Goal: Information Seeking & Learning: Learn about a topic

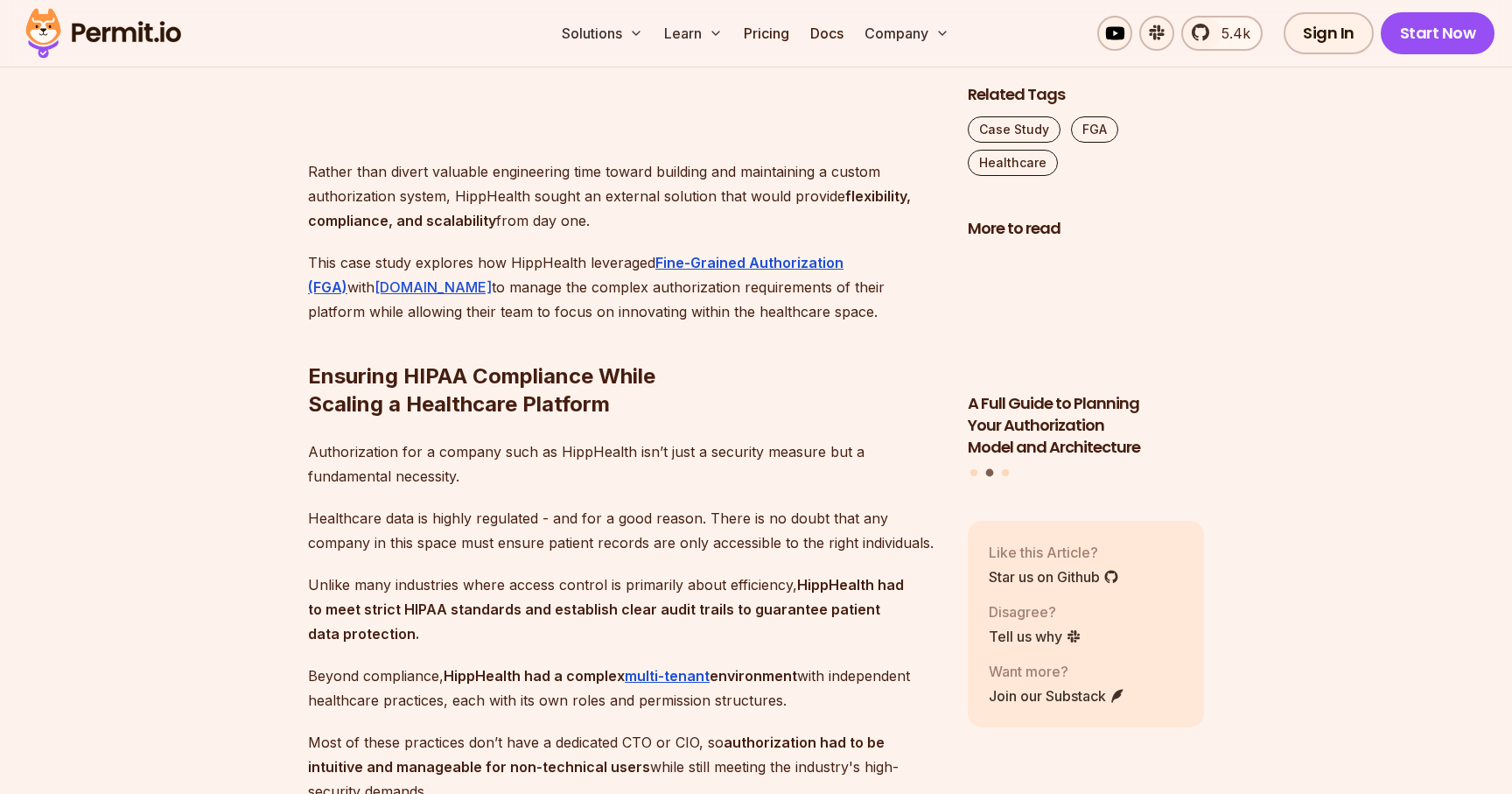
scroll to position [1823, 0]
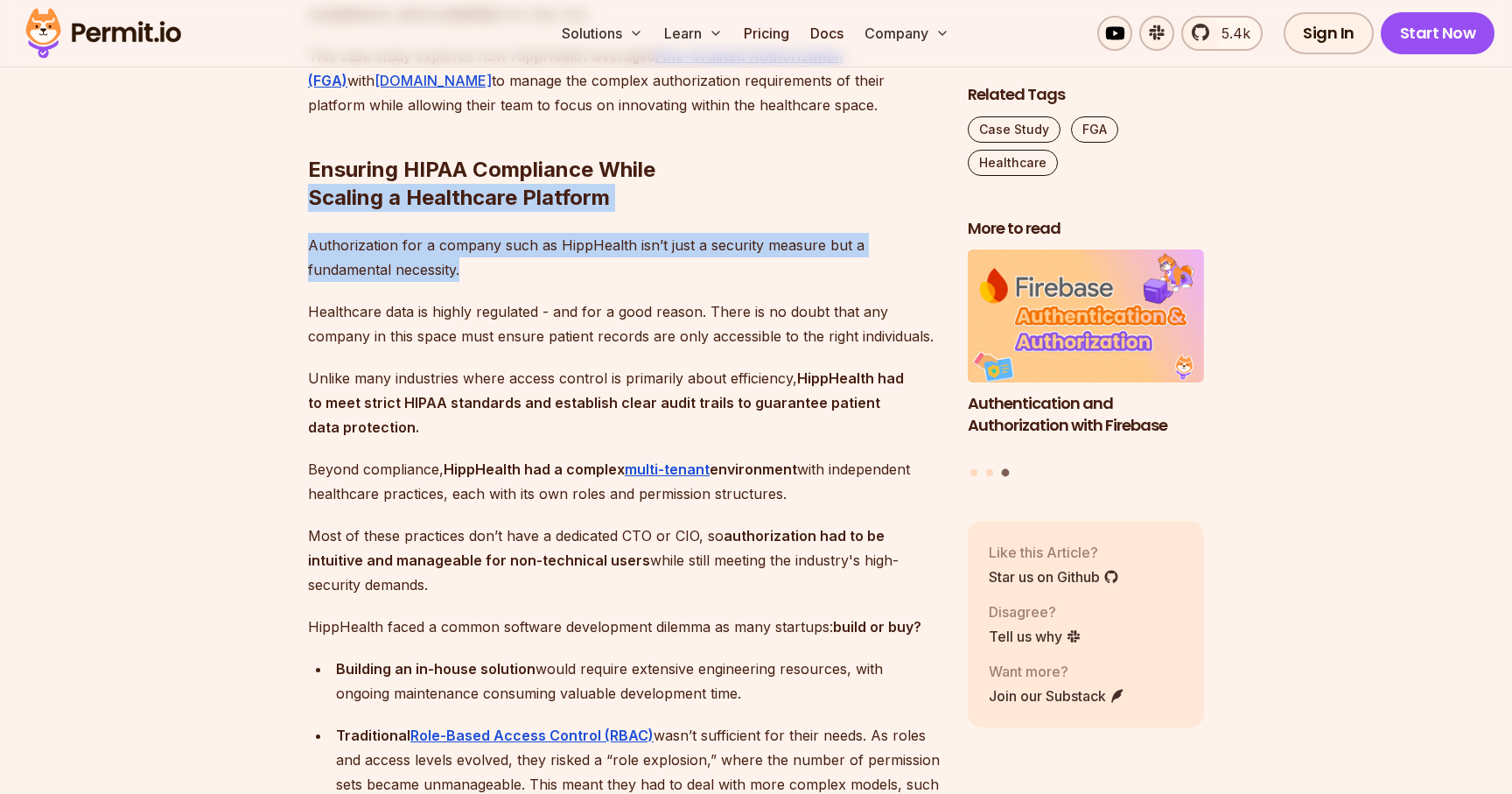
drag, startPoint x: 308, startPoint y: 200, endPoint x: 643, endPoint y: 280, distance: 344.4
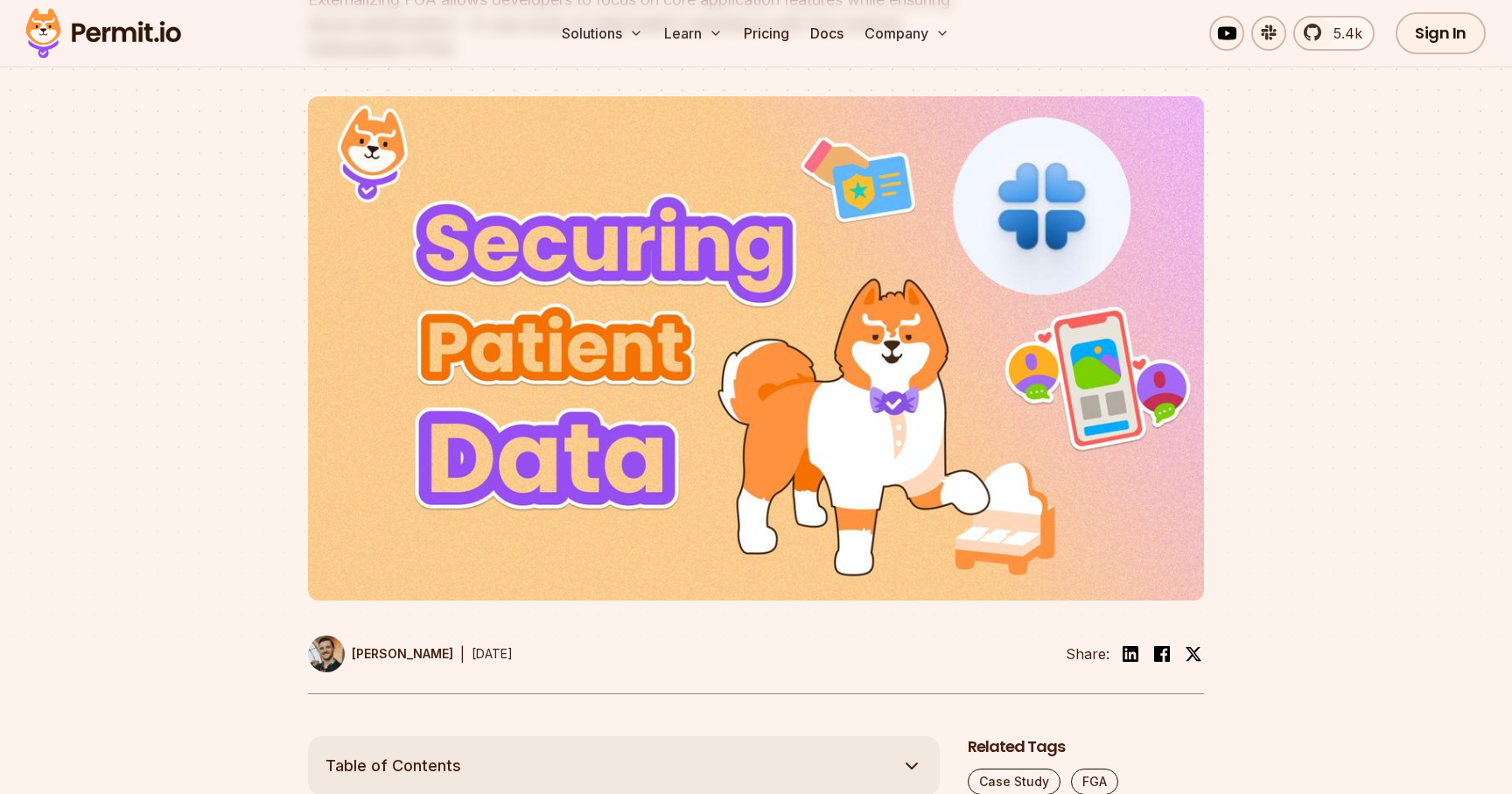
scroll to position [316, 0]
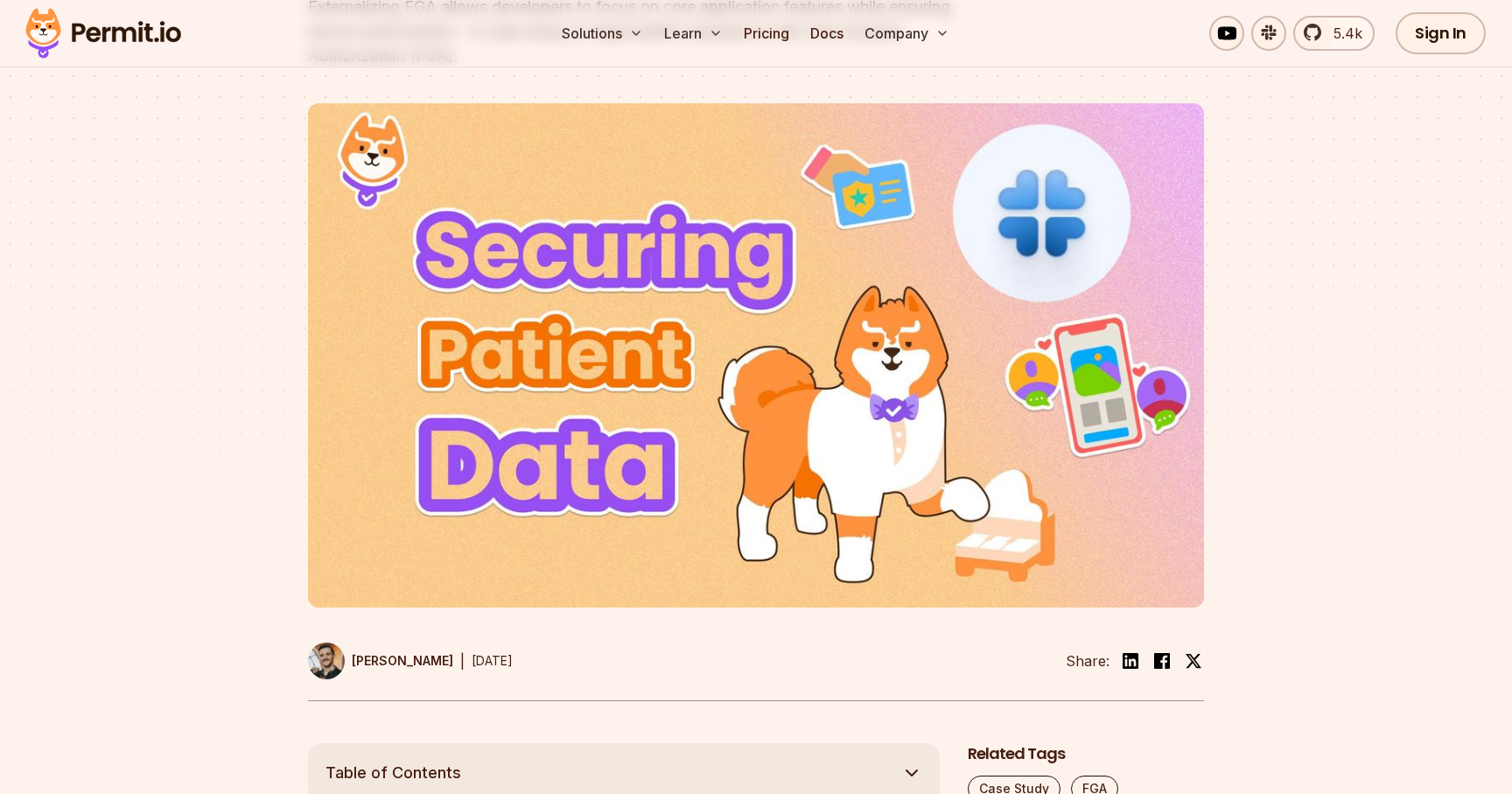
click at [151, 34] on img at bounding box center [104, 34] width 172 height 60
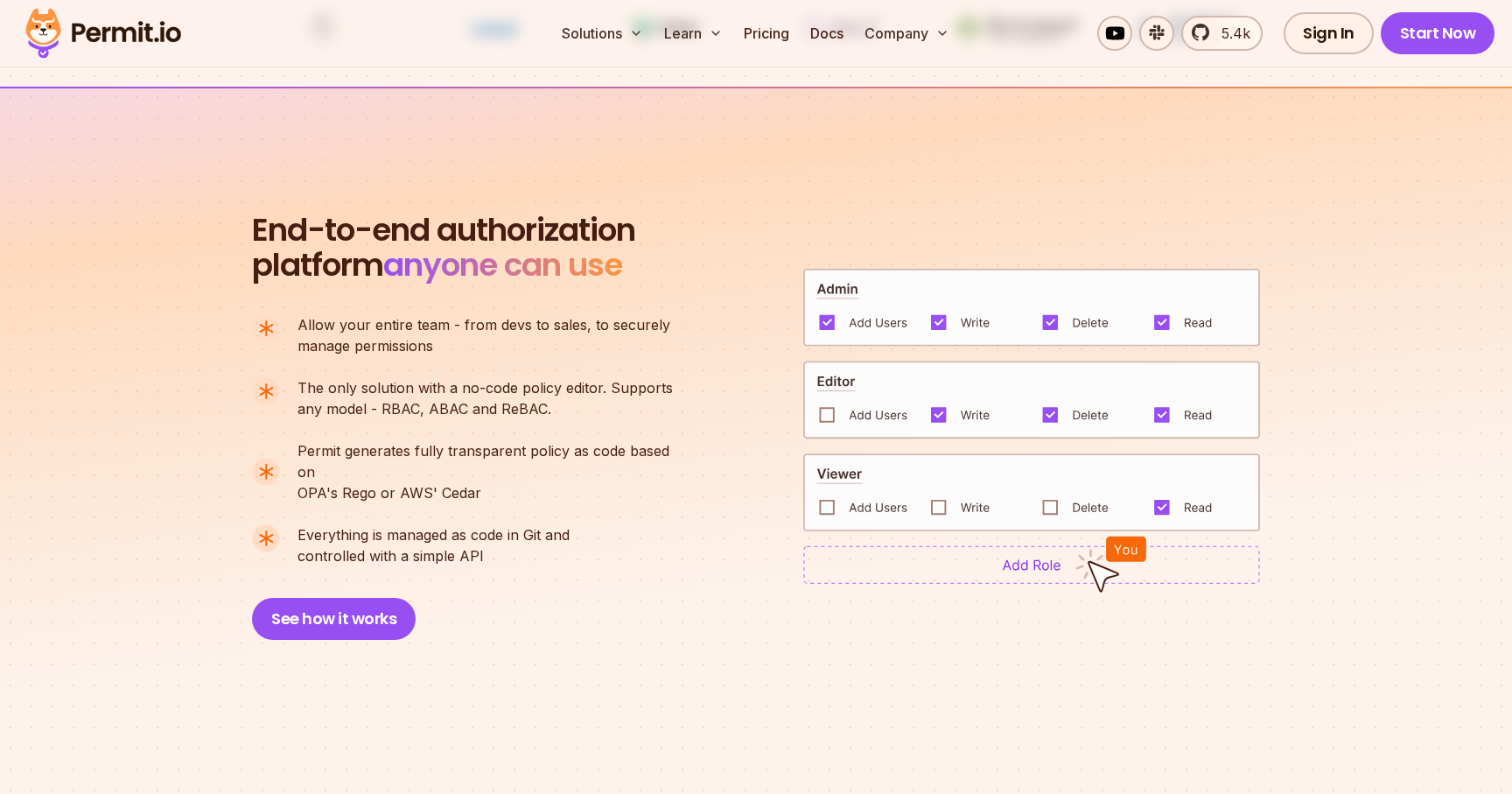
scroll to position [1121, 0]
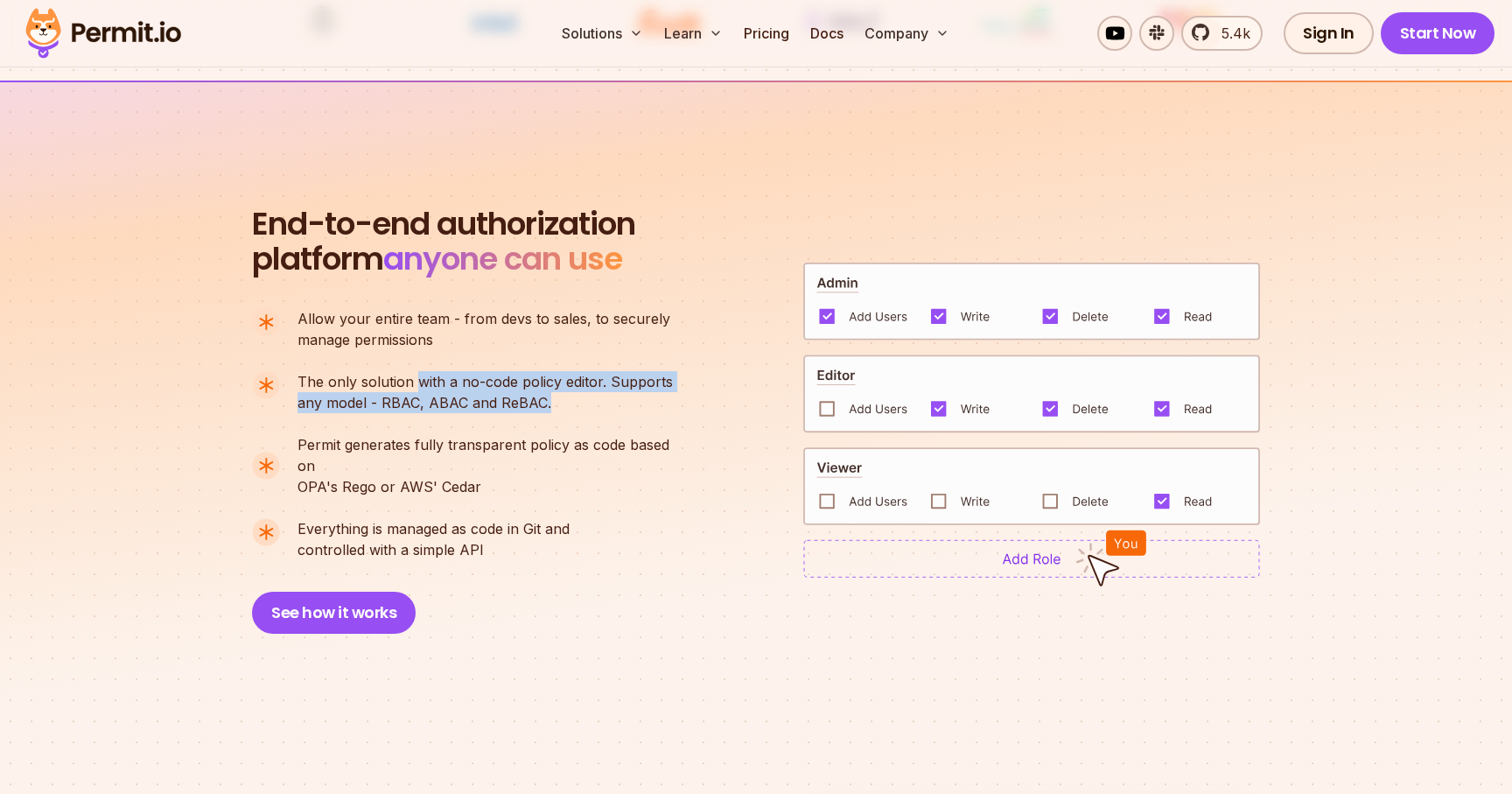
drag, startPoint x: 413, startPoint y: 377, endPoint x: 552, endPoint y: 394, distance: 140.0
click at [552, 394] on p "The only solution with a no-code policy editor. Supports any model - RBAC, ABAC…" at bounding box center [485, 393] width 376 height 42
click at [512, 405] on p "The only solution with a no-code policy editor. Supports any model - RBAC, ABAC…" at bounding box center [485, 393] width 376 height 42
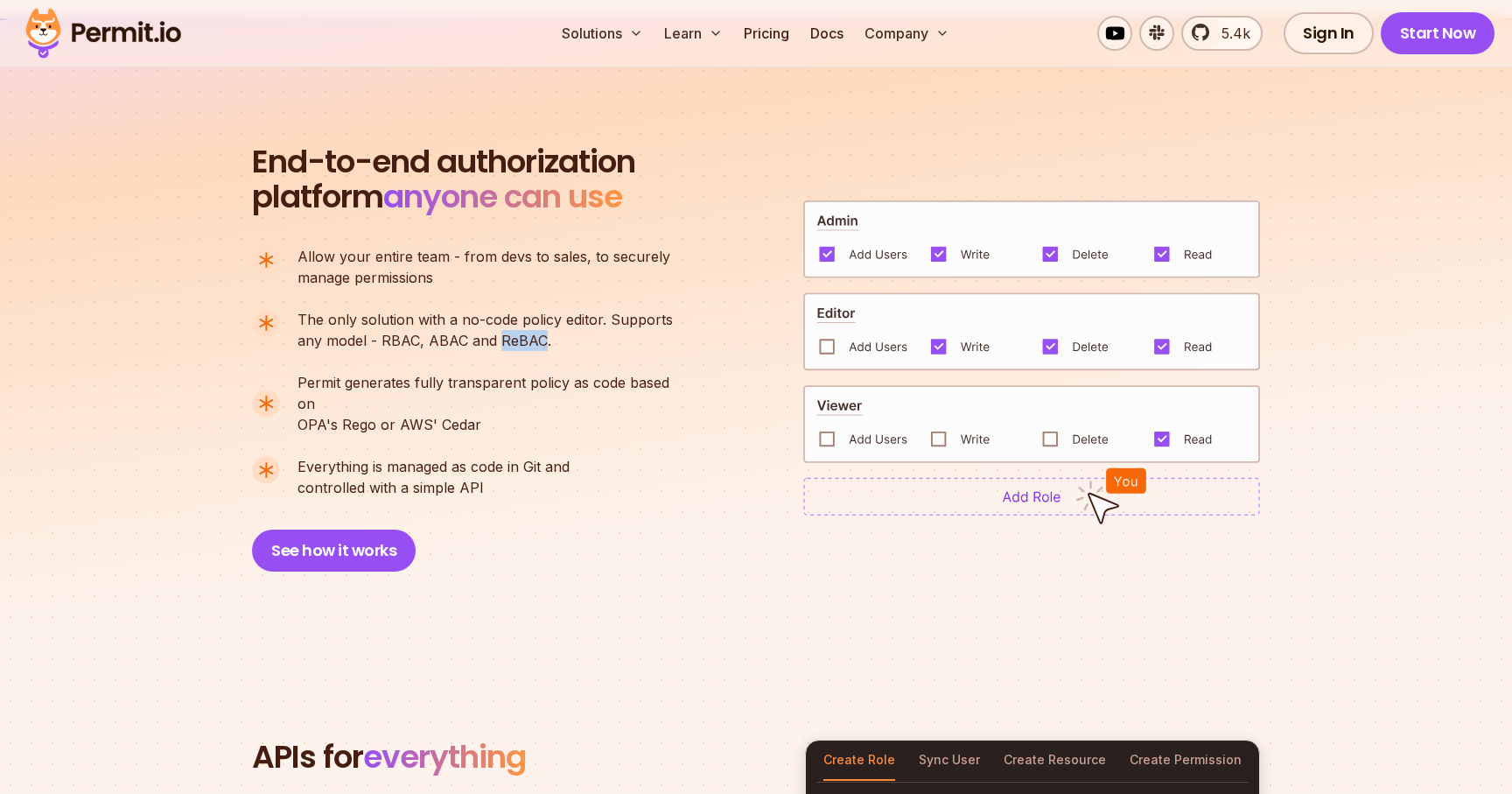
scroll to position [1195, 0]
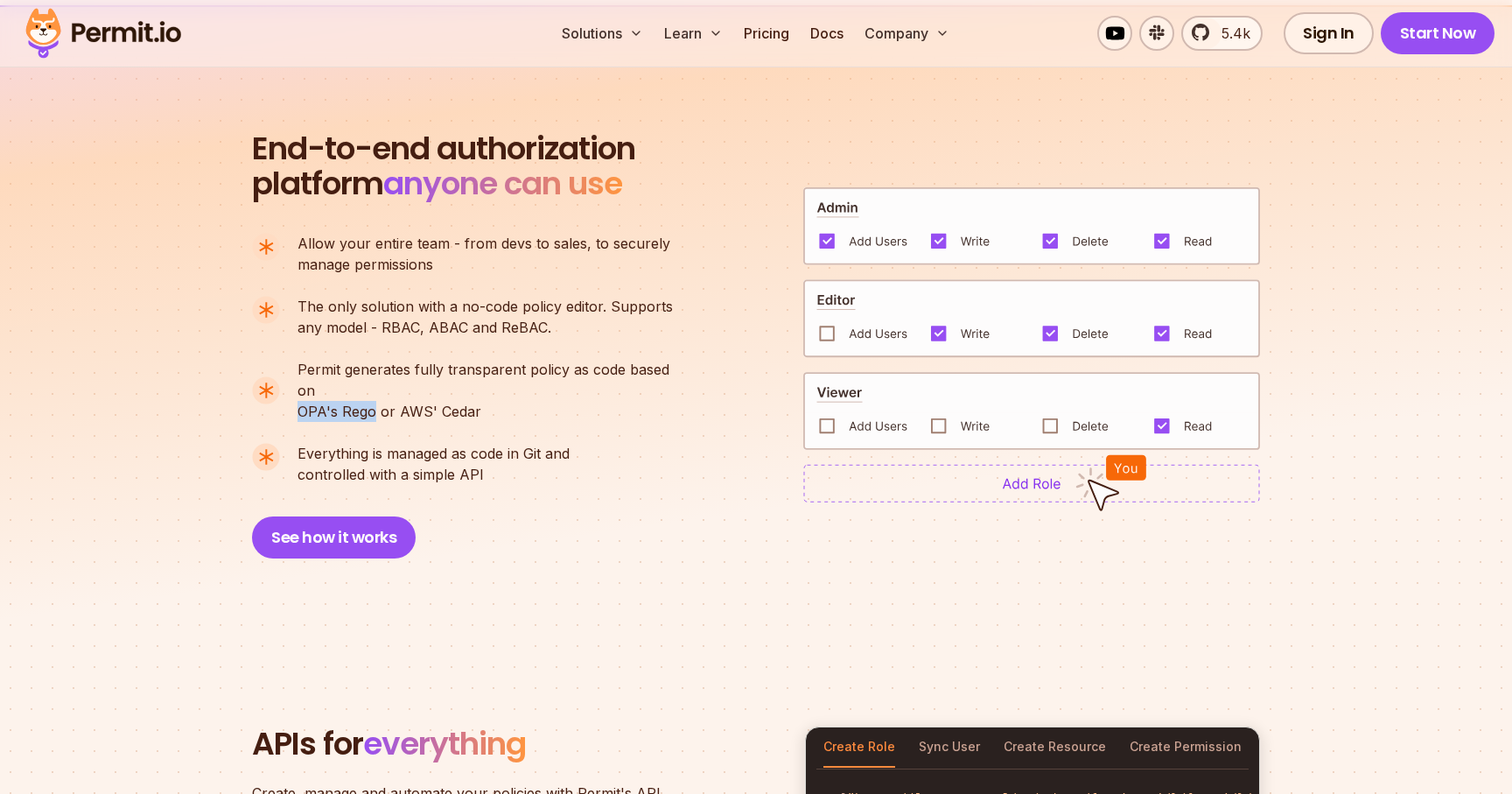
drag, startPoint x: 299, startPoint y: 388, endPoint x: 371, endPoint y: 386, distance: 72.0
click at [371, 386] on p "Permit generates fully transparent policy as code based on OPA's [PERSON_NAME] …" at bounding box center [492, 390] width 390 height 63
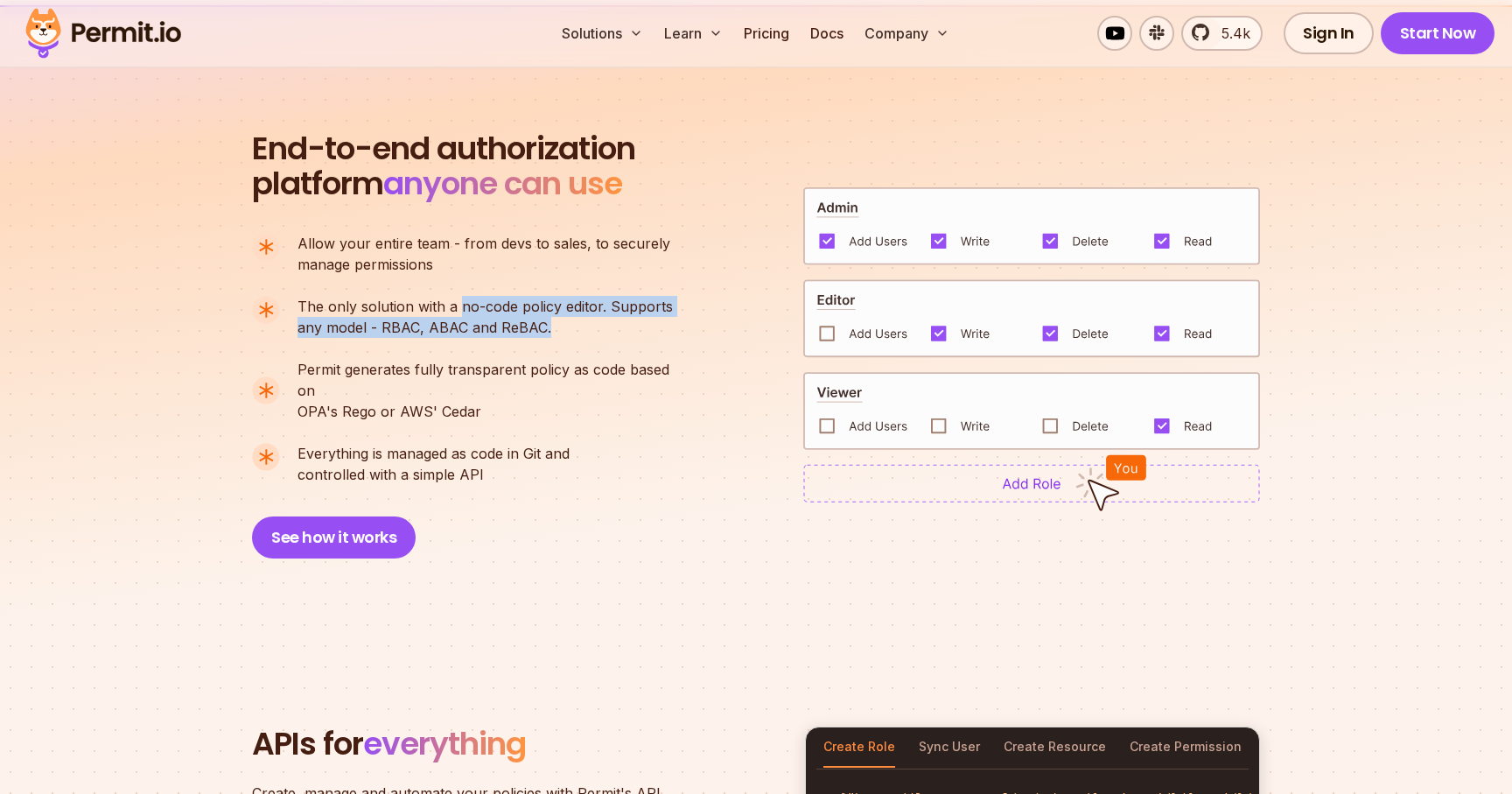
drag, startPoint x: 457, startPoint y: 303, endPoint x: 545, endPoint y: 331, distance: 92.3
click at [545, 331] on p "The only solution with a no-code policy editor. Supports any model - RBAC, ABAC…" at bounding box center [485, 317] width 376 height 42
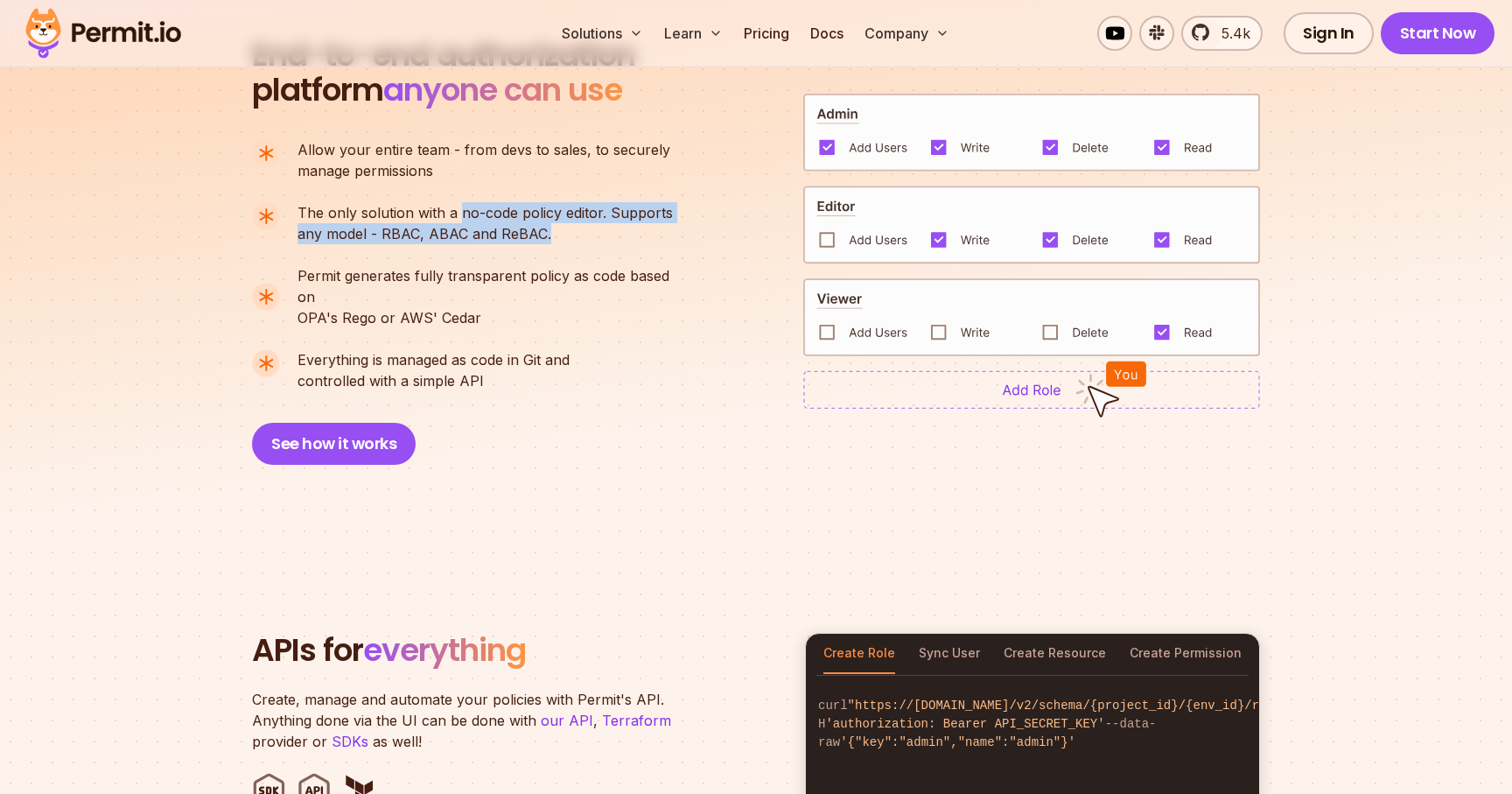
scroll to position [1291, 0]
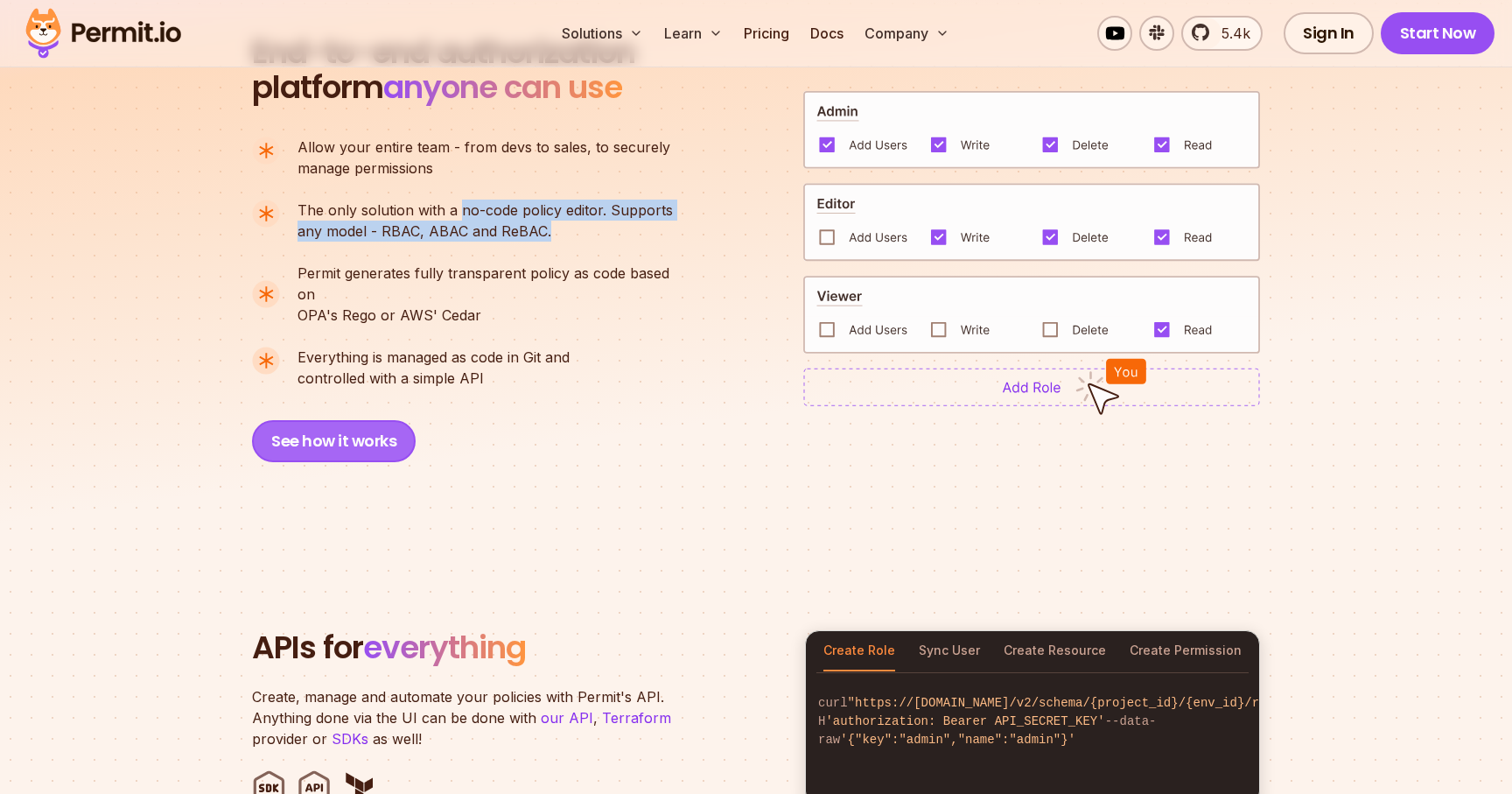
click at [351, 420] on button "See how it works" at bounding box center [334, 441] width 164 height 42
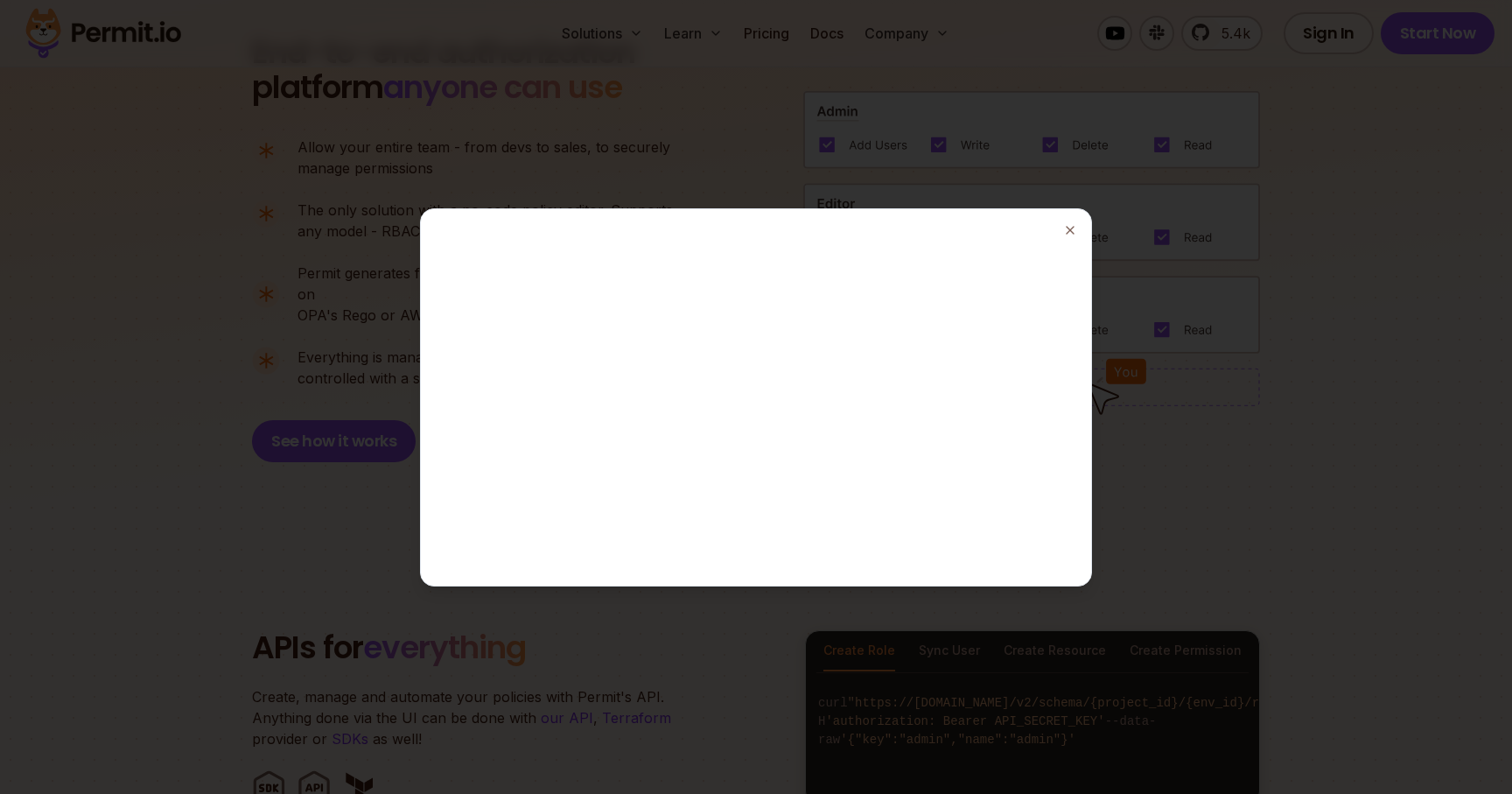
click at [1252, 195] on div at bounding box center [756, 397] width 1512 height 794
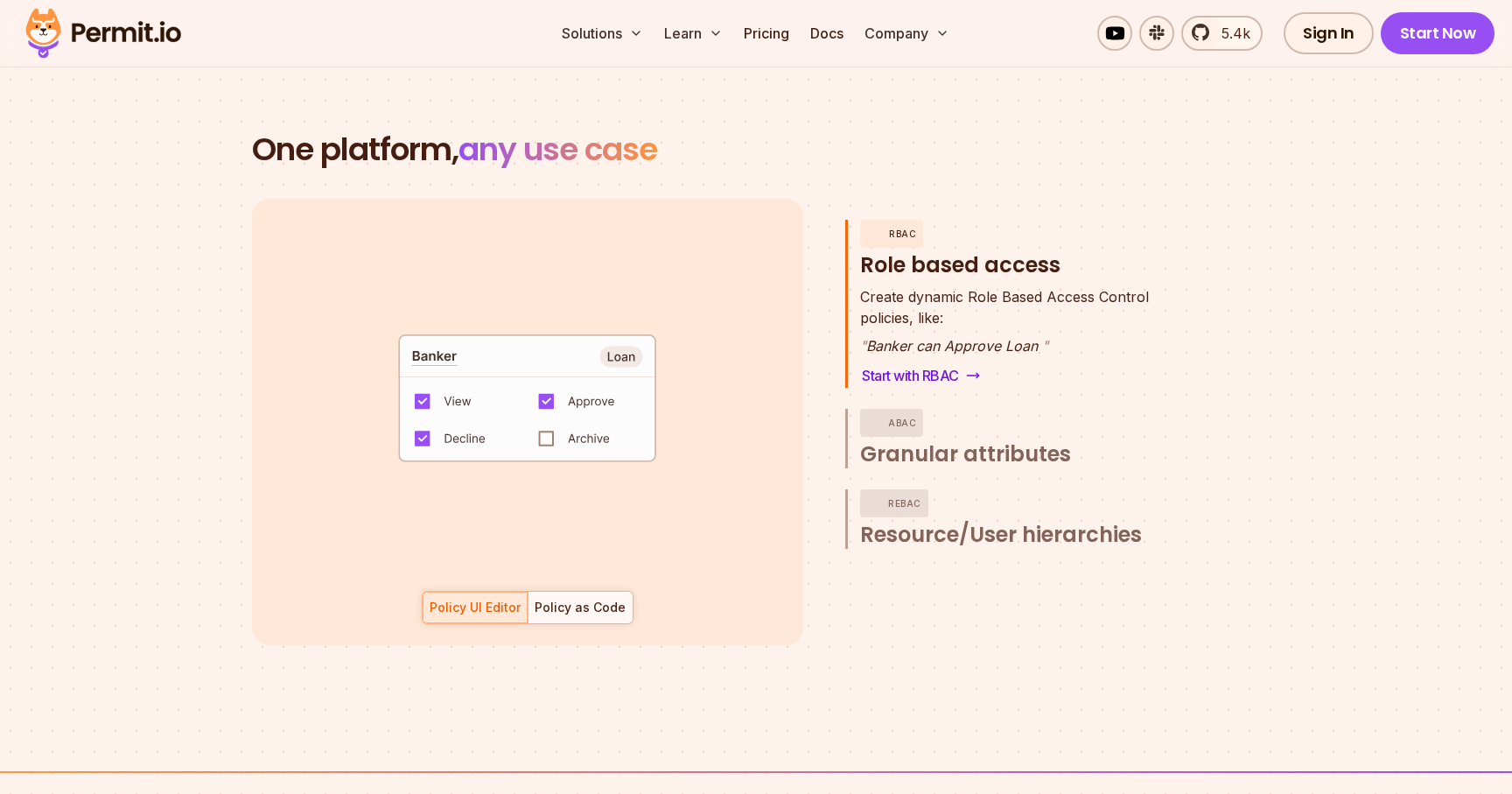
scroll to position [2477, 0]
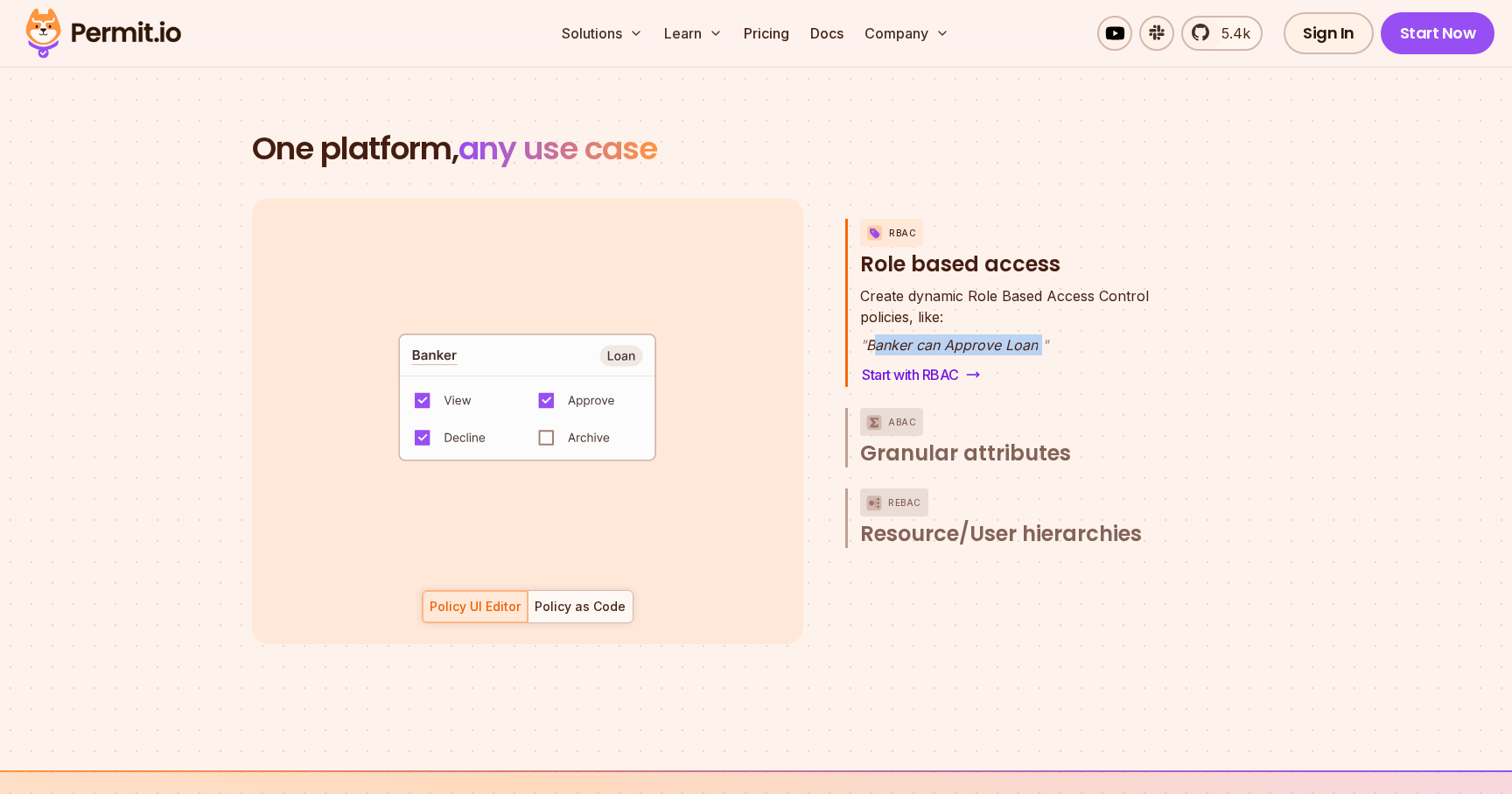
drag, startPoint x: 873, startPoint y: 323, endPoint x: 1044, endPoint y: 320, distance: 171.0
click at [1044, 335] on p "" Banker can Approve Loan "" at bounding box center [1004, 345] width 289 height 21
click at [937, 520] on span "Resource/User hierarchies" at bounding box center [1001, 534] width 282 height 28
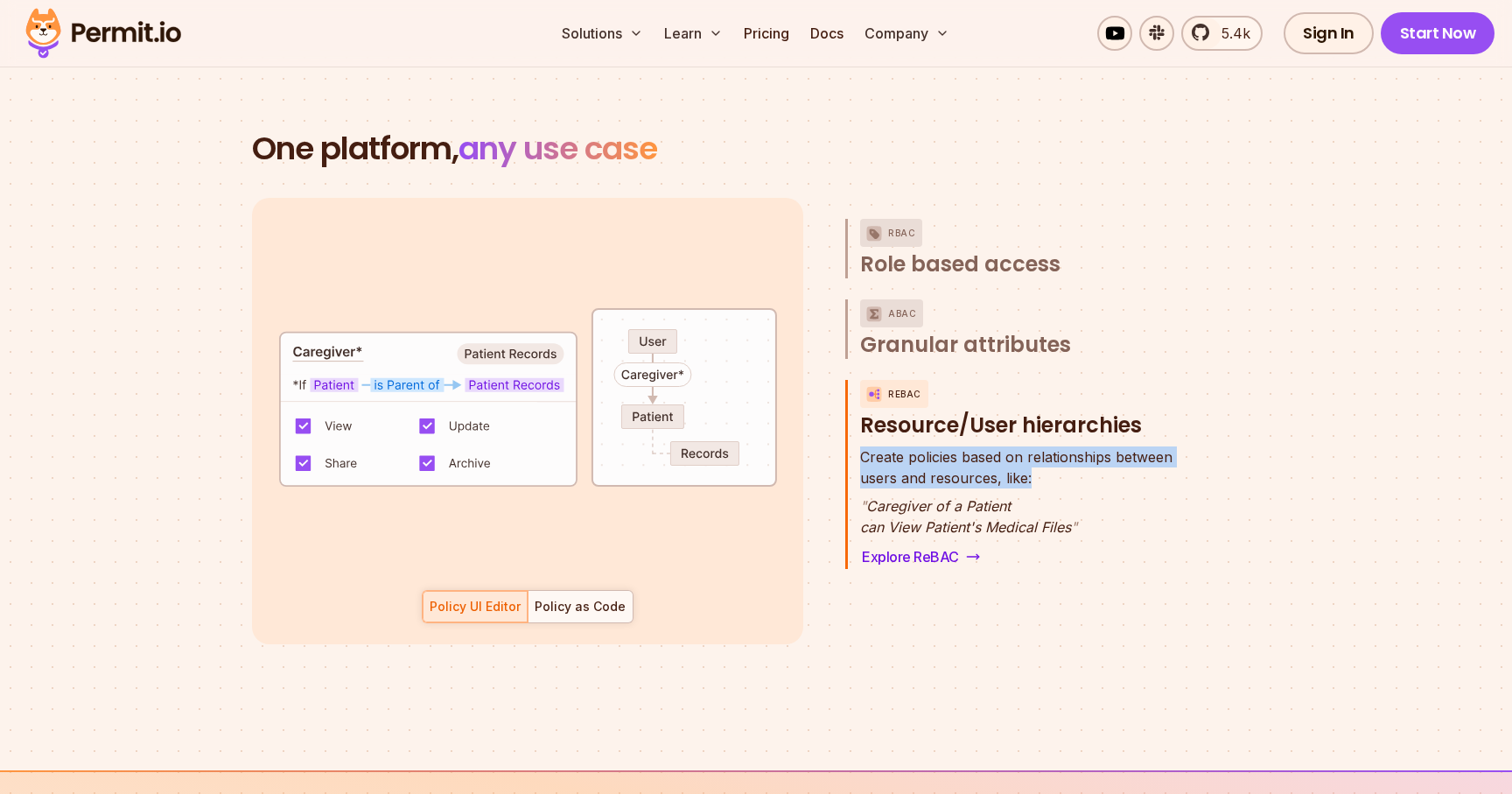
drag, startPoint x: 860, startPoint y: 435, endPoint x: 1029, endPoint y: 462, distance: 171.1
click at [1029, 462] on p "Create policies based on relationships between users and resources, like:" at bounding box center [1016, 467] width 313 height 42
drag, startPoint x: 860, startPoint y: 506, endPoint x: 1075, endPoint y: 504, distance: 215.0
click at [1075, 504] on p "" Caregiver of a Patient can View Patient's Medical Files "" at bounding box center [1016, 516] width 313 height 42
click at [584, 598] on div "Policy as Code" at bounding box center [579, 607] width 91 height 18
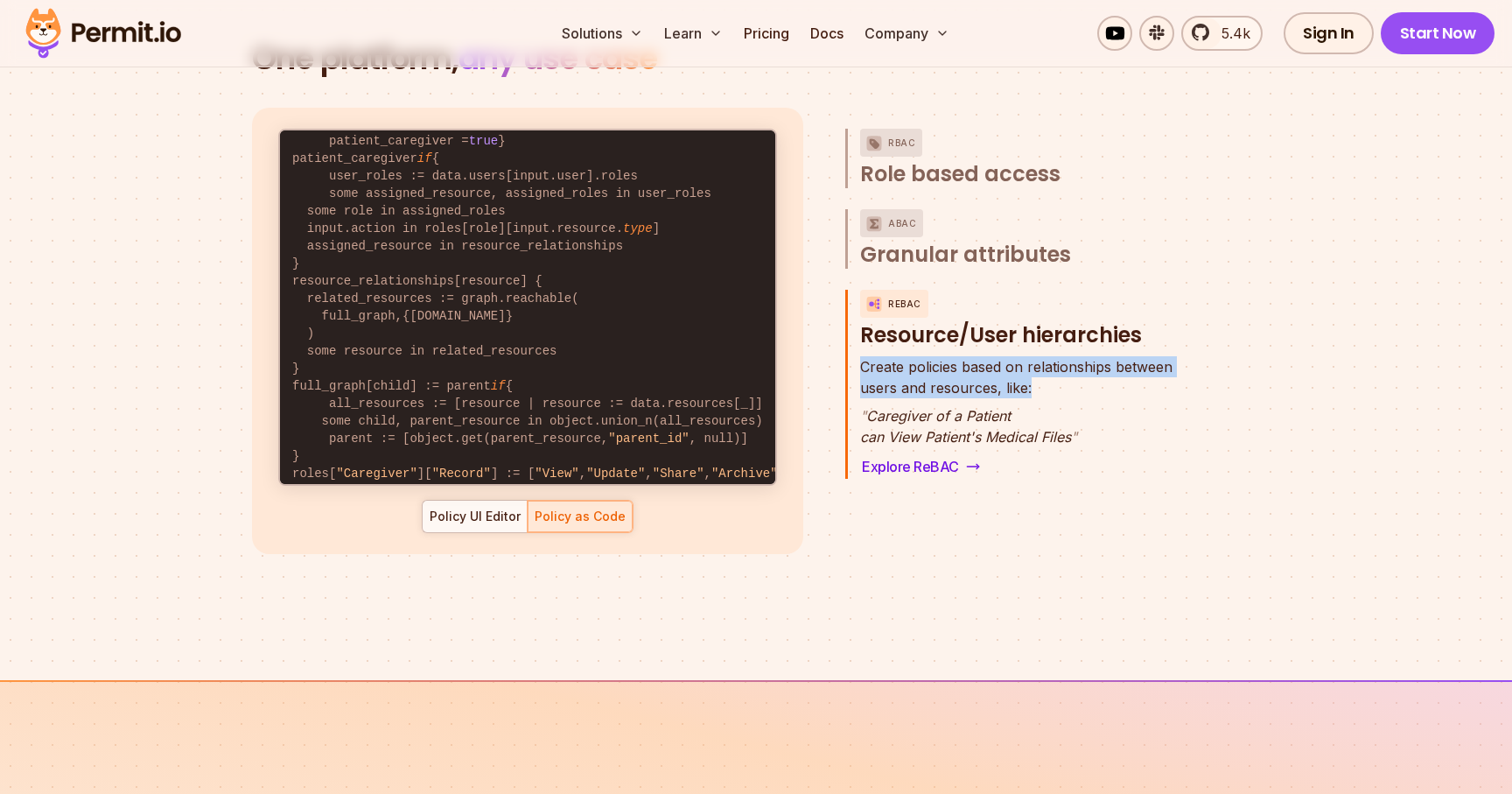
scroll to position [29, 0]
click at [479, 507] on div "Policy UI Editor" at bounding box center [474, 516] width 91 height 18
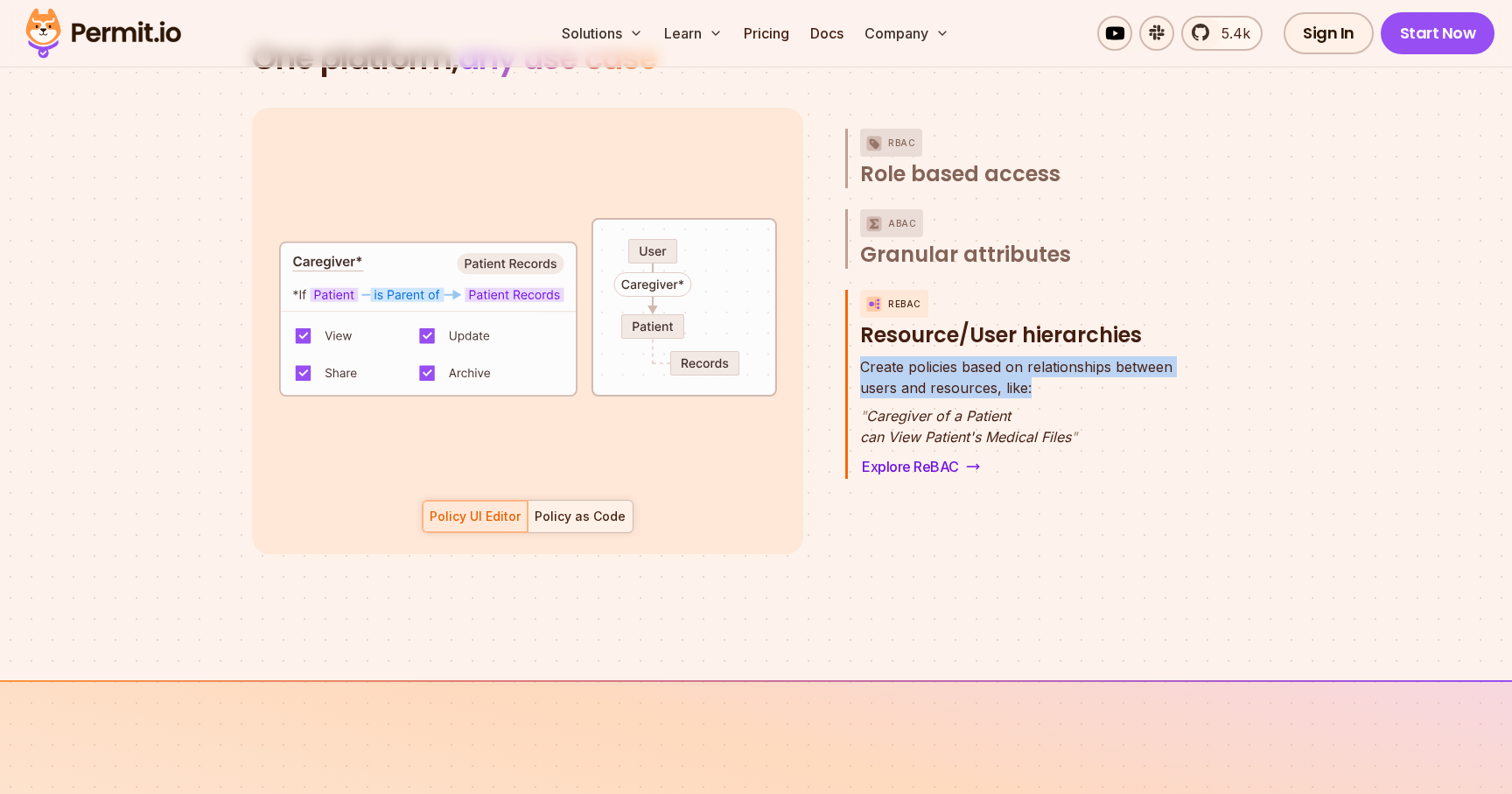
click at [546, 507] on div "Policy as Code" at bounding box center [579, 516] width 91 height 18
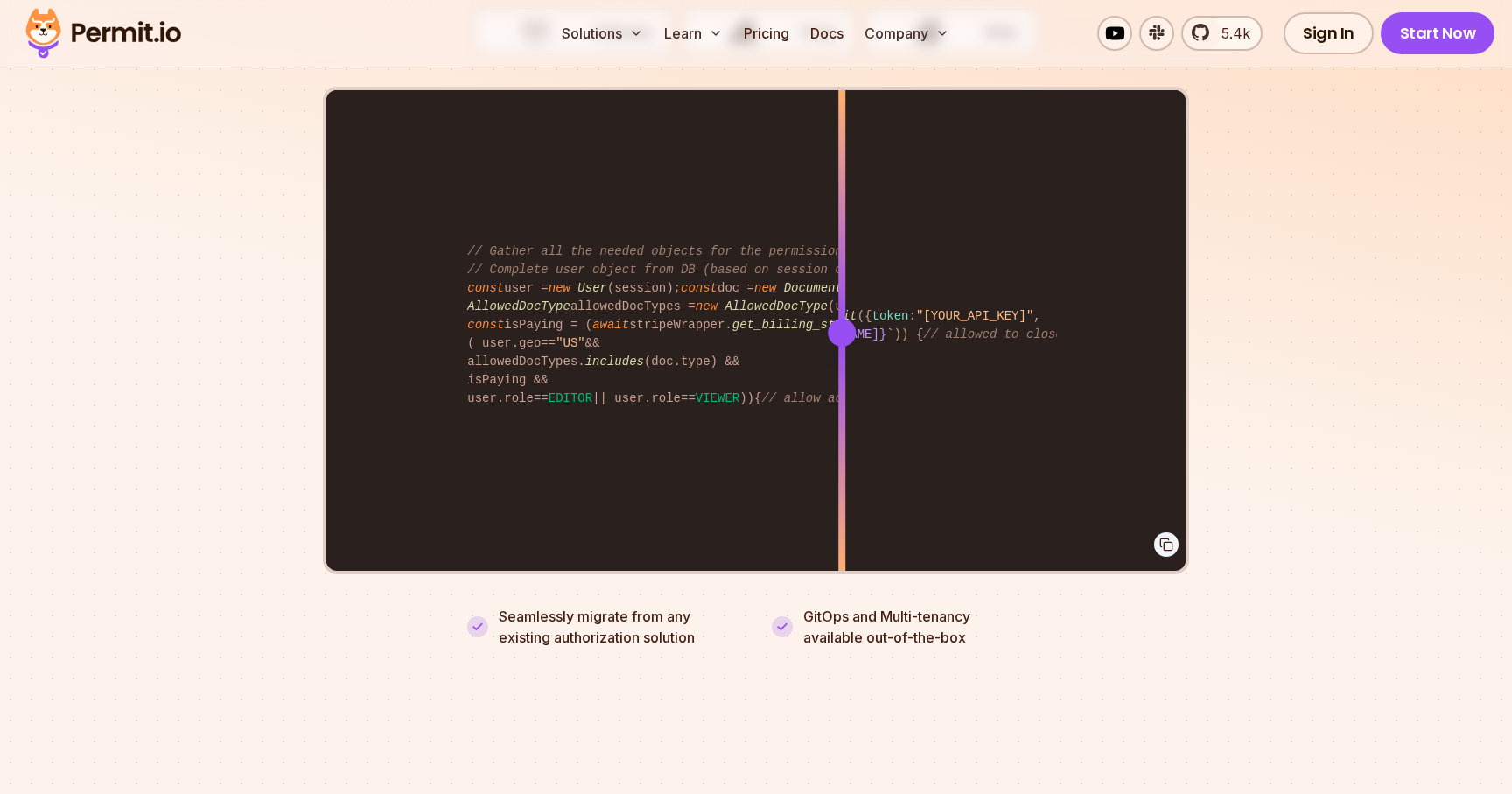
scroll to position [3605, 0]
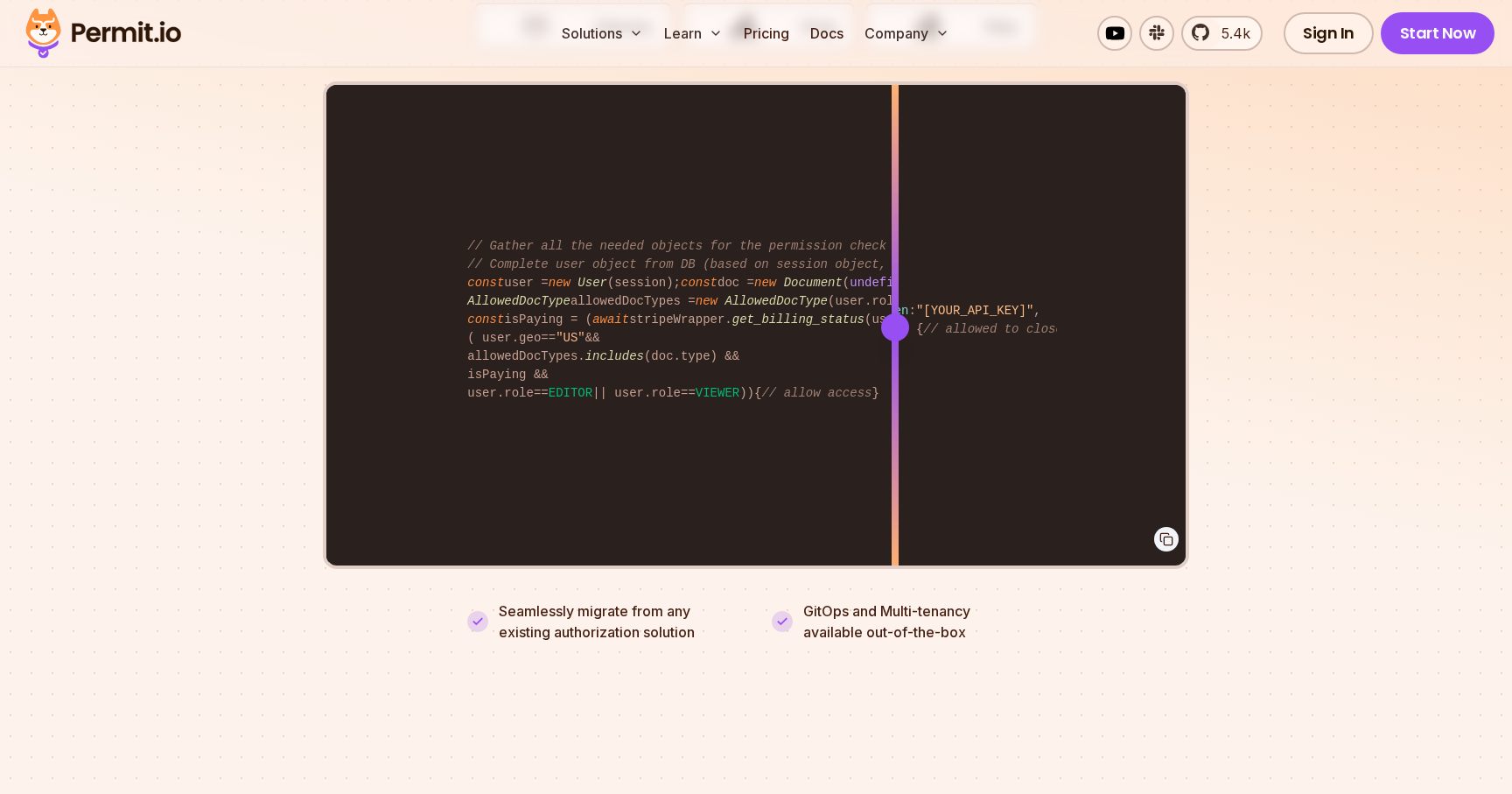
drag, startPoint x: 846, startPoint y: 317, endPoint x: 895, endPoint y: 335, distance: 52.2
click at [895, 335] on div at bounding box center [895, 327] width 7 height 483
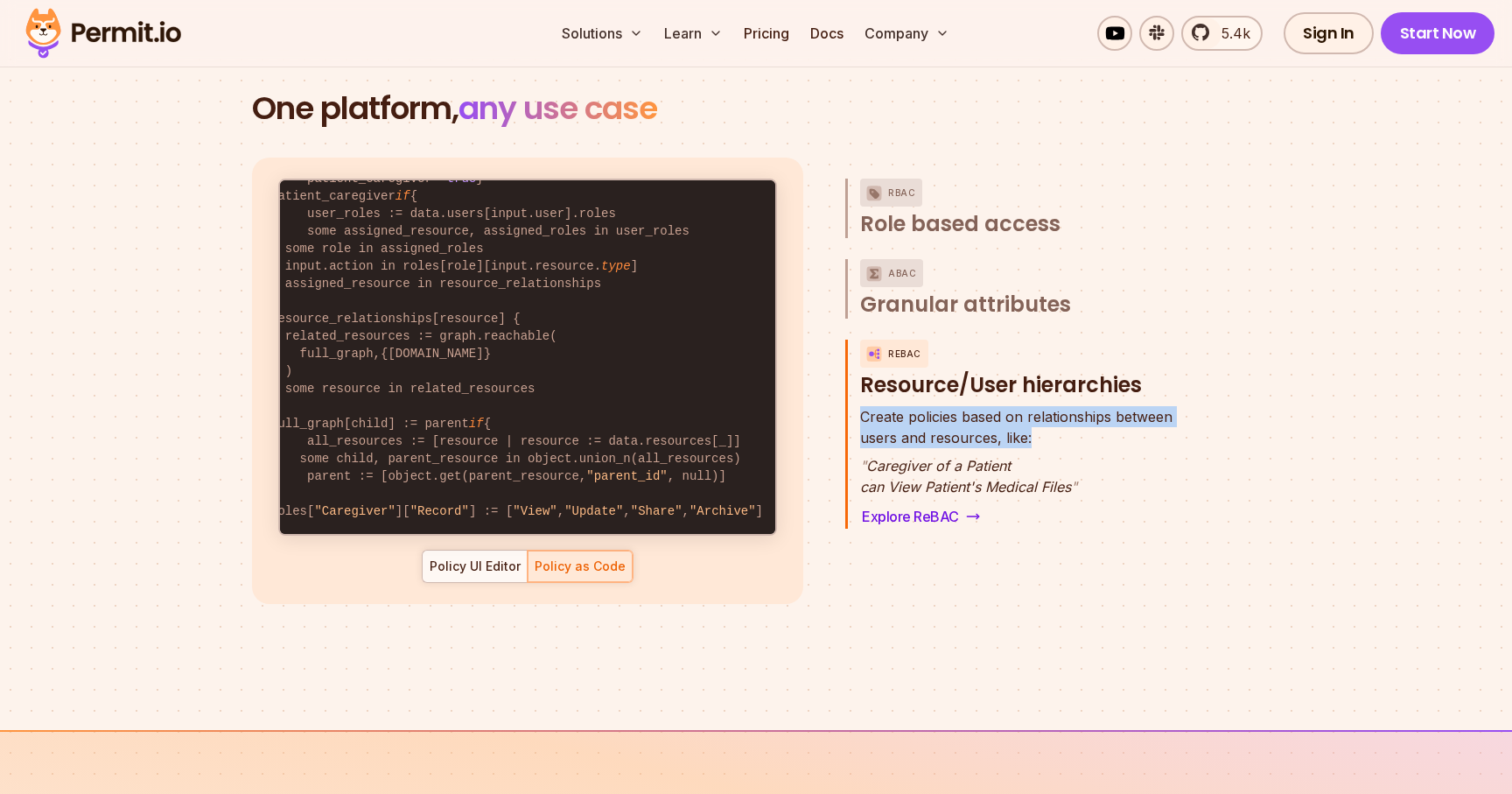
scroll to position [0, 0]
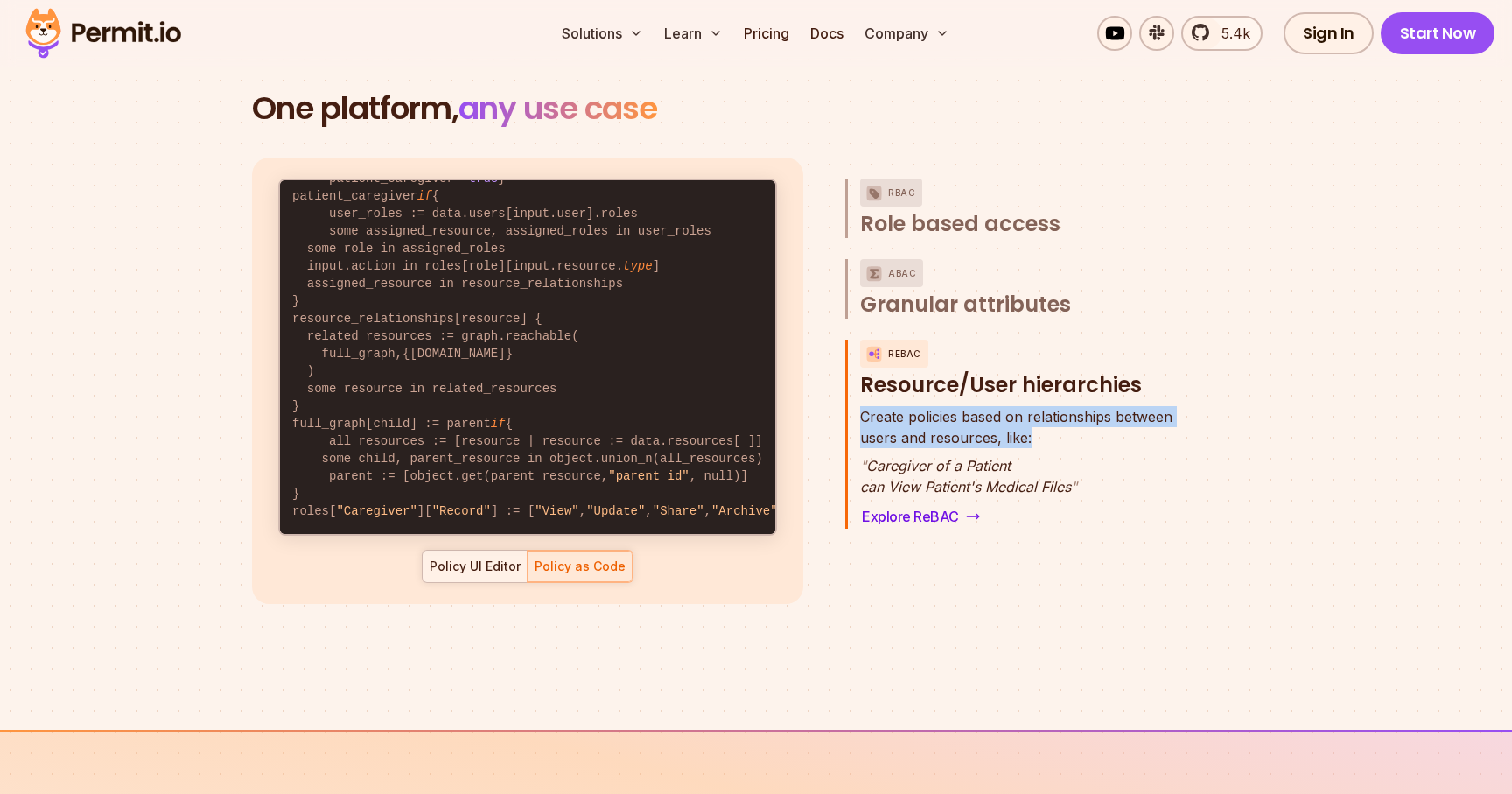
click at [493, 557] on div "Policy UI Editor" at bounding box center [474, 566] width 91 height 18
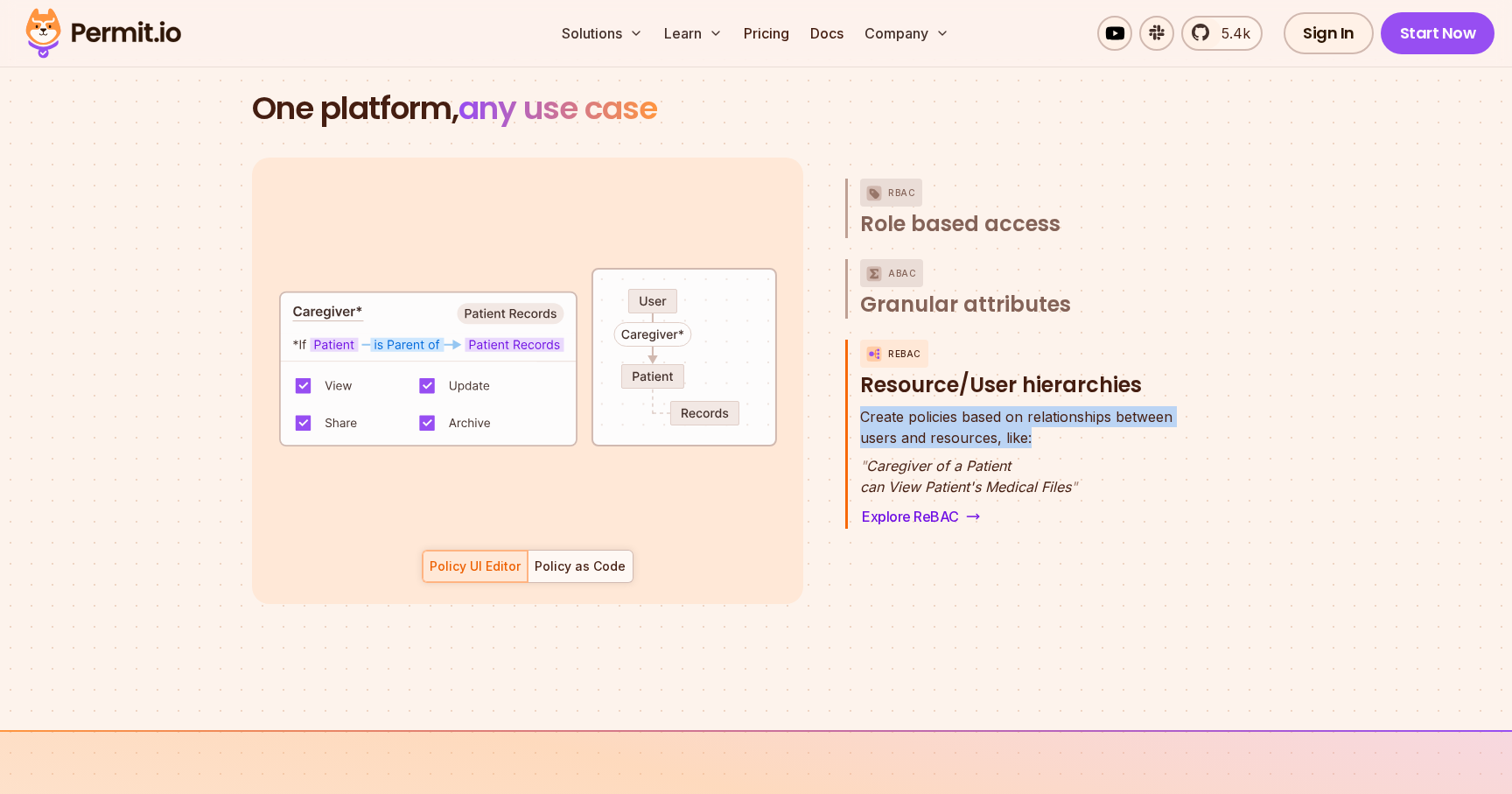
scroll to position [14, 0]
click at [910, 210] on span "Role based access" at bounding box center [960, 224] width 201 height 28
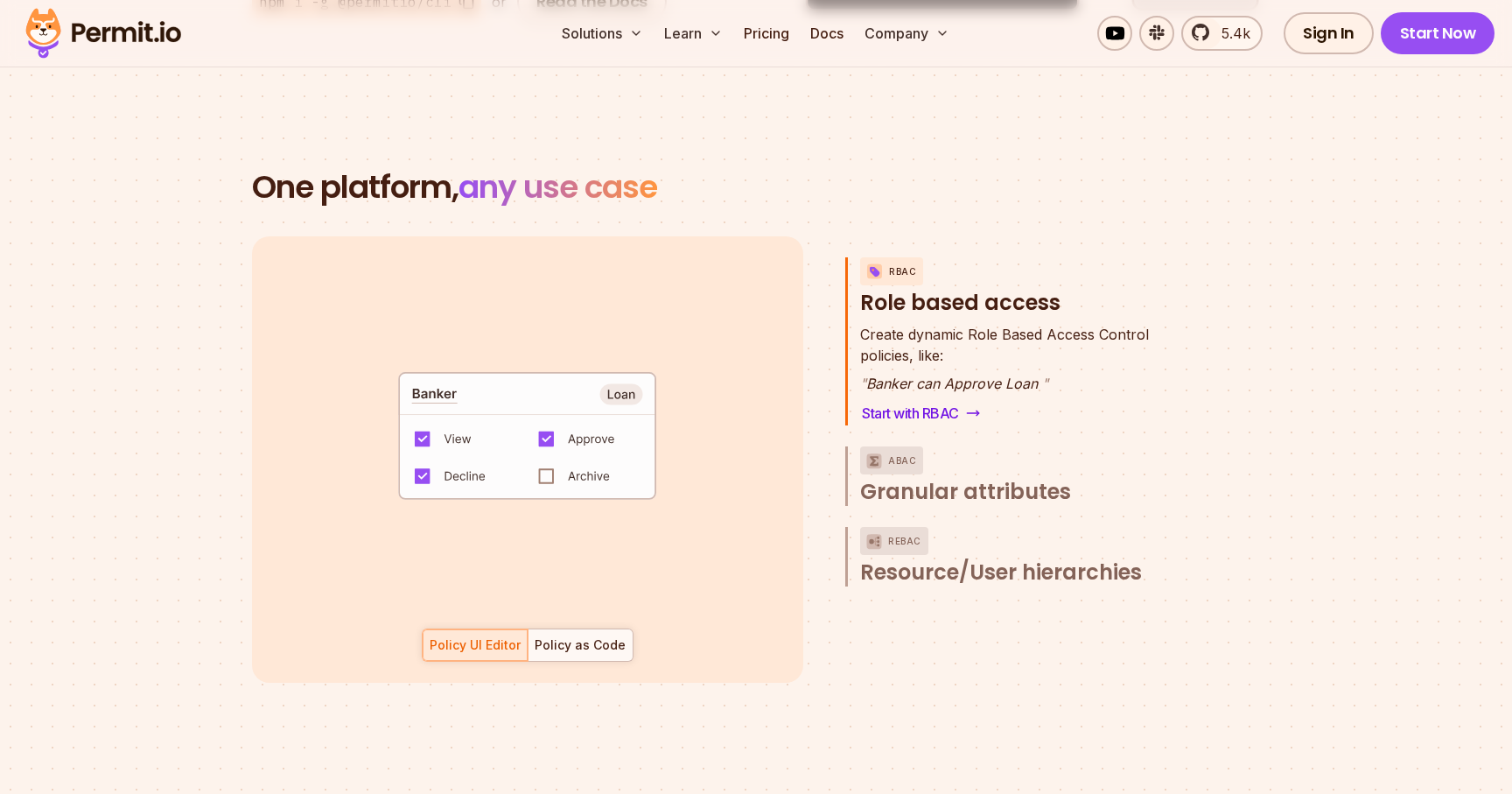
scroll to position [2428, 0]
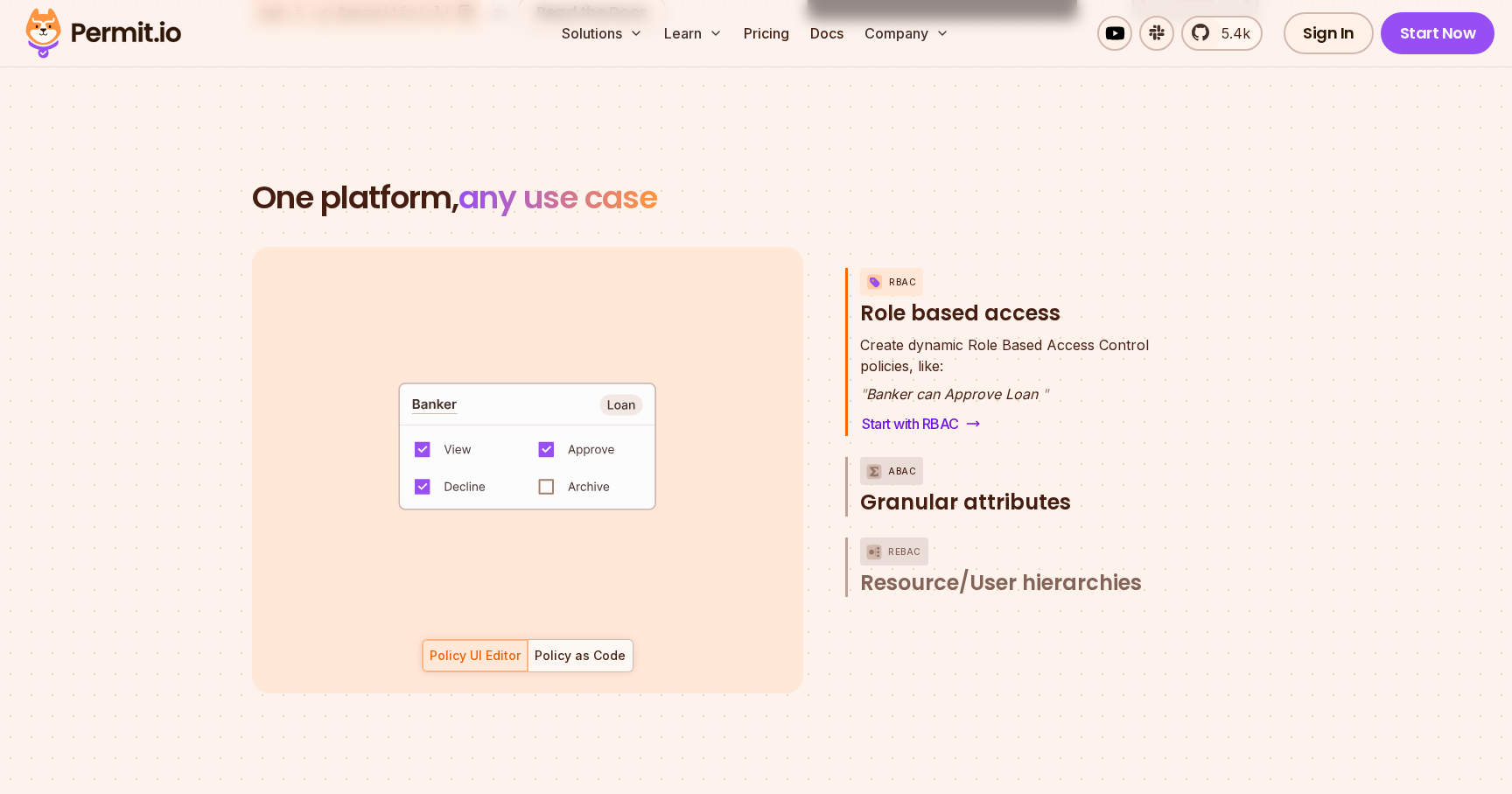
click at [975, 488] on span "Granular attributes" at bounding box center [965, 502] width 211 height 28
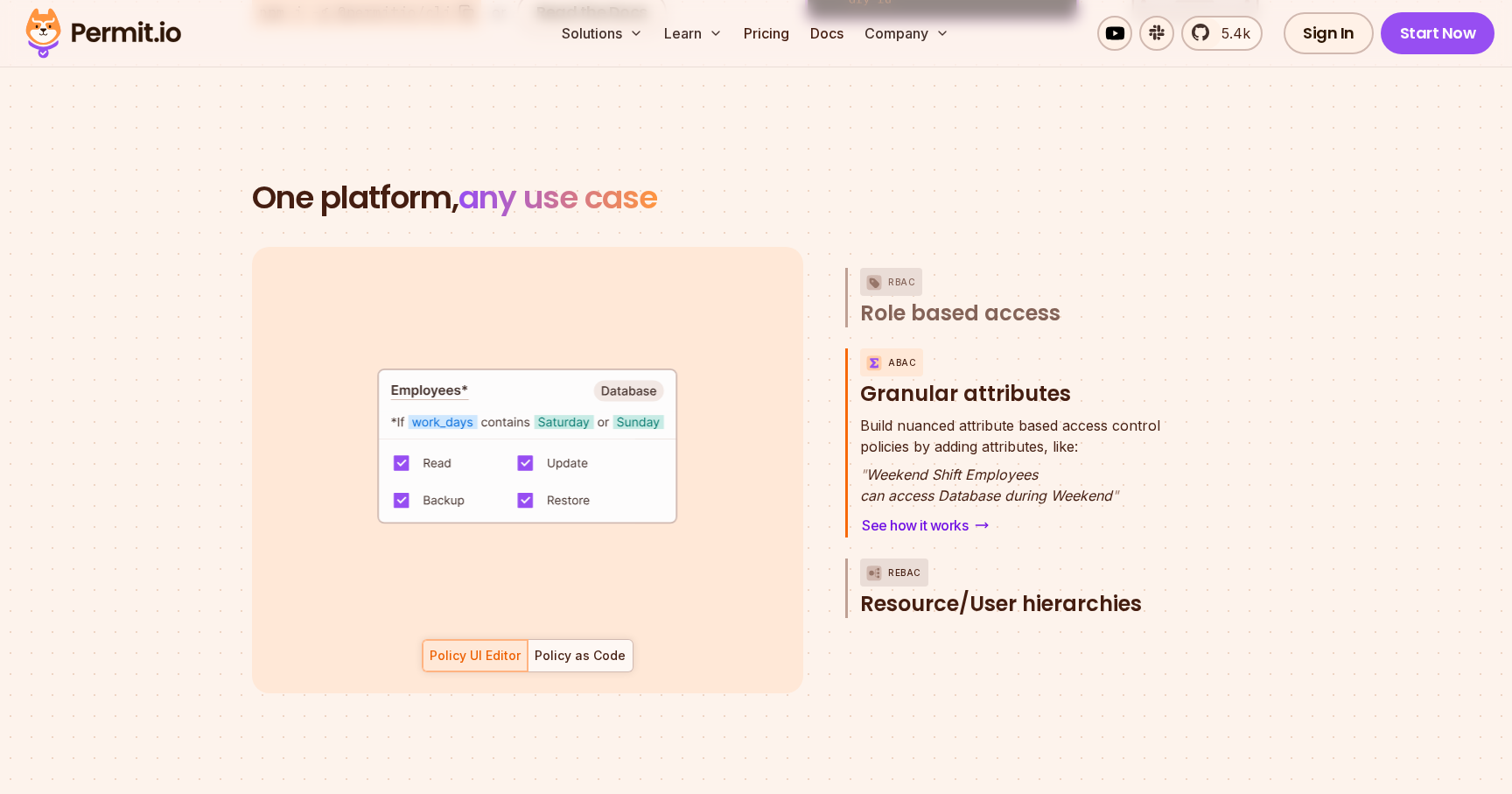
click at [974, 590] on span "Resource/User hierarchies" at bounding box center [1001, 604] width 282 height 28
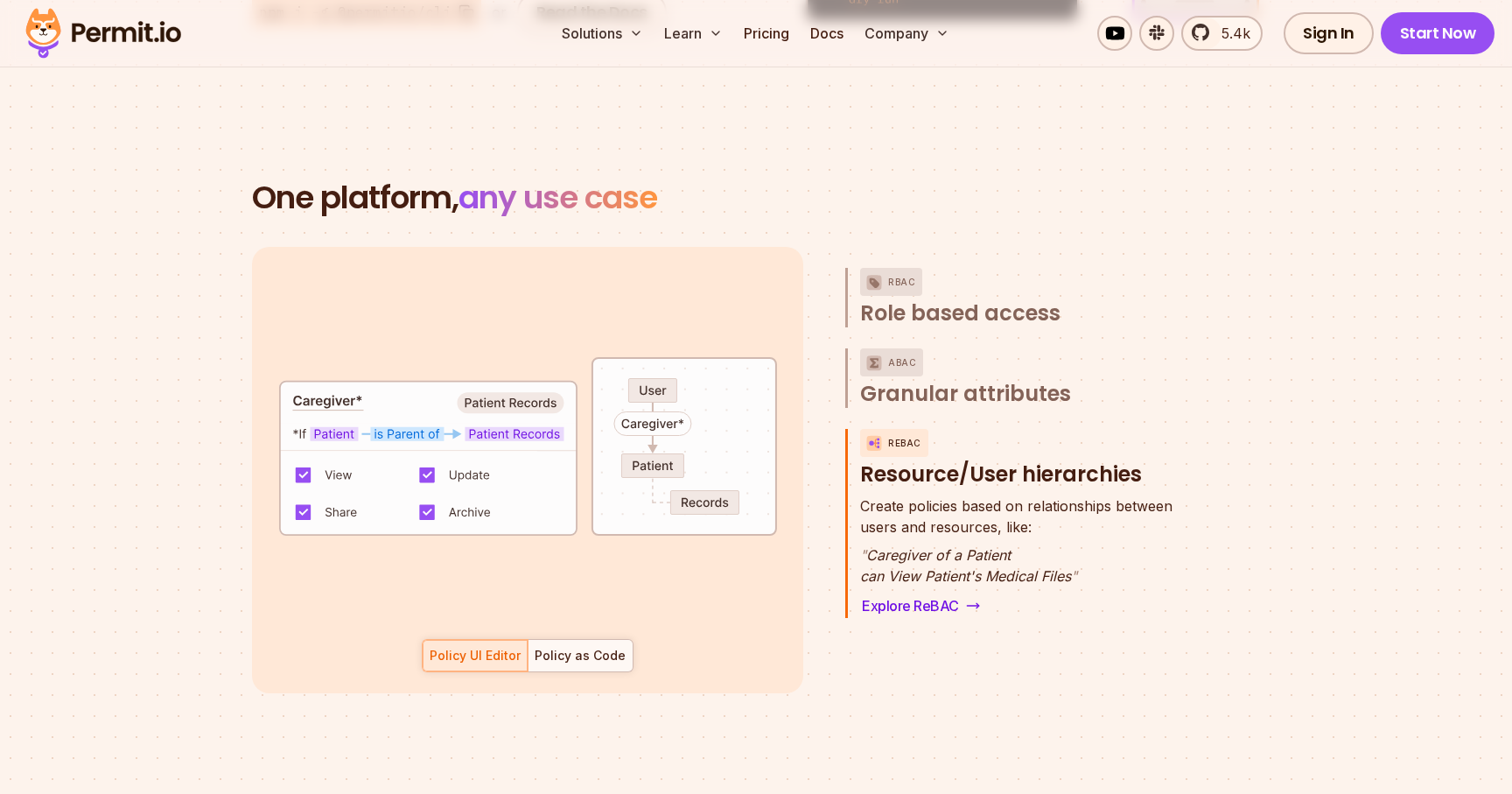
scroll to position [78, 0]
click at [558, 647] on div "Policy as Code" at bounding box center [579, 656] width 91 height 18
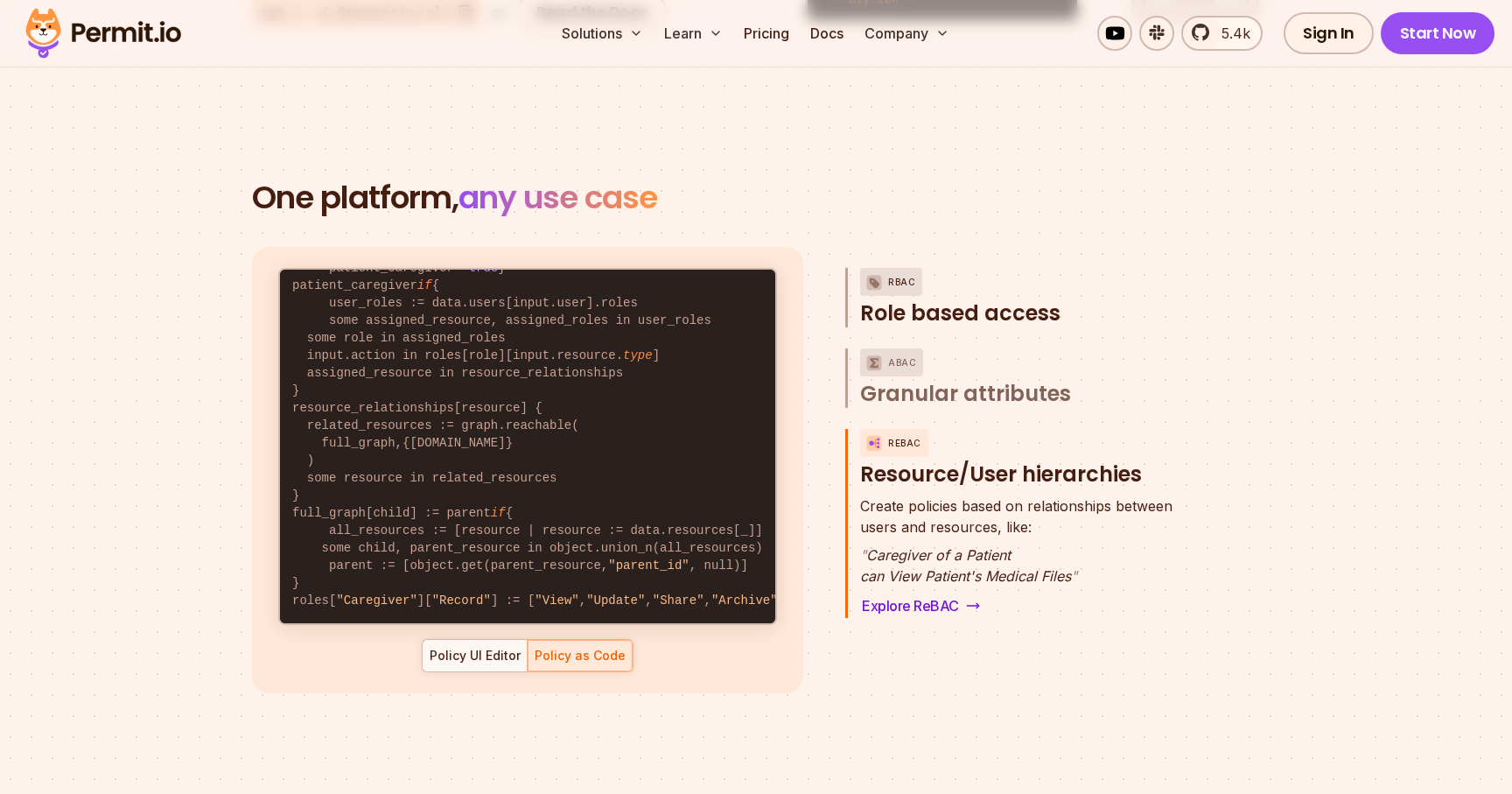
click at [925, 300] on span "Role based access" at bounding box center [960, 314] width 201 height 28
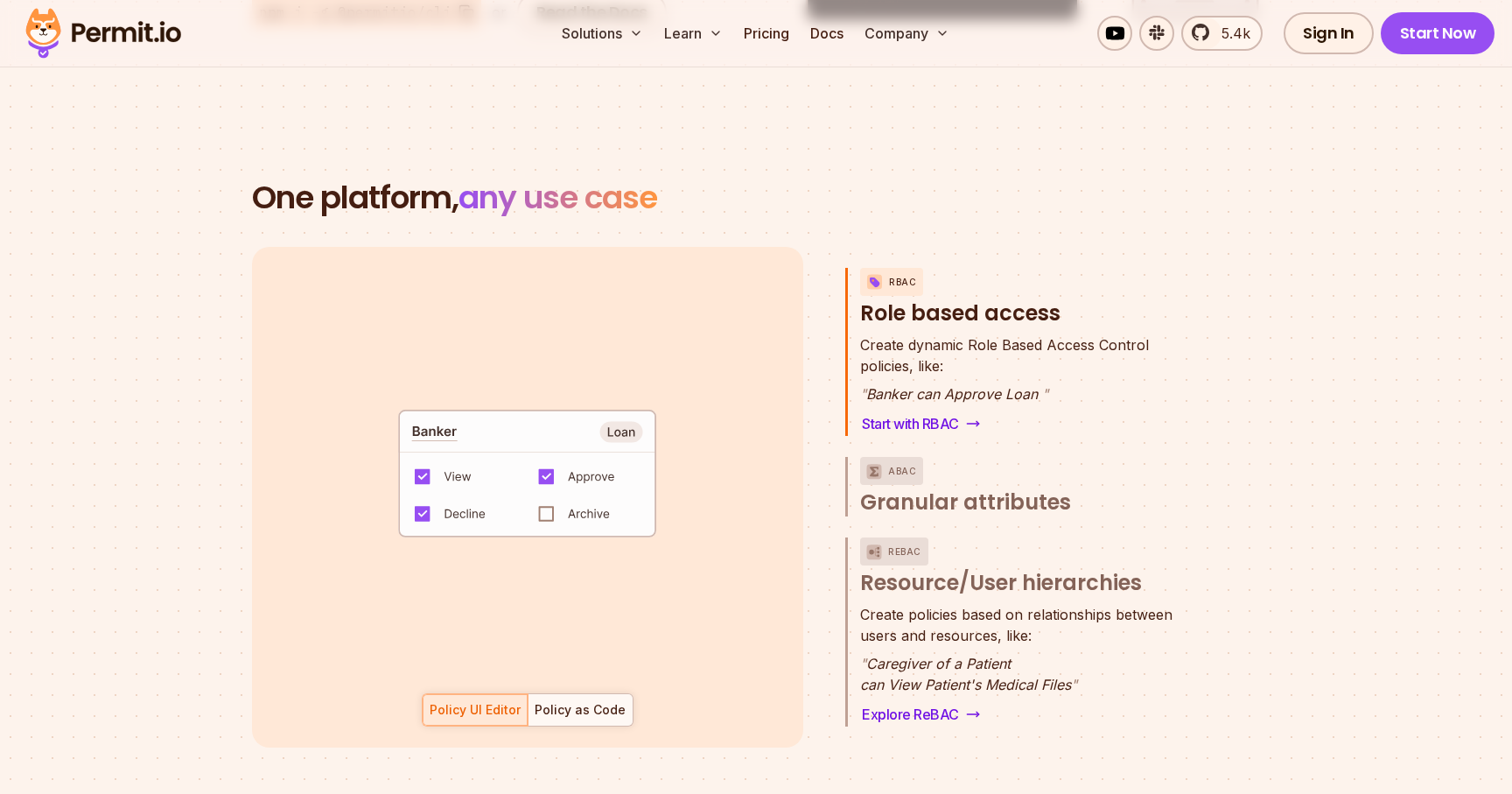
scroll to position [24, 0]
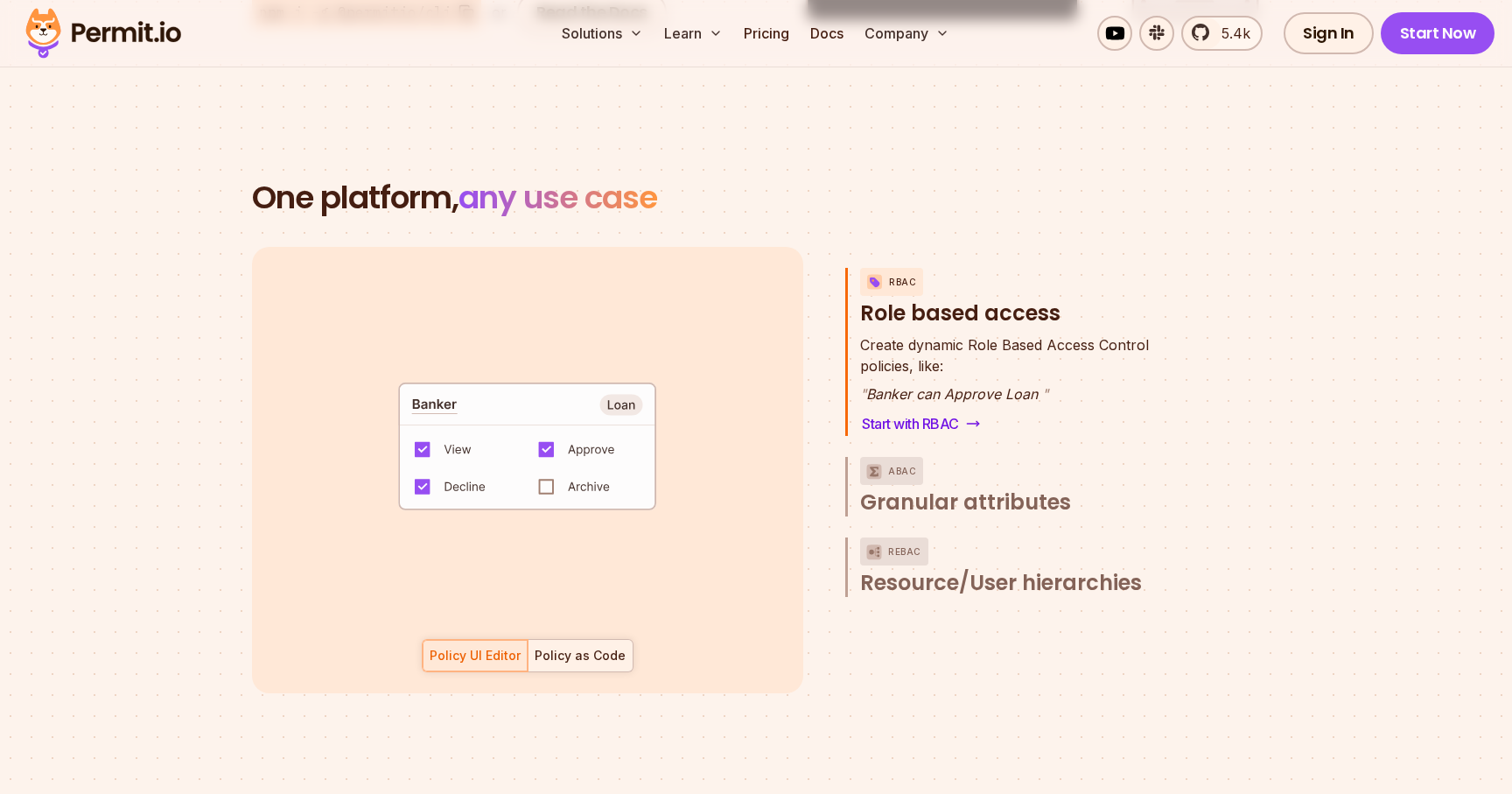
click at [580, 647] on div "Policy as Code" at bounding box center [579, 656] width 91 height 18
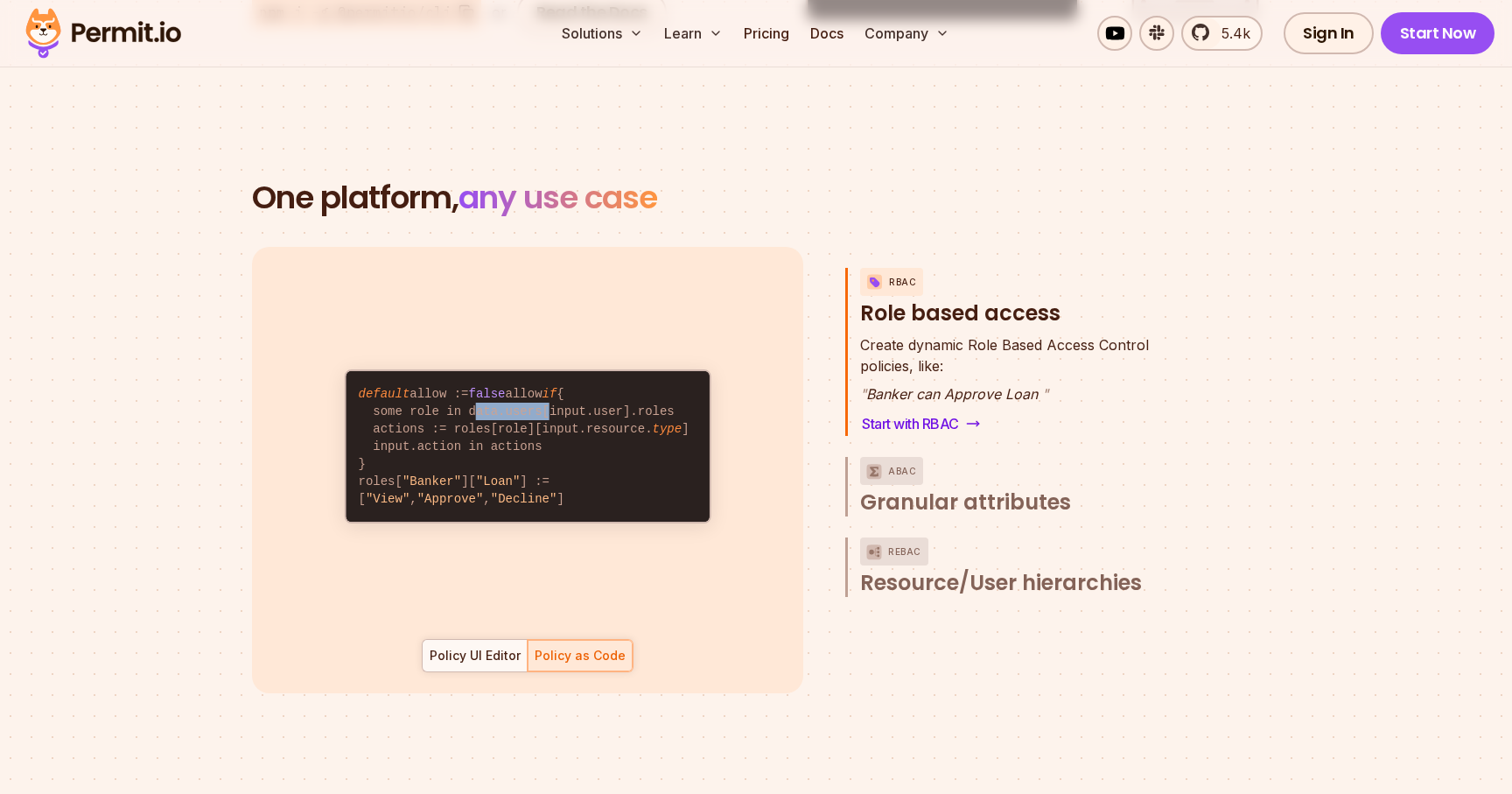
drag, startPoint x: 469, startPoint y: 389, endPoint x: 542, endPoint y: 389, distance: 73.0
click at [542, 389] on code "default allow := false allow if { some role in data.users[input.user].roles act…" at bounding box center [527, 446] width 364 height 151
drag, startPoint x: 551, startPoint y: 386, endPoint x: 624, endPoint y: 386, distance: 73.0
click at [624, 386] on code "default allow := false allow if { some role in data.users[input.user].roles act…" at bounding box center [527, 446] width 364 height 151
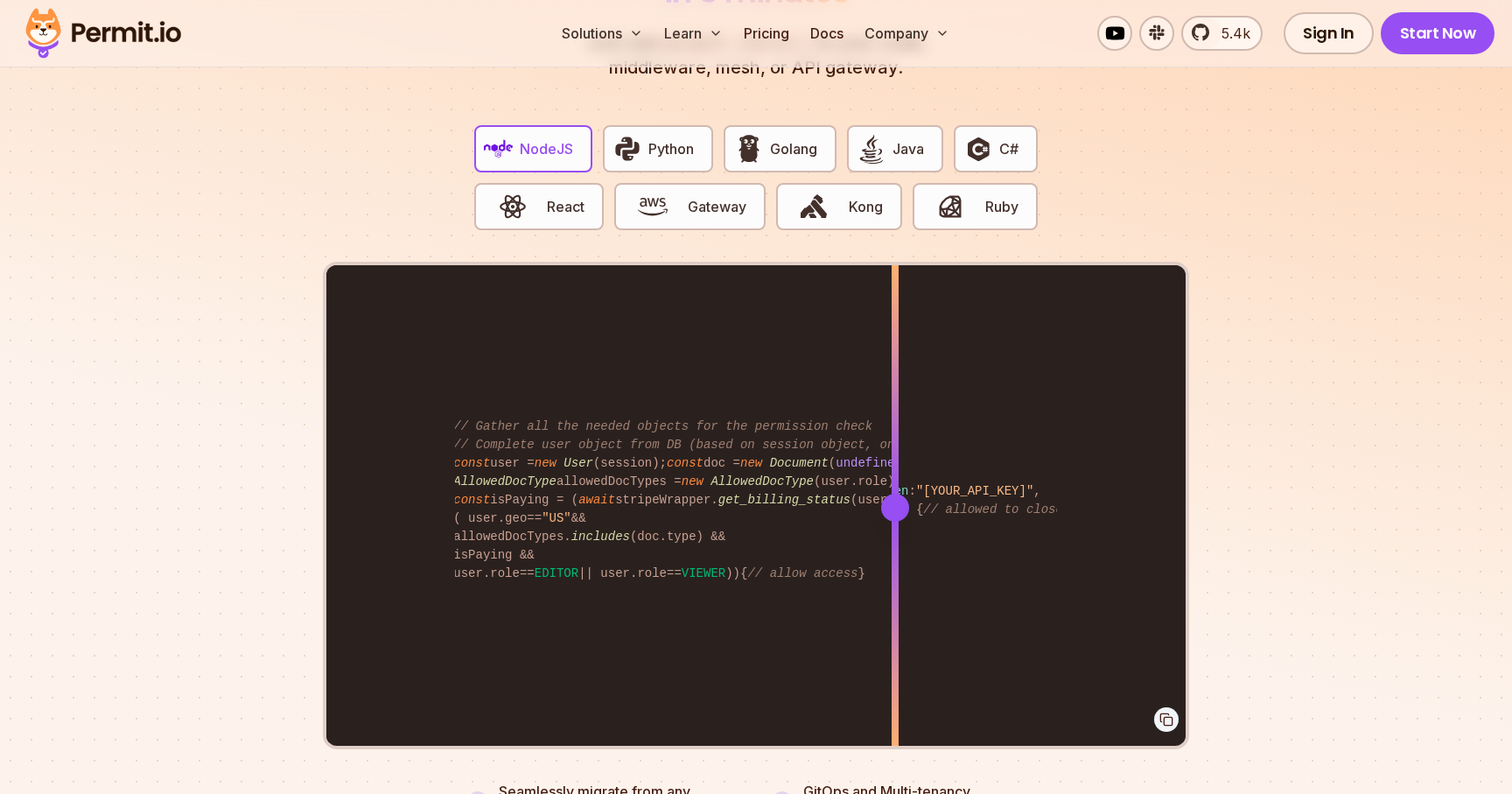
scroll to position [0, 0]
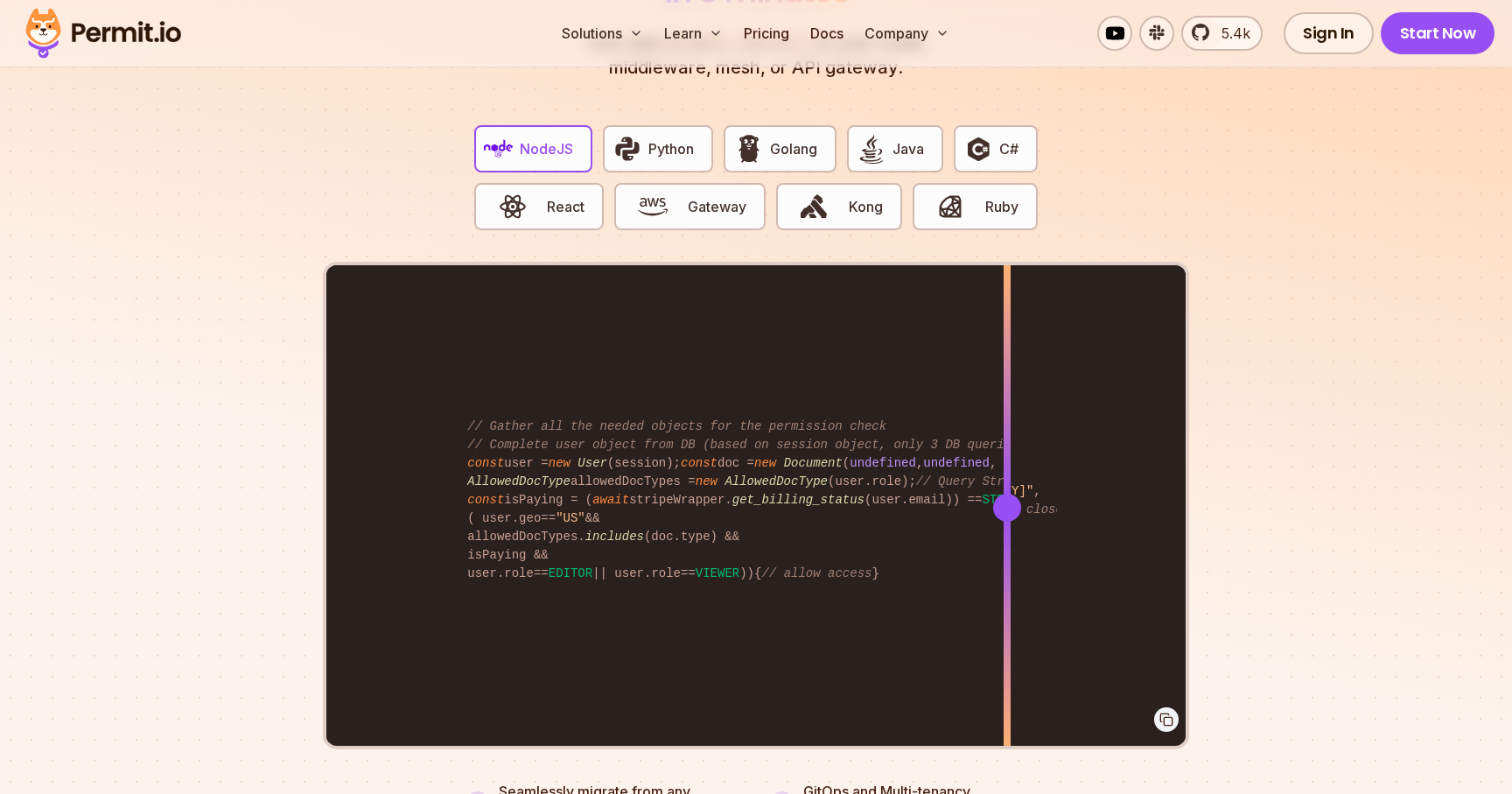
drag, startPoint x: 898, startPoint y: 486, endPoint x: 1008, endPoint y: 398, distance: 140.9
click at [1008, 398] on div at bounding box center [1007, 507] width 7 height 483
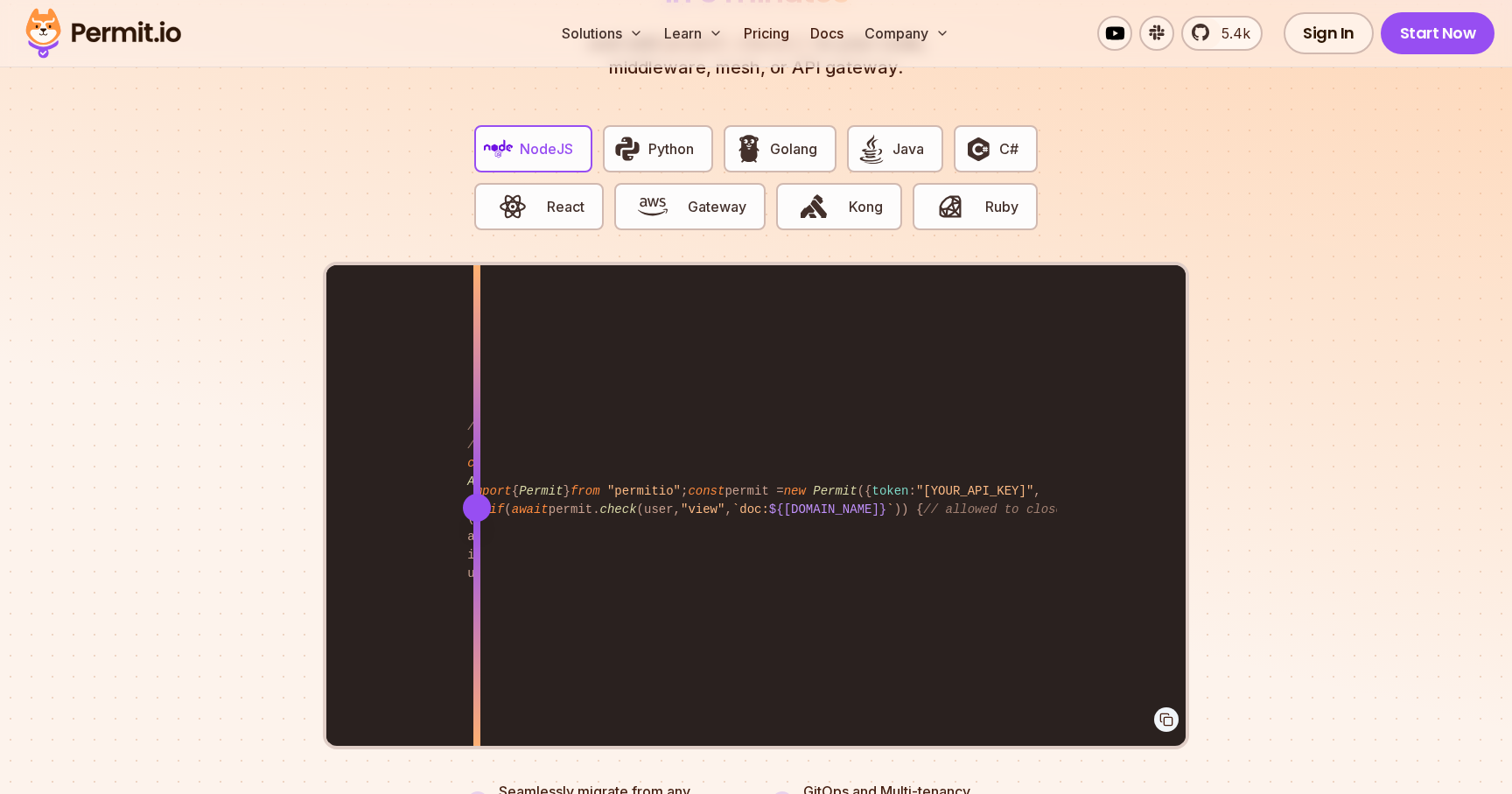
drag, startPoint x: 1009, startPoint y: 484, endPoint x: 477, endPoint y: 421, distance: 535.7
click at [477, 421] on div at bounding box center [476, 507] width 7 height 483
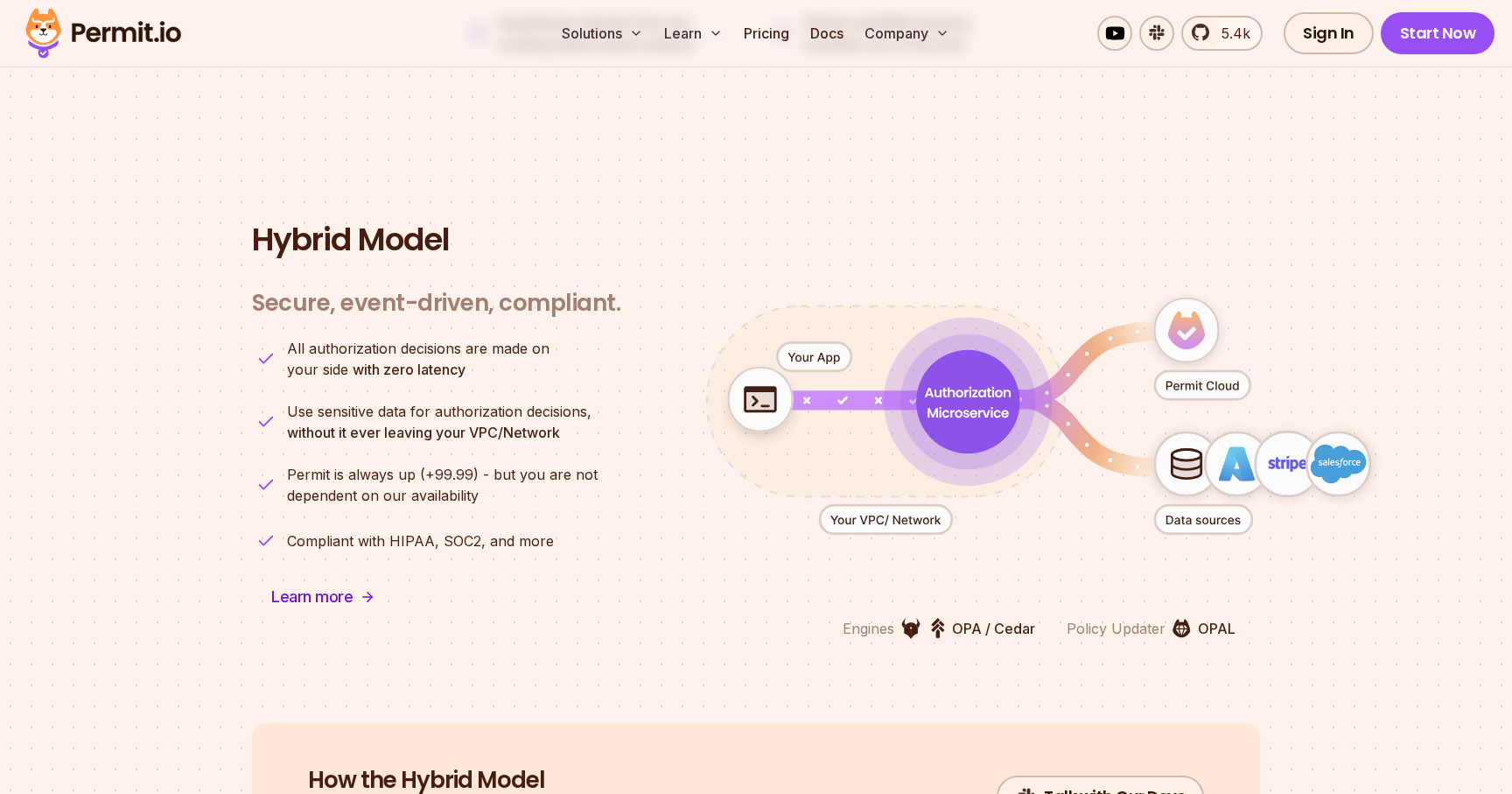
scroll to position [4201, 0]
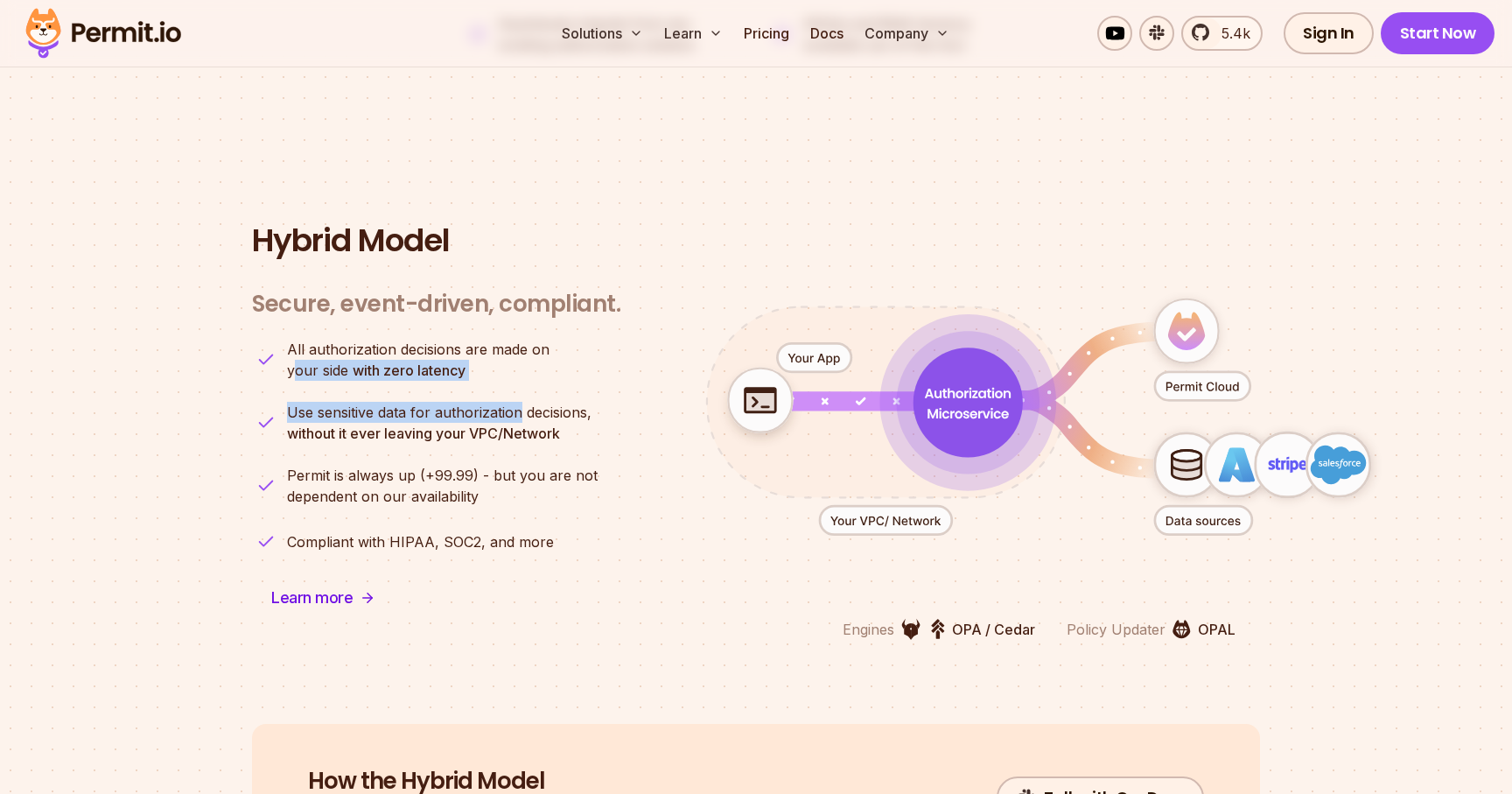
drag, startPoint x: 285, startPoint y: 352, endPoint x: 519, endPoint y: 391, distance: 237.2
click at [519, 391] on ul "All authorization decisions are made on your side with zero latency Use sensiti…" at bounding box center [435, 446] width 369 height 217
click at [519, 401] on span "Use sensitive data for authorization decisions," at bounding box center [438, 411] width 305 height 21
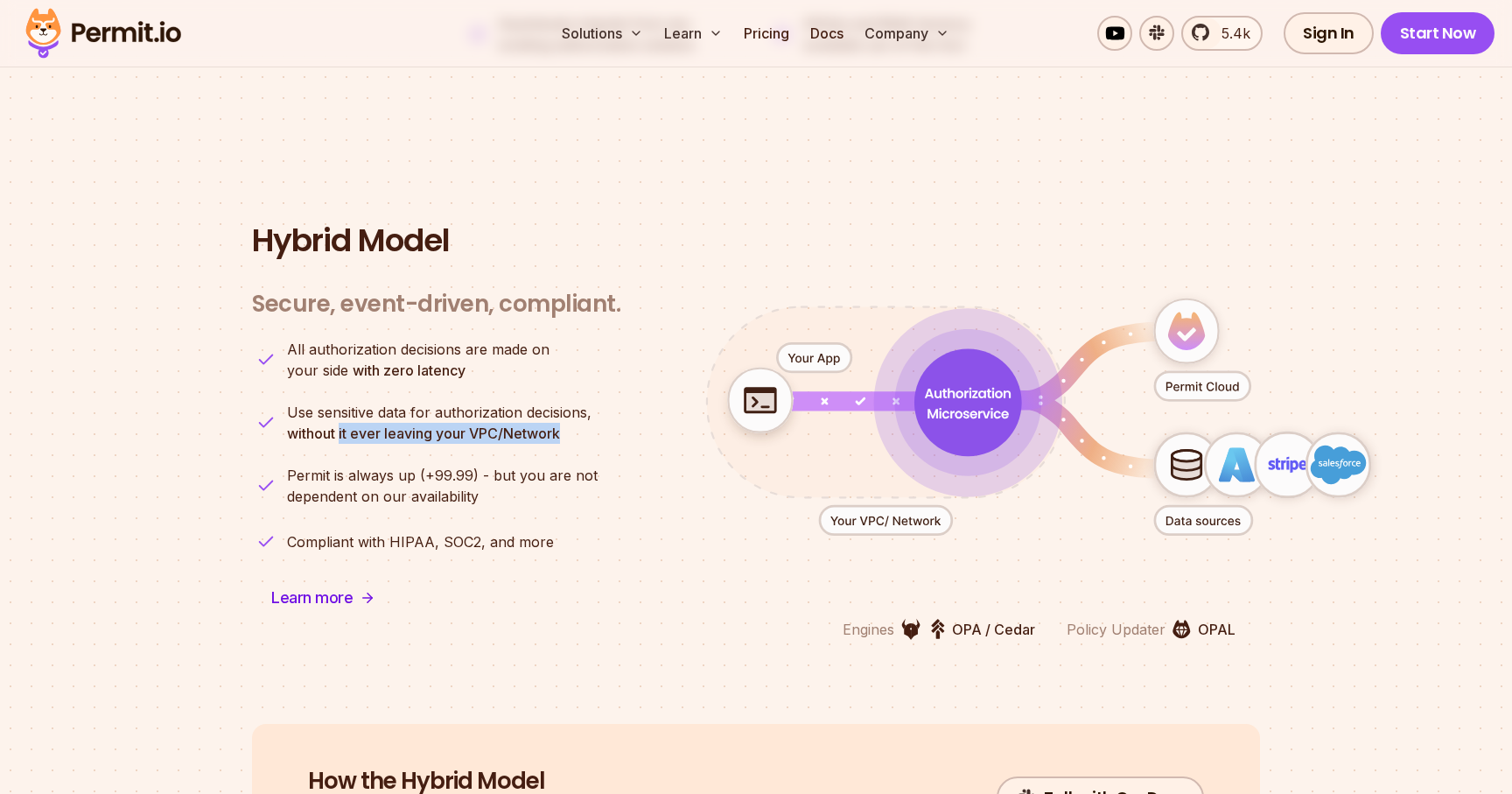
drag, startPoint x: 342, startPoint y: 410, endPoint x: 578, endPoint y: 411, distance: 236.0
click at [578, 411] on p "Use sensitive data for authorization decisions, without it ever leaving your VP…" at bounding box center [438, 422] width 305 height 42
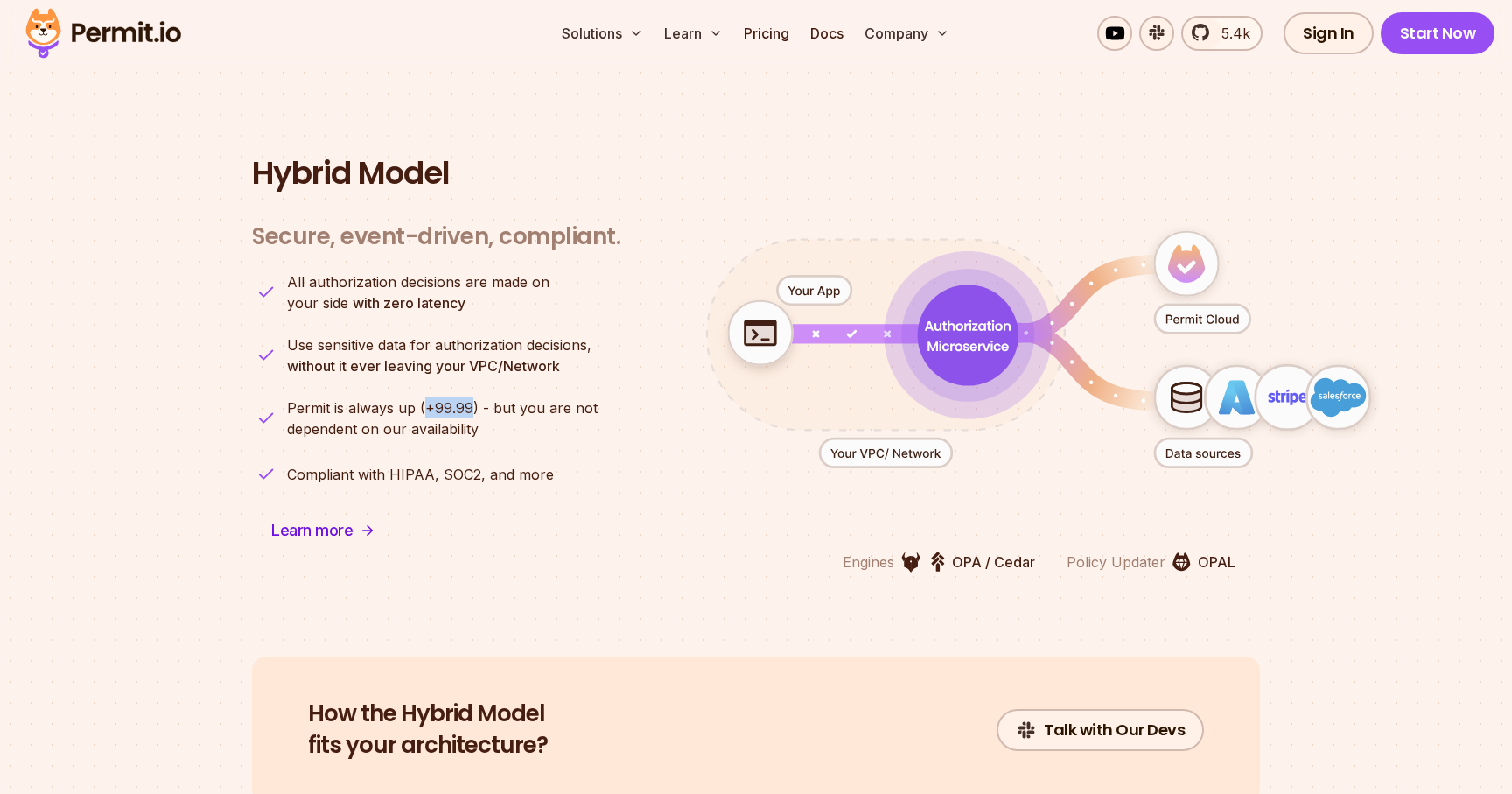
drag, startPoint x: 423, startPoint y: 389, endPoint x: 468, endPoint y: 383, distance: 45.4
click at [468, 397] on span "Permit is always up (+99.99) - but you are not" at bounding box center [441, 407] width 311 height 21
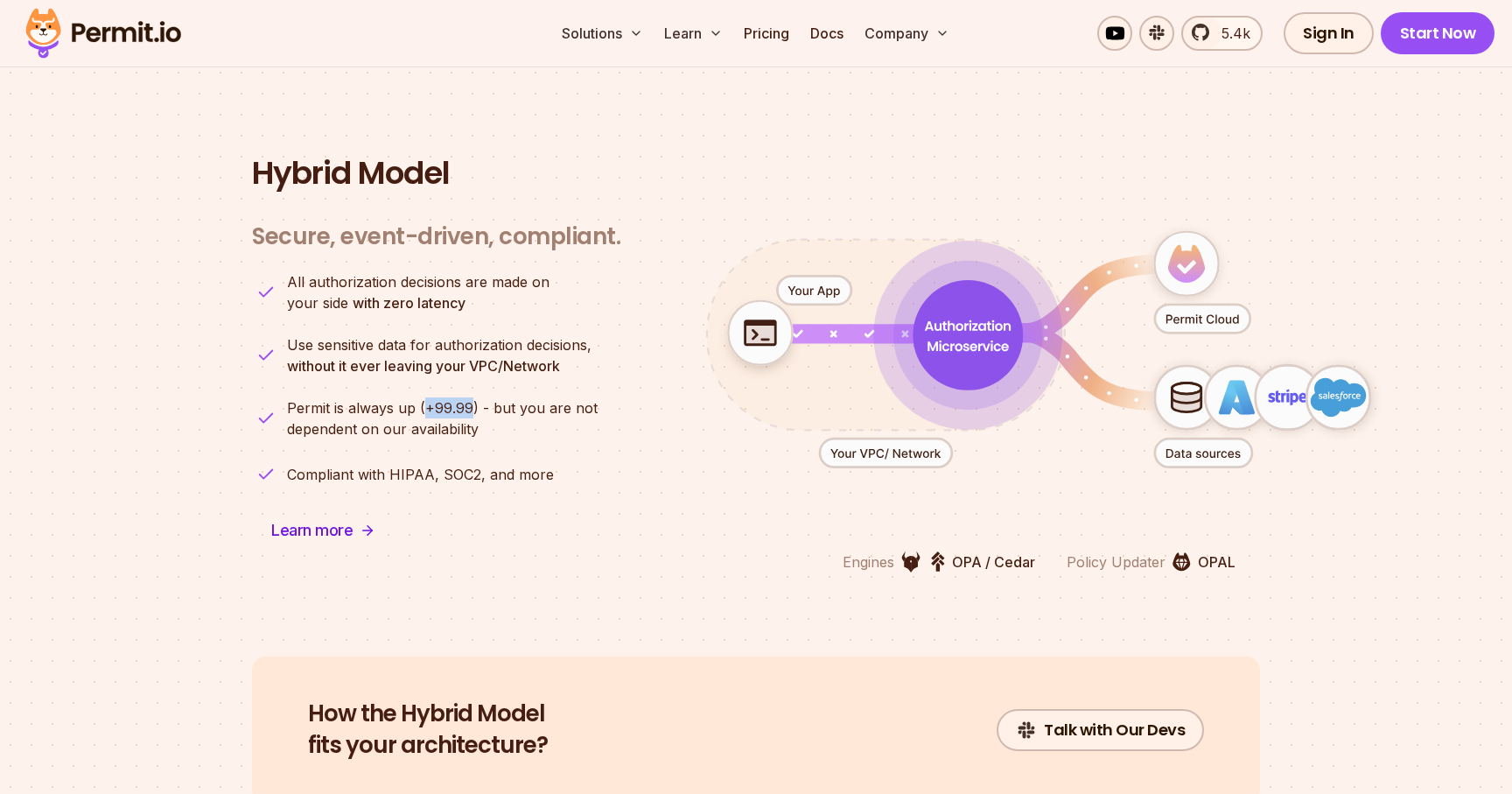
scroll to position [4321, 0]
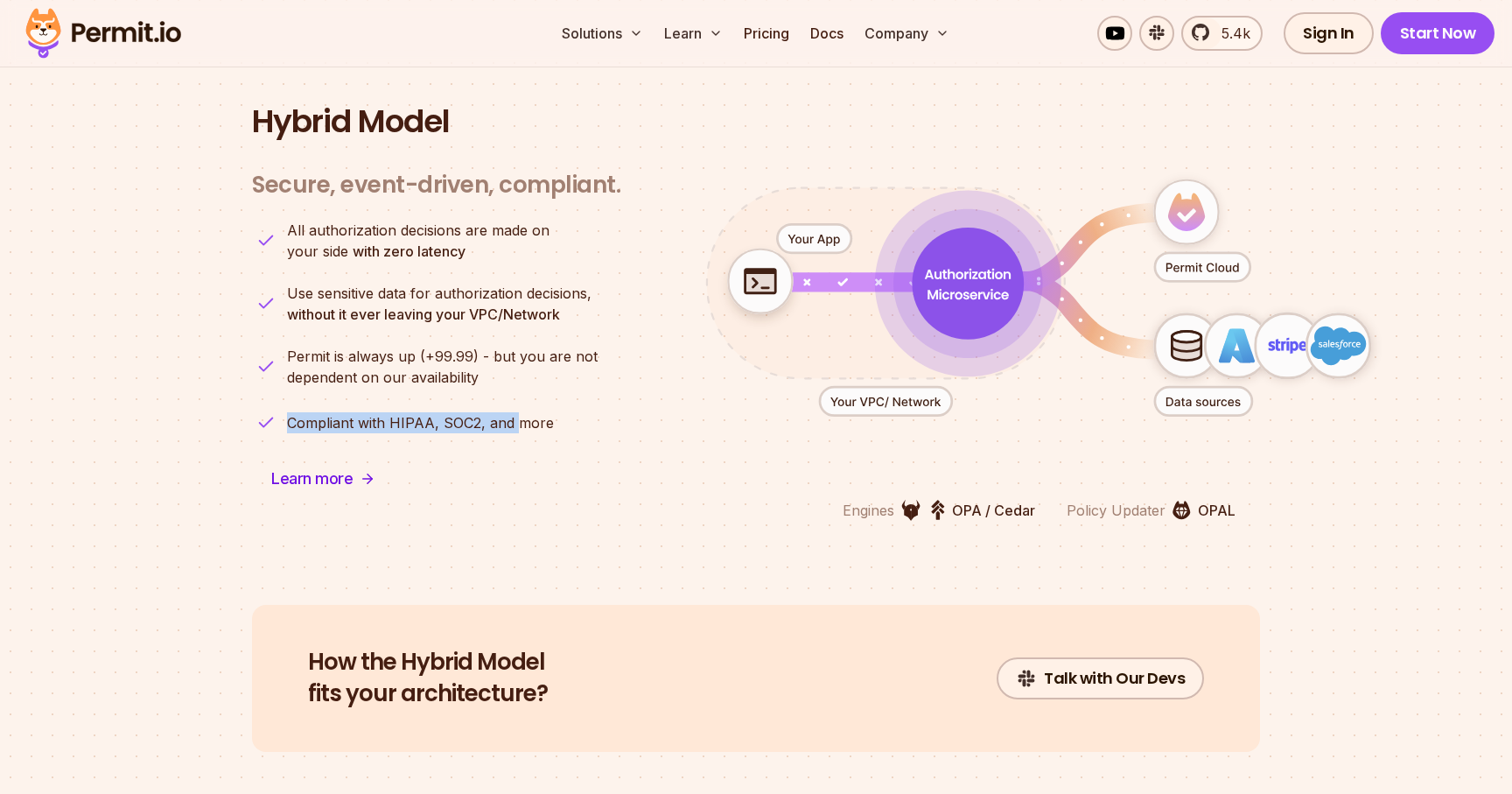
drag, startPoint x: 288, startPoint y: 402, endPoint x: 513, endPoint y: 399, distance: 225.0
click at [513, 412] on p "Compliant with HIPAA, SOC2, and more" at bounding box center [419, 422] width 267 height 21
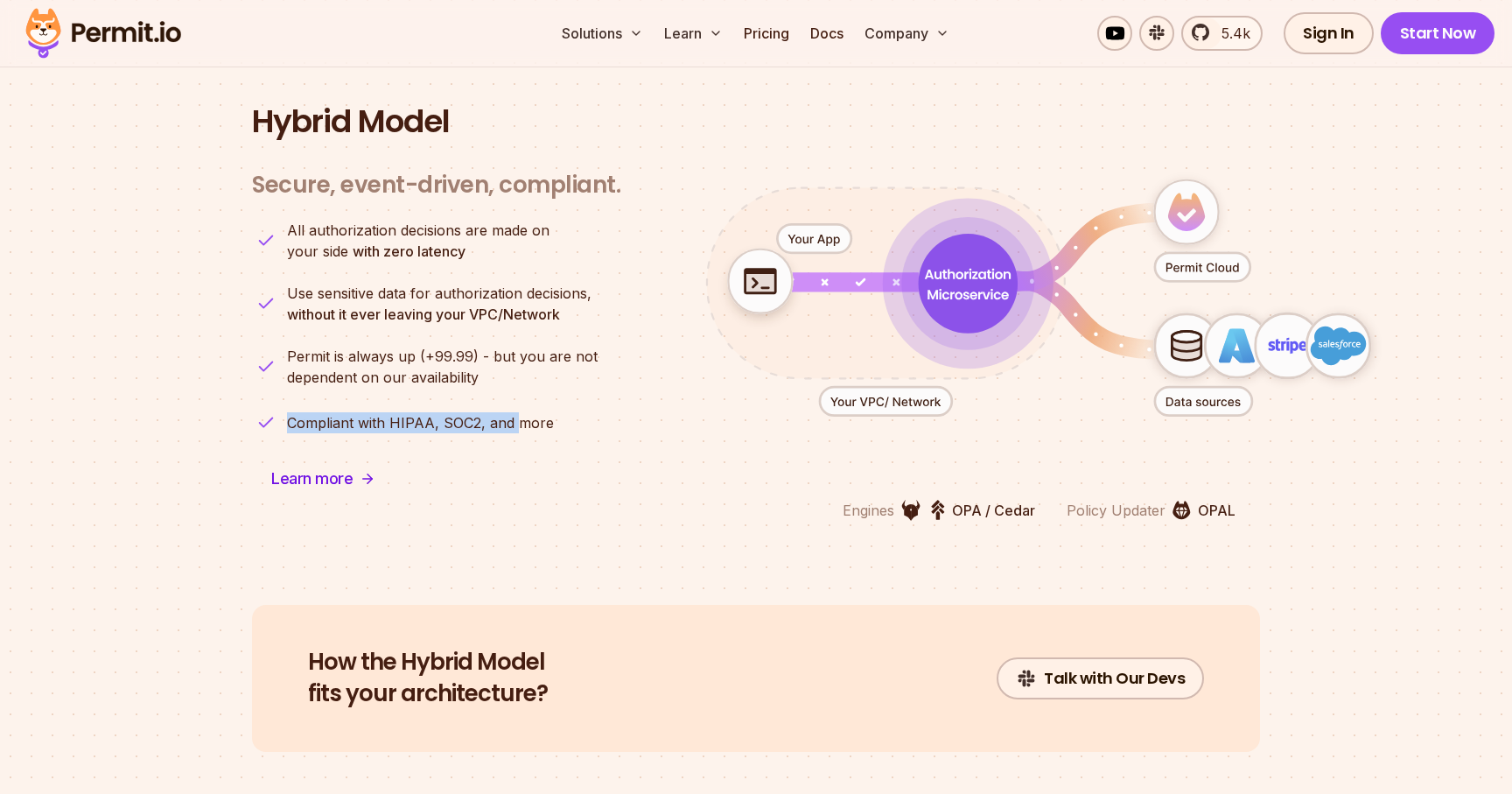
scroll to position [4384, 0]
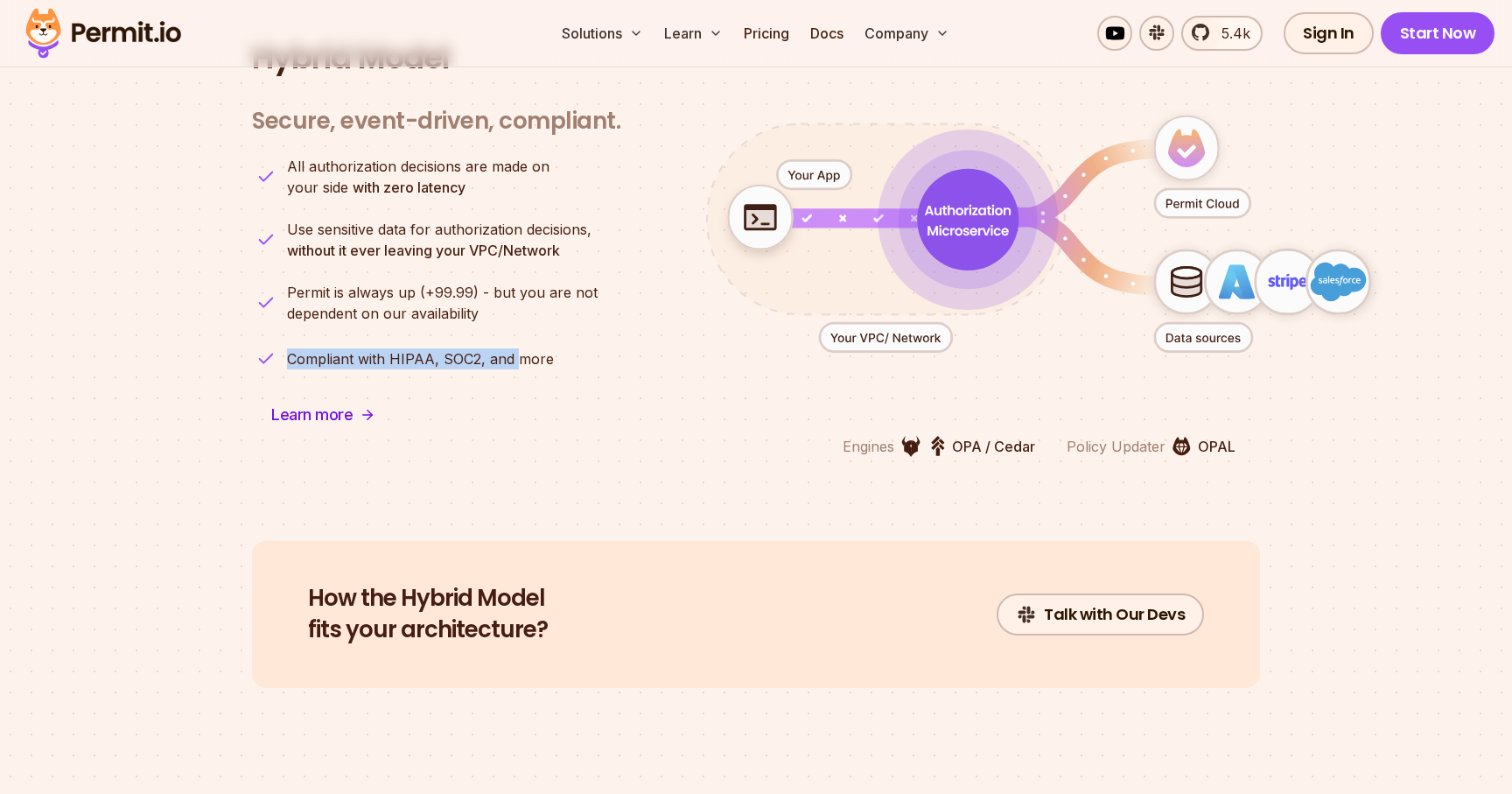
click at [906, 435] on img at bounding box center [911, 446] width 19 height 22
click at [963, 435] on p "OPA / Cedar" at bounding box center [993, 445] width 83 height 21
click at [1006, 435] on p "OPA / Cedar" at bounding box center [993, 445] width 83 height 21
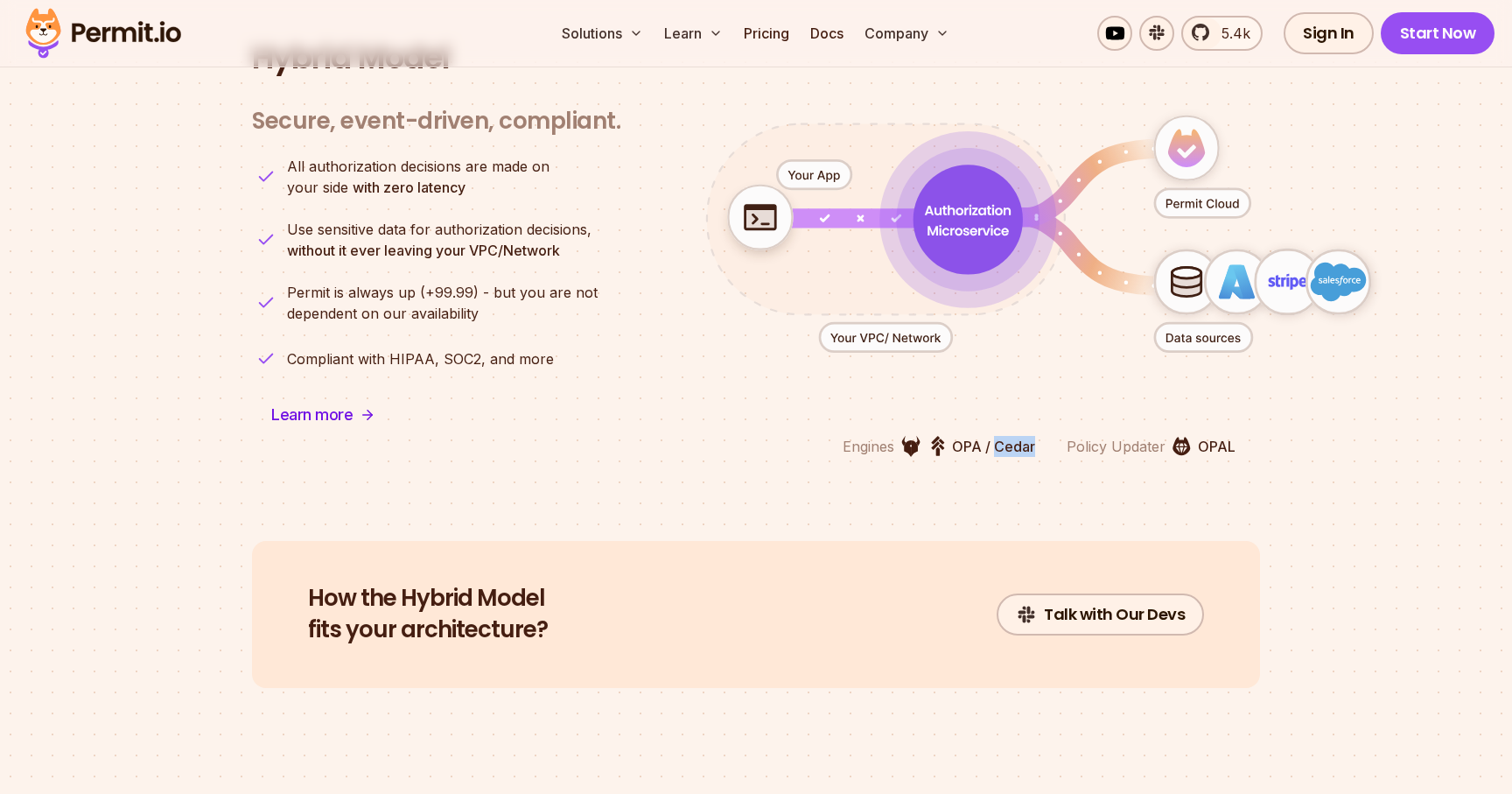
click at [1006, 435] on p "OPA / Cedar" at bounding box center [993, 445] width 83 height 21
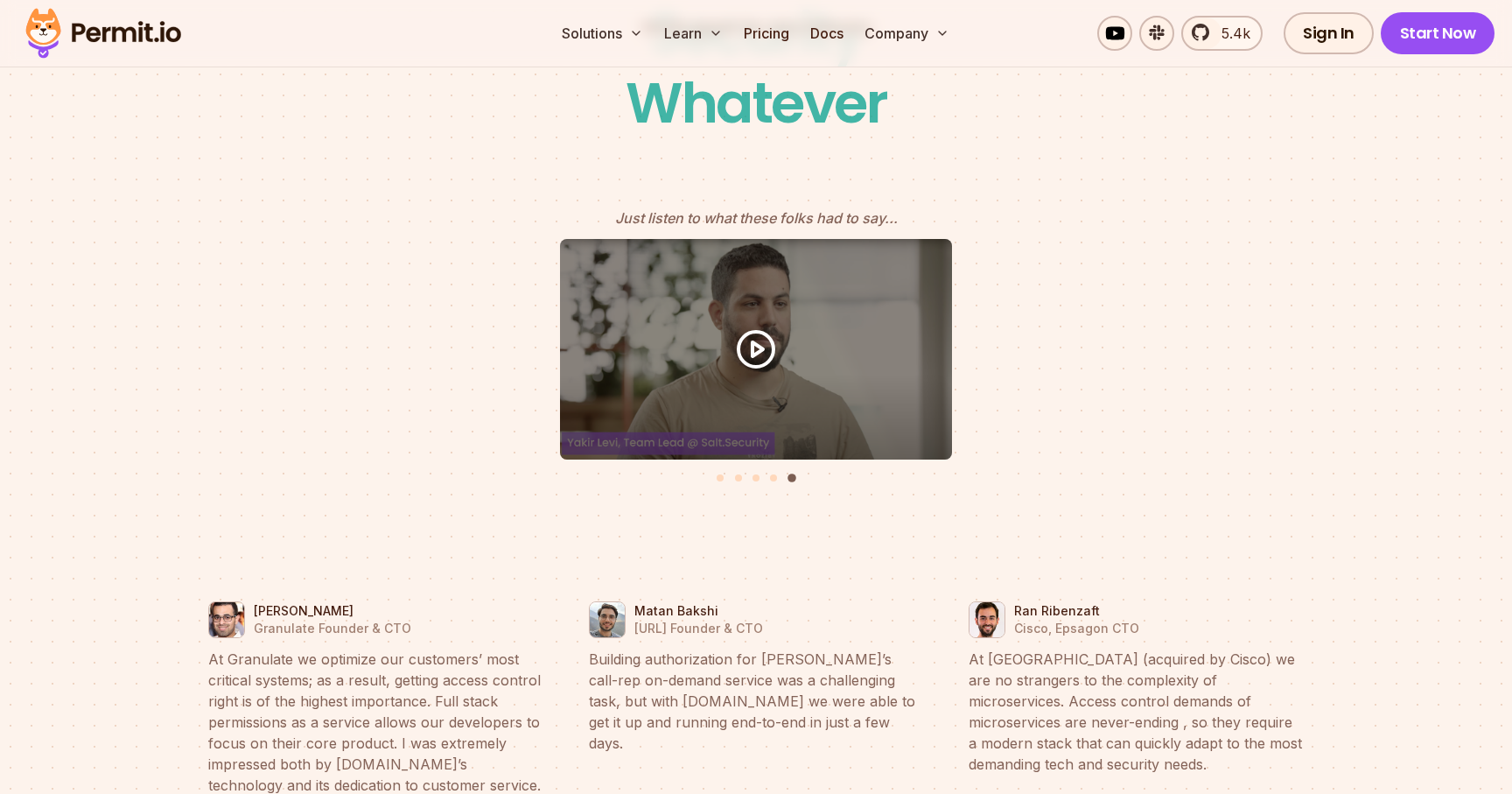
scroll to position [7713, 0]
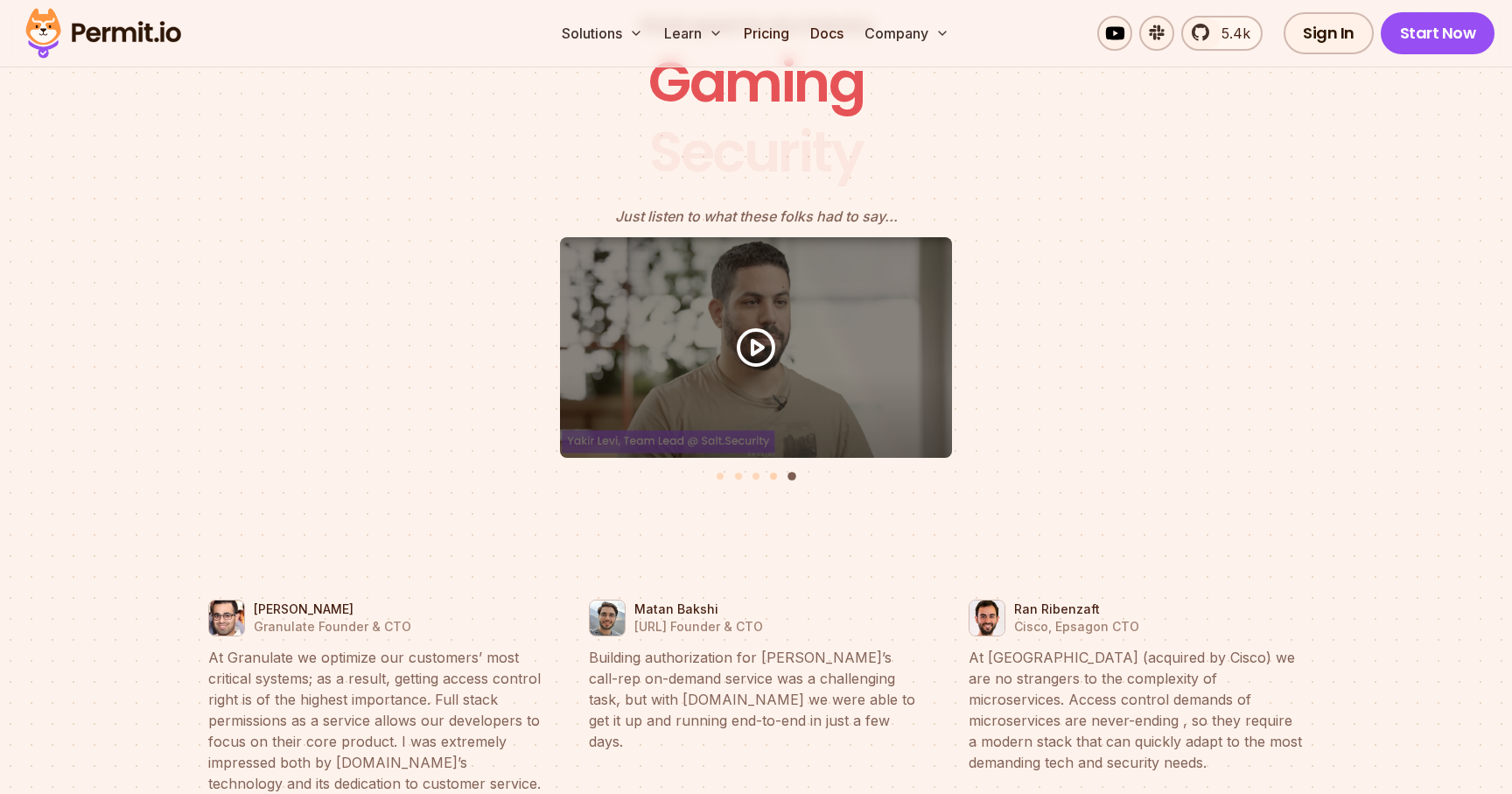
click at [775, 472] on button "Go to slide 4" at bounding box center [773, 475] width 7 height 7
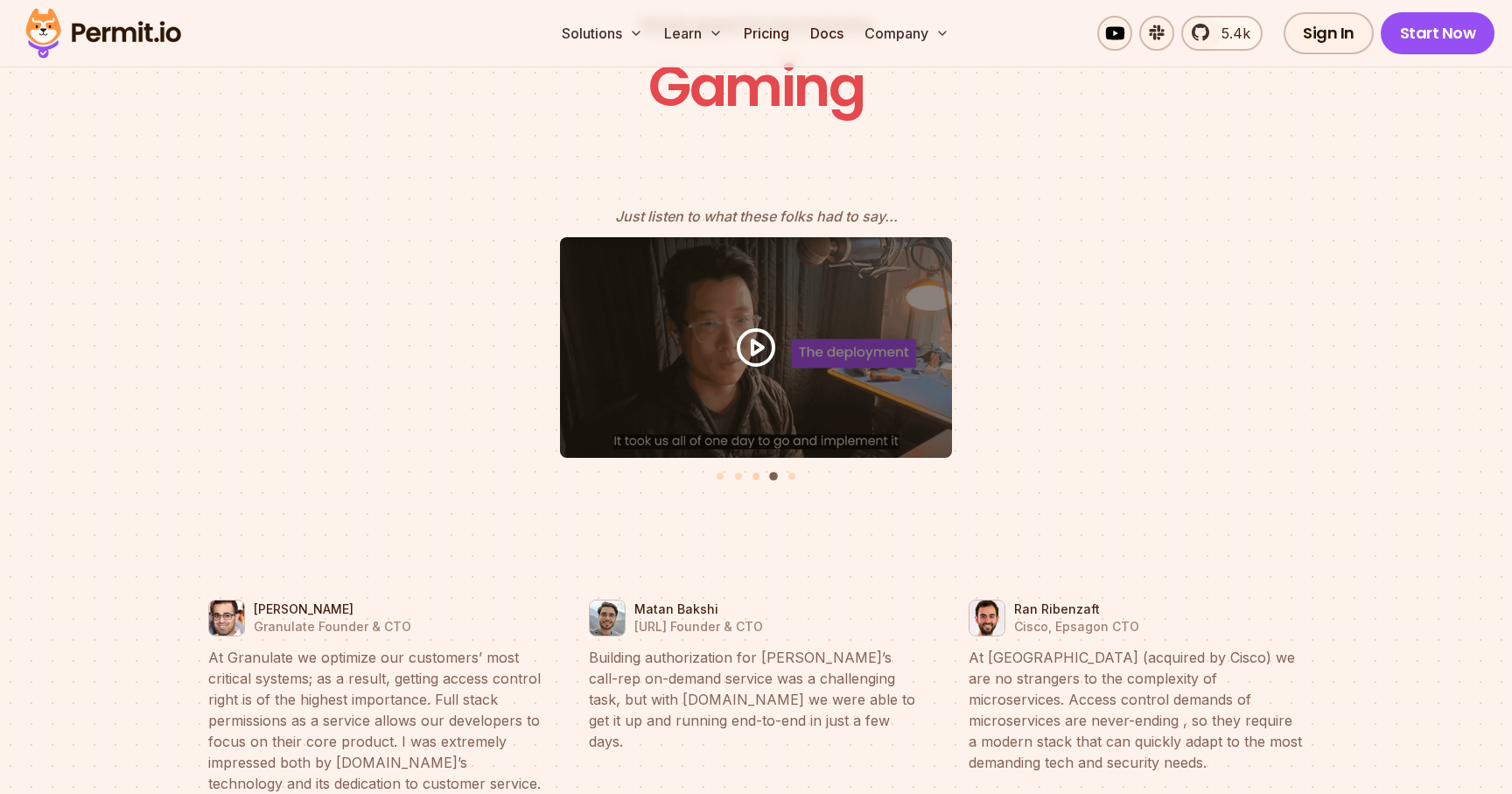
click at [754, 472] on button "Go to slide 3" at bounding box center [756, 475] width 7 height 7
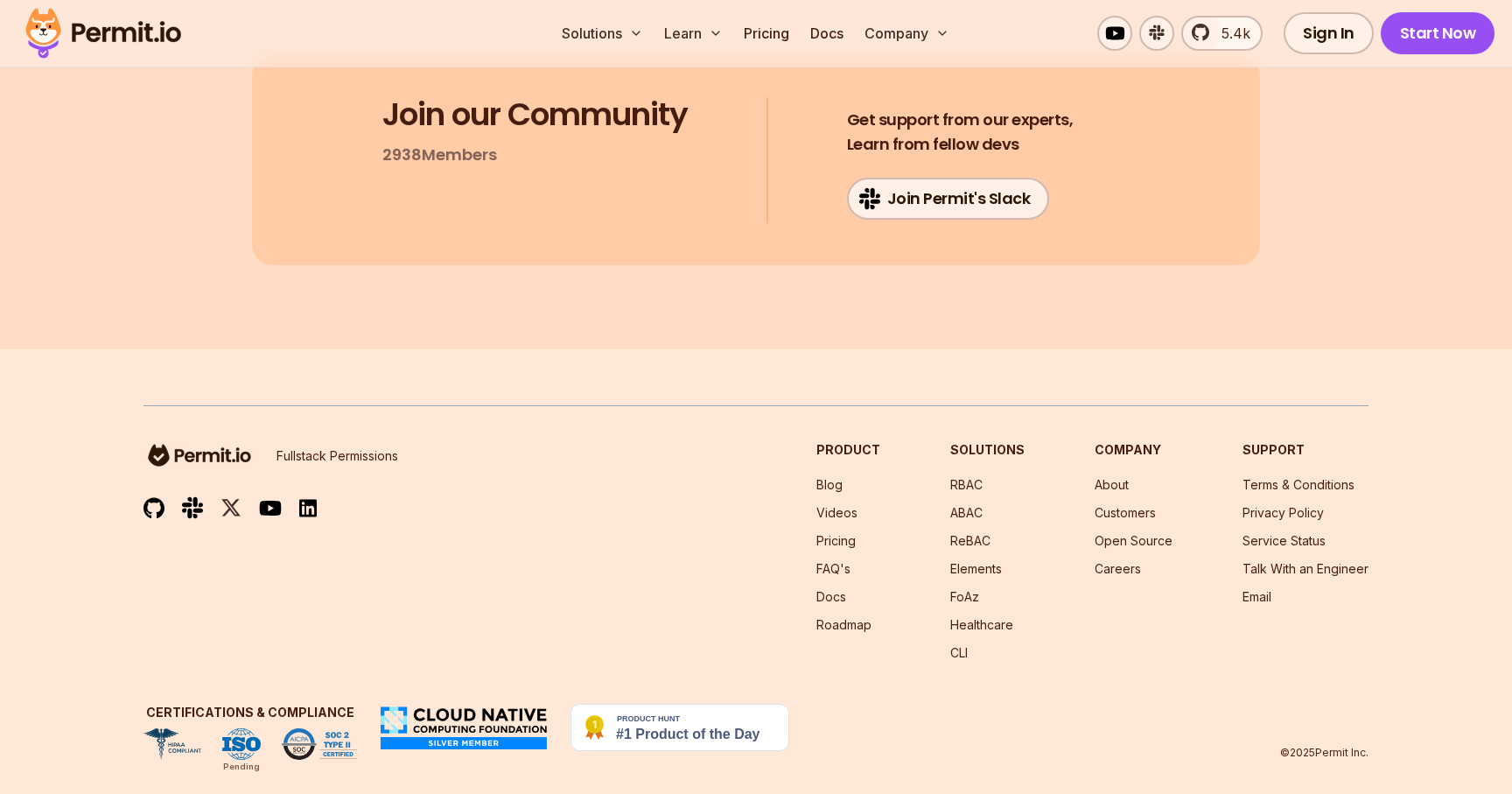
scroll to position [9379, 0]
click at [981, 616] on link "Healthcare" at bounding box center [982, 623] width 63 height 15
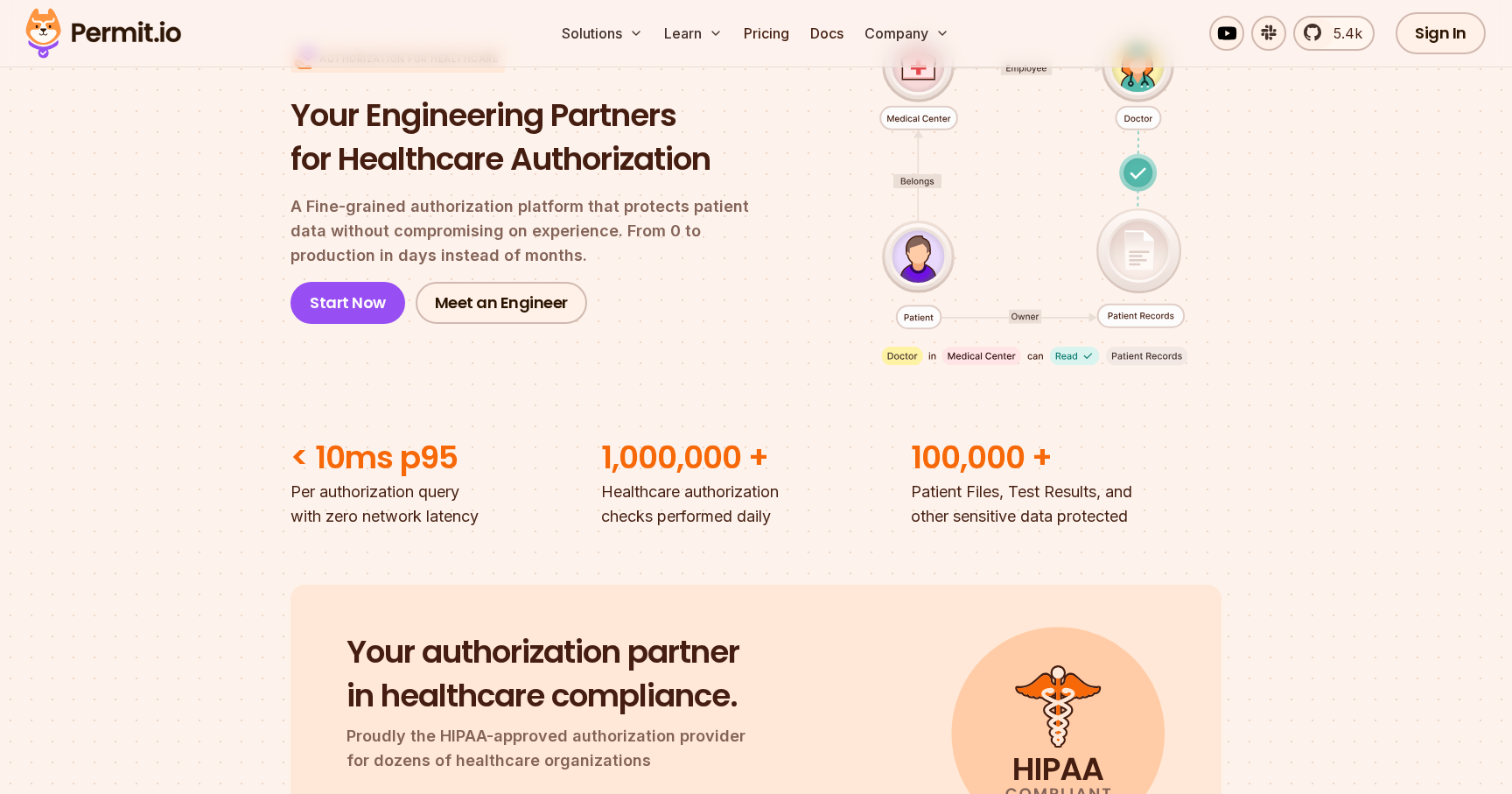
scroll to position [181, 0]
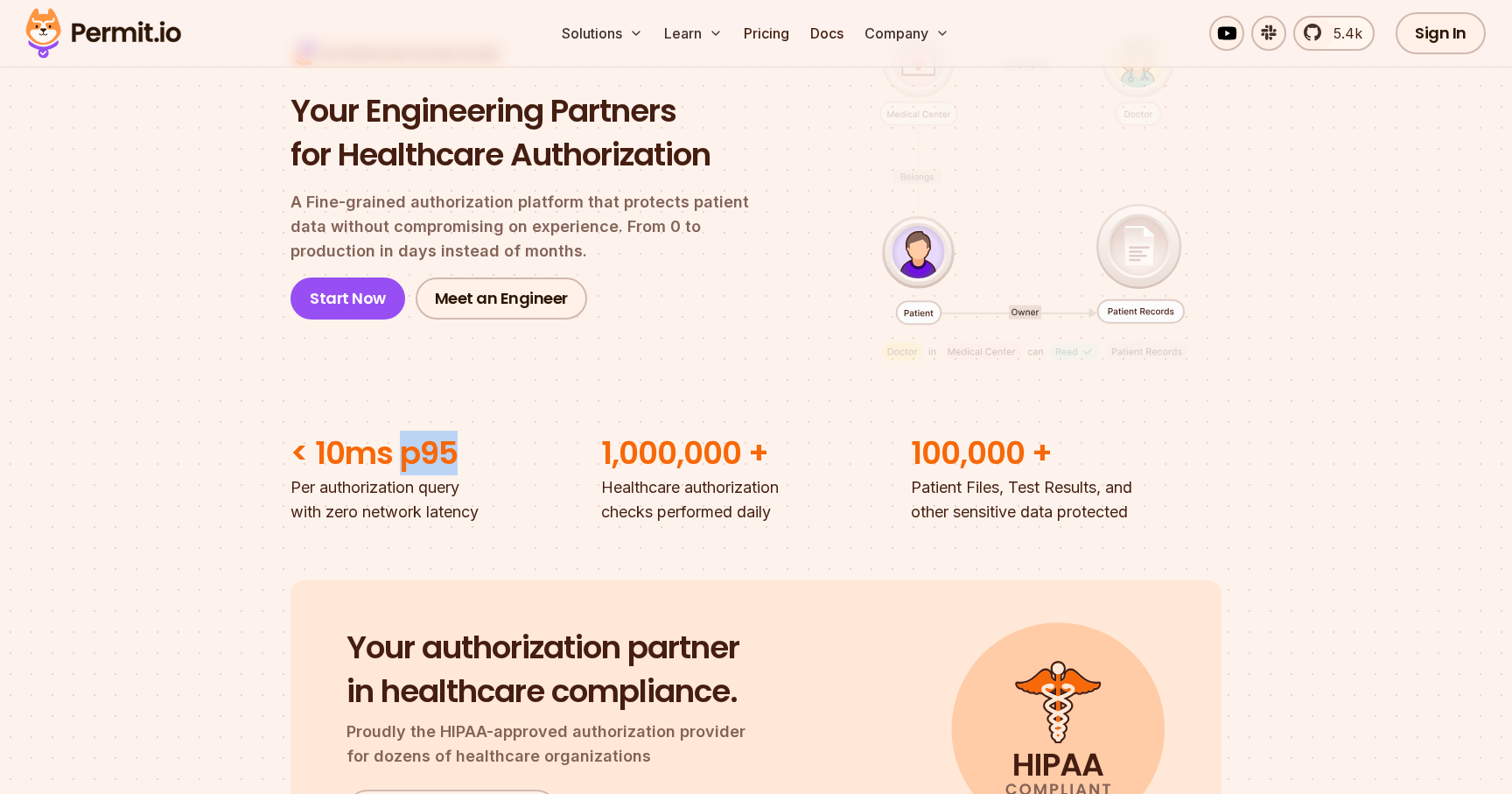
drag, startPoint x: 403, startPoint y: 465, endPoint x: 491, endPoint y: 465, distance: 88.0
click at [491, 465] on h2 "< 10ms p95" at bounding box center [445, 453] width 311 height 44
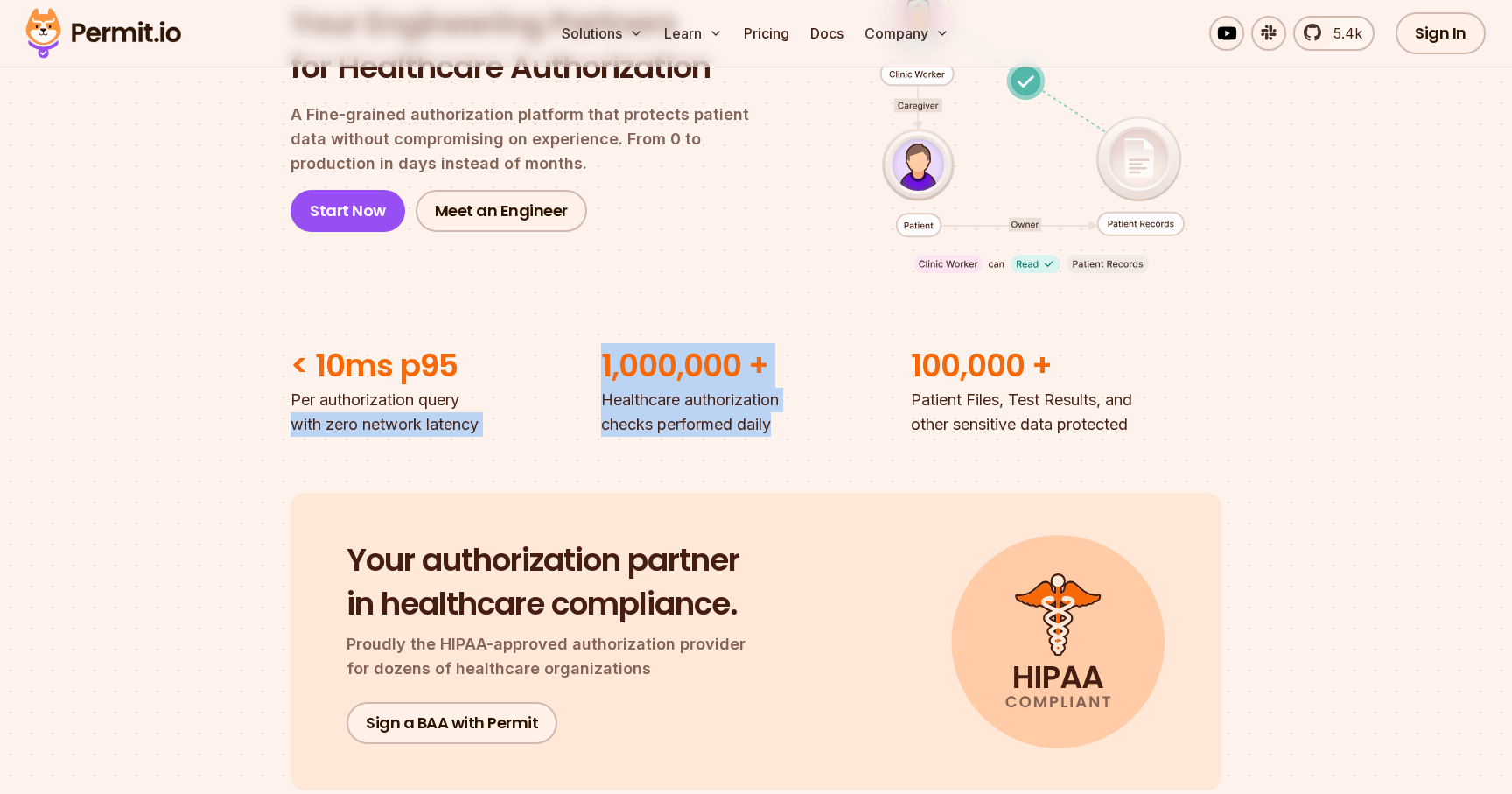
drag, startPoint x: 598, startPoint y: 404, endPoint x: 793, endPoint y: 431, distance: 196.9
click at [793, 431] on ul "< 10ms p95 Per authorization query with zero network latency 1,000,000 + Health…" at bounding box center [756, 390] width 931 height 93
click at [793, 431] on p "Healthcare authorization checks performed daily" at bounding box center [756, 411] width 311 height 49
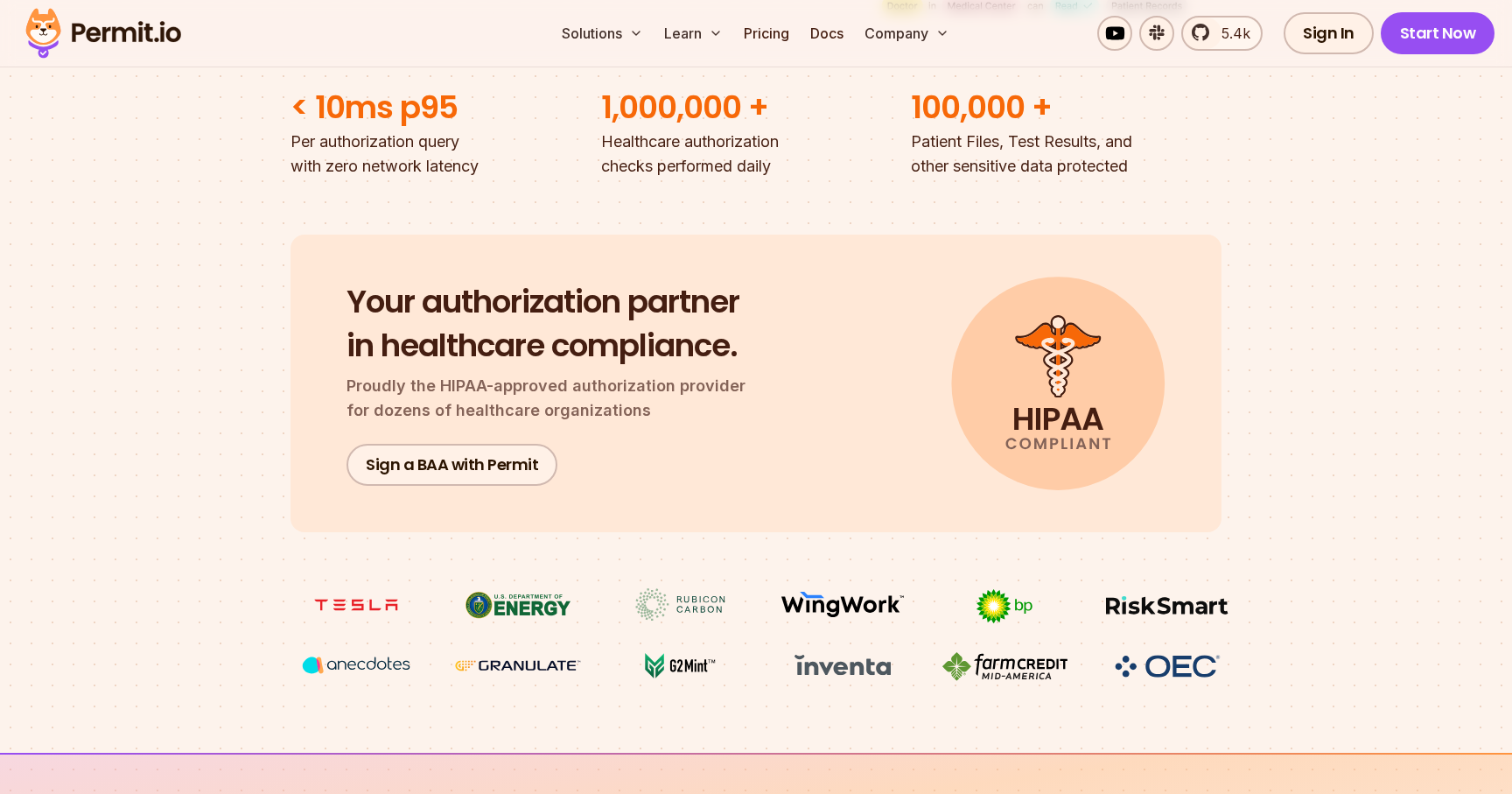
scroll to position [532, 0]
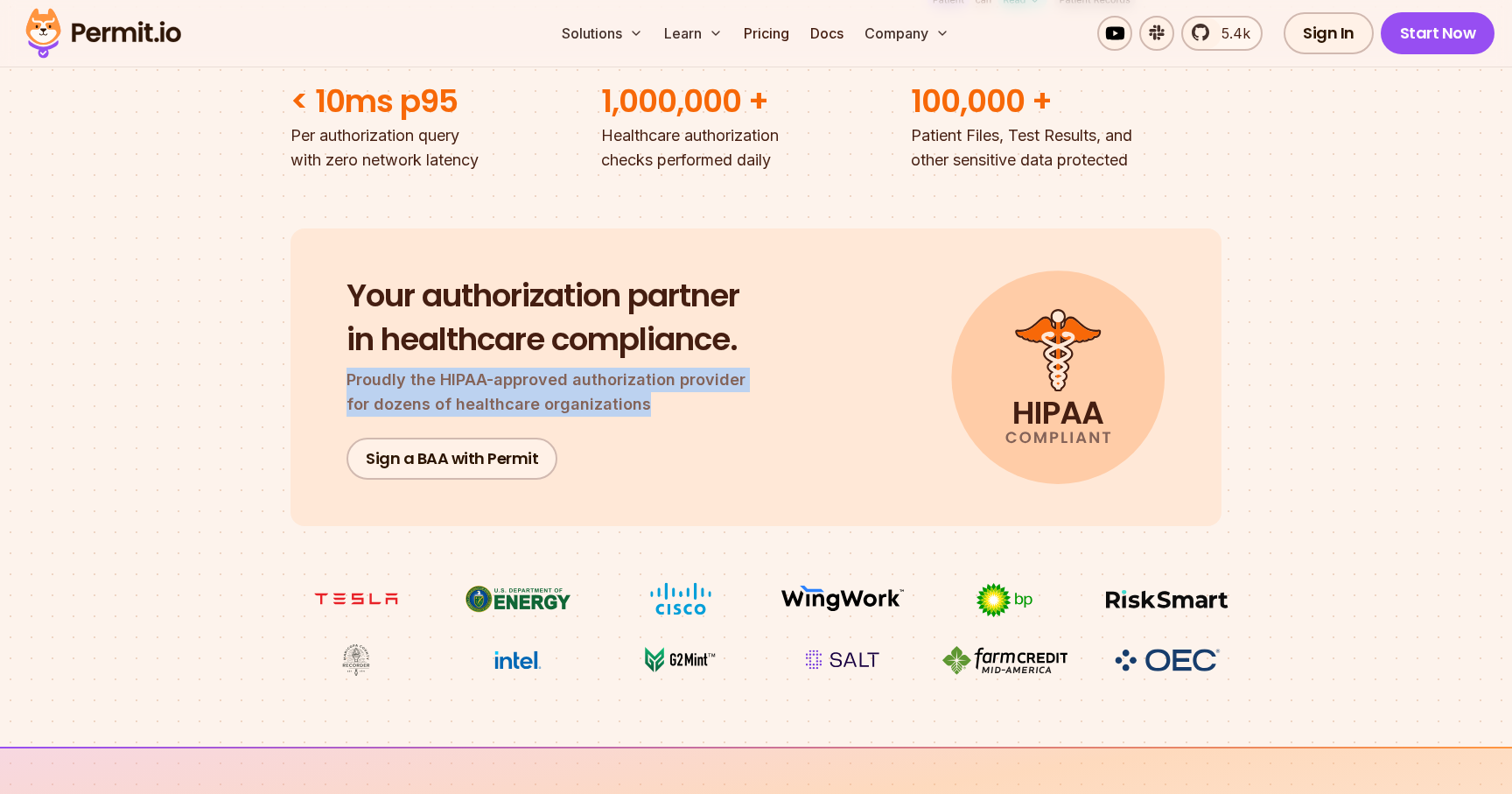
drag, startPoint x: 344, startPoint y: 387, endPoint x: 629, endPoint y: 411, distance: 286.0
click at [629, 411] on div "Your authorization partner in healthcare compliance. Proudly the HIPAA-approved…" at bounding box center [756, 378] width 931 height 298
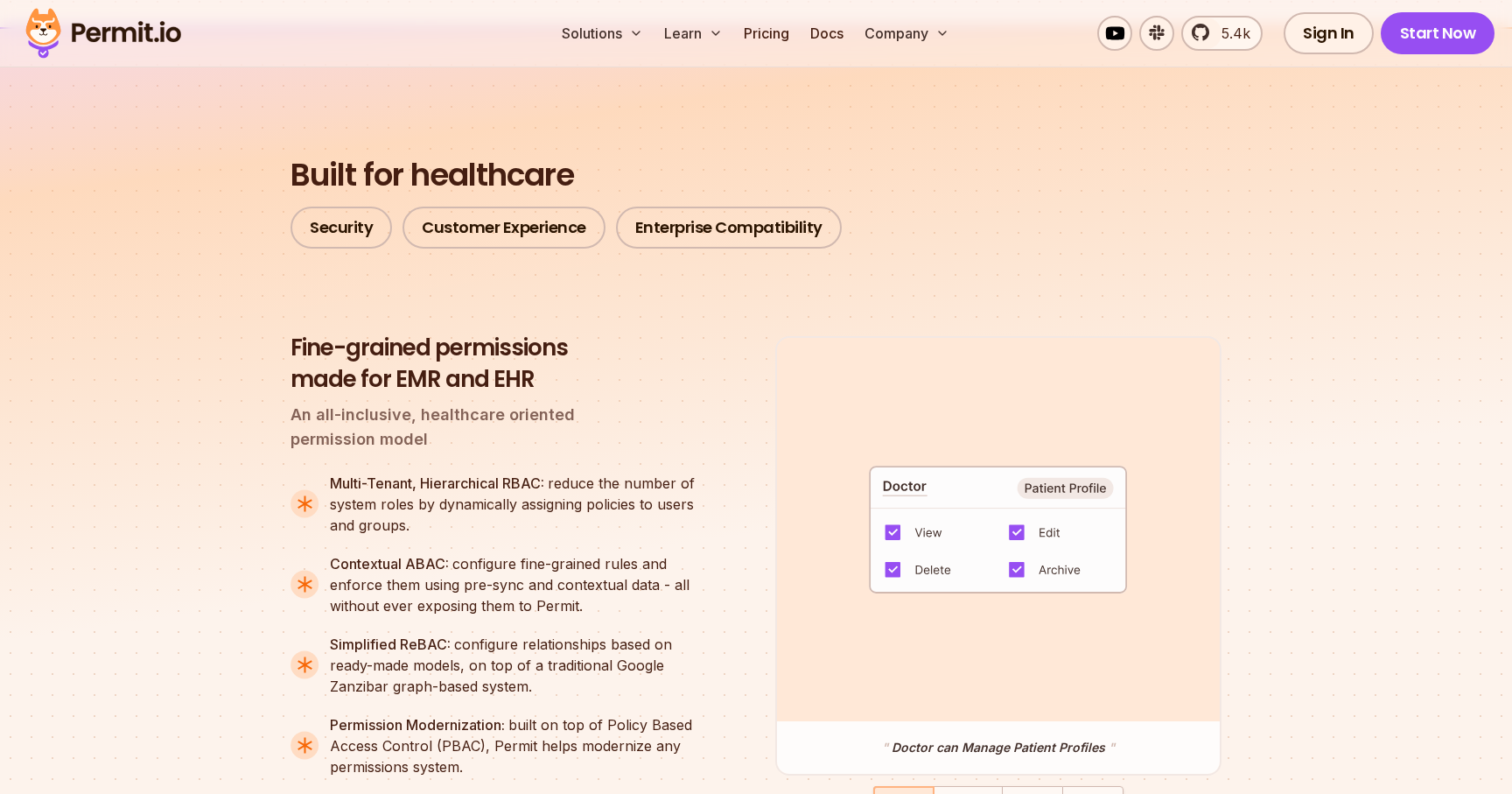
scroll to position [1269, 0]
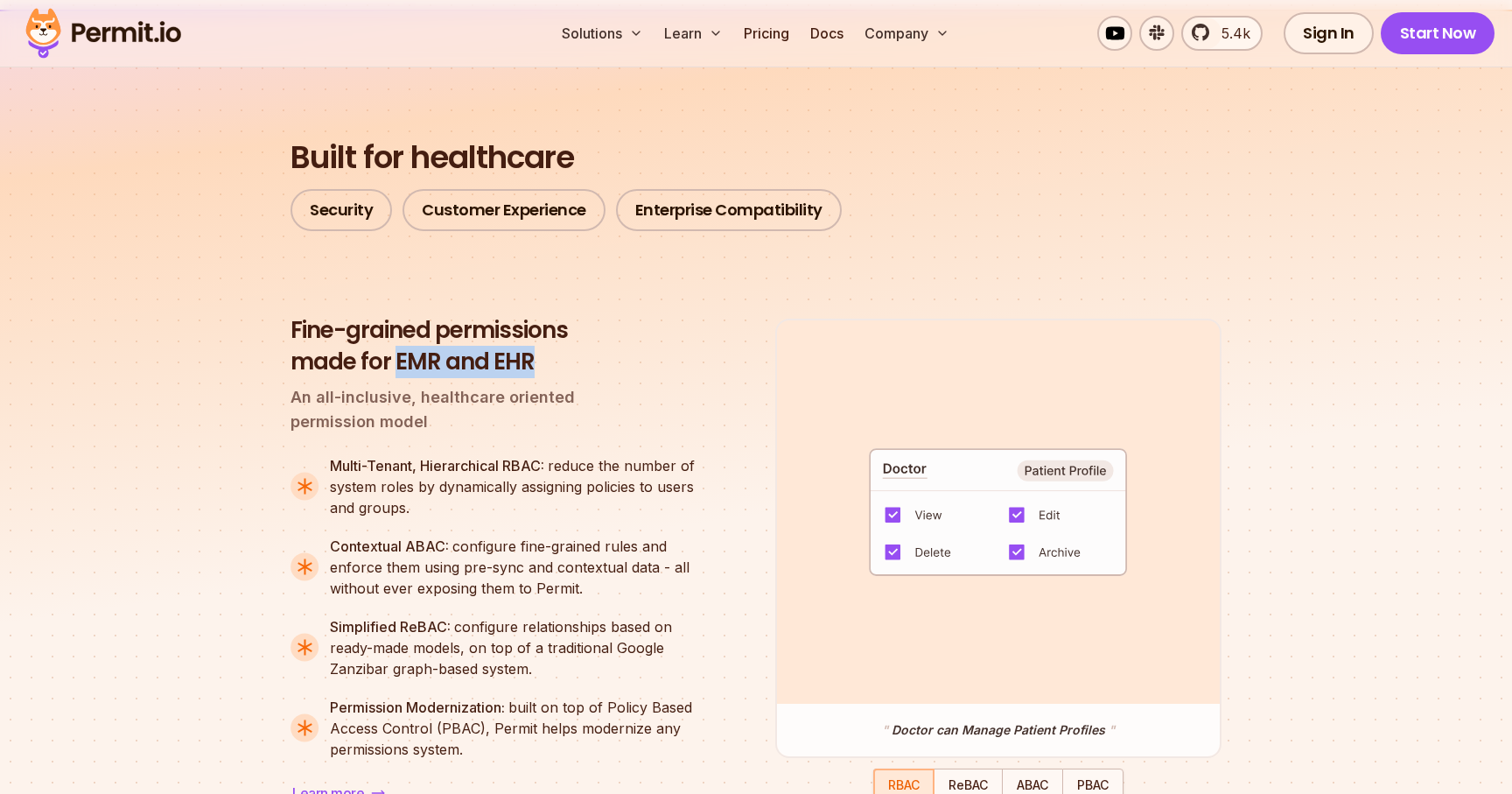
drag, startPoint x: 393, startPoint y: 373, endPoint x: 535, endPoint y: 372, distance: 142.0
click at [535, 372] on h3 "Fine-grained permissions made for EMR and EHR" at bounding box center [500, 346] width 420 height 63
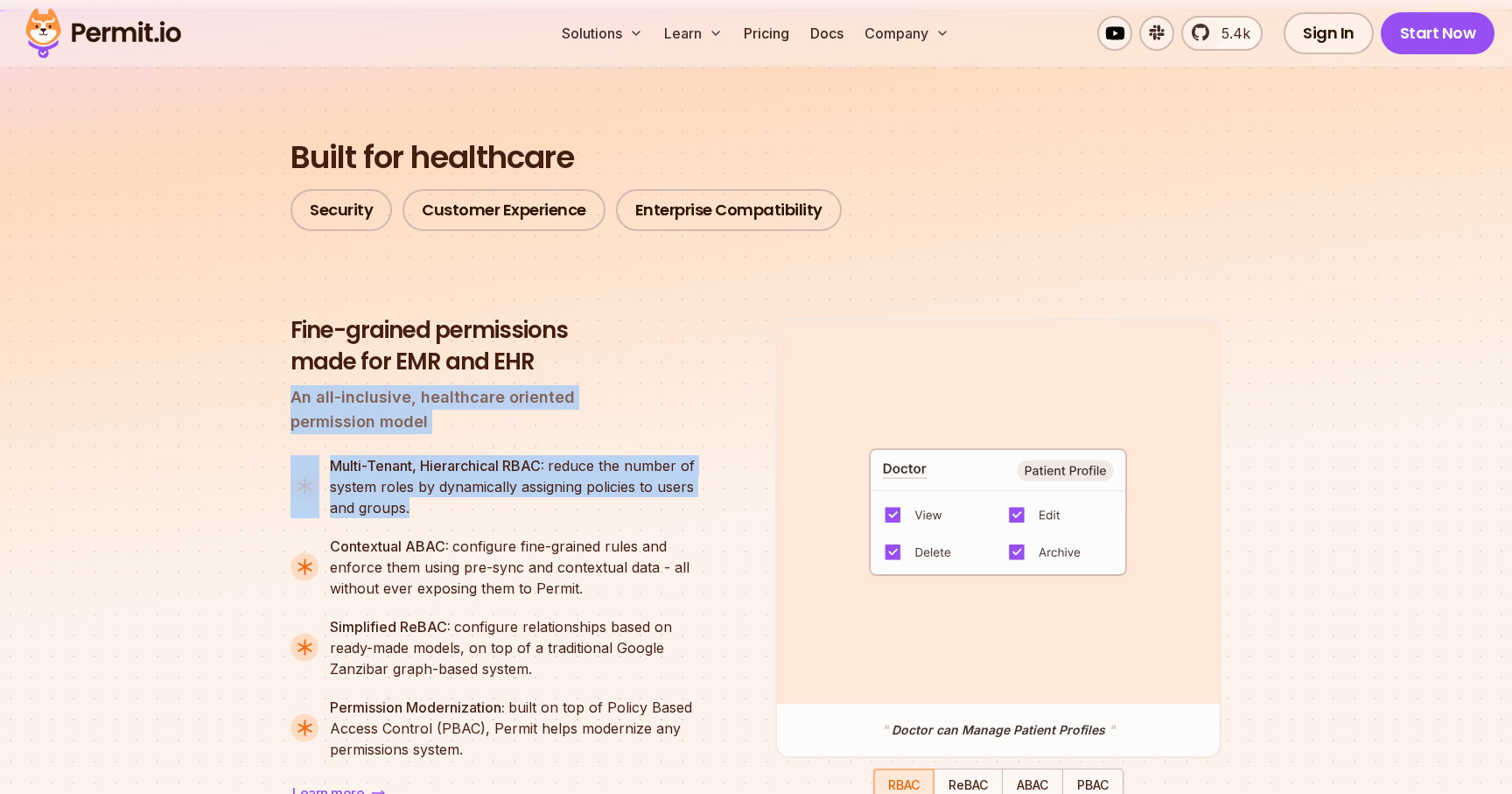
drag, startPoint x: 288, startPoint y: 416, endPoint x: 524, endPoint y: 508, distance: 253.3
click at [524, 508] on div "Multi-Tenant, Hierarchical RBAC: reduce the number of system roles by dynamical…" at bounding box center [519, 486] width 380 height 63
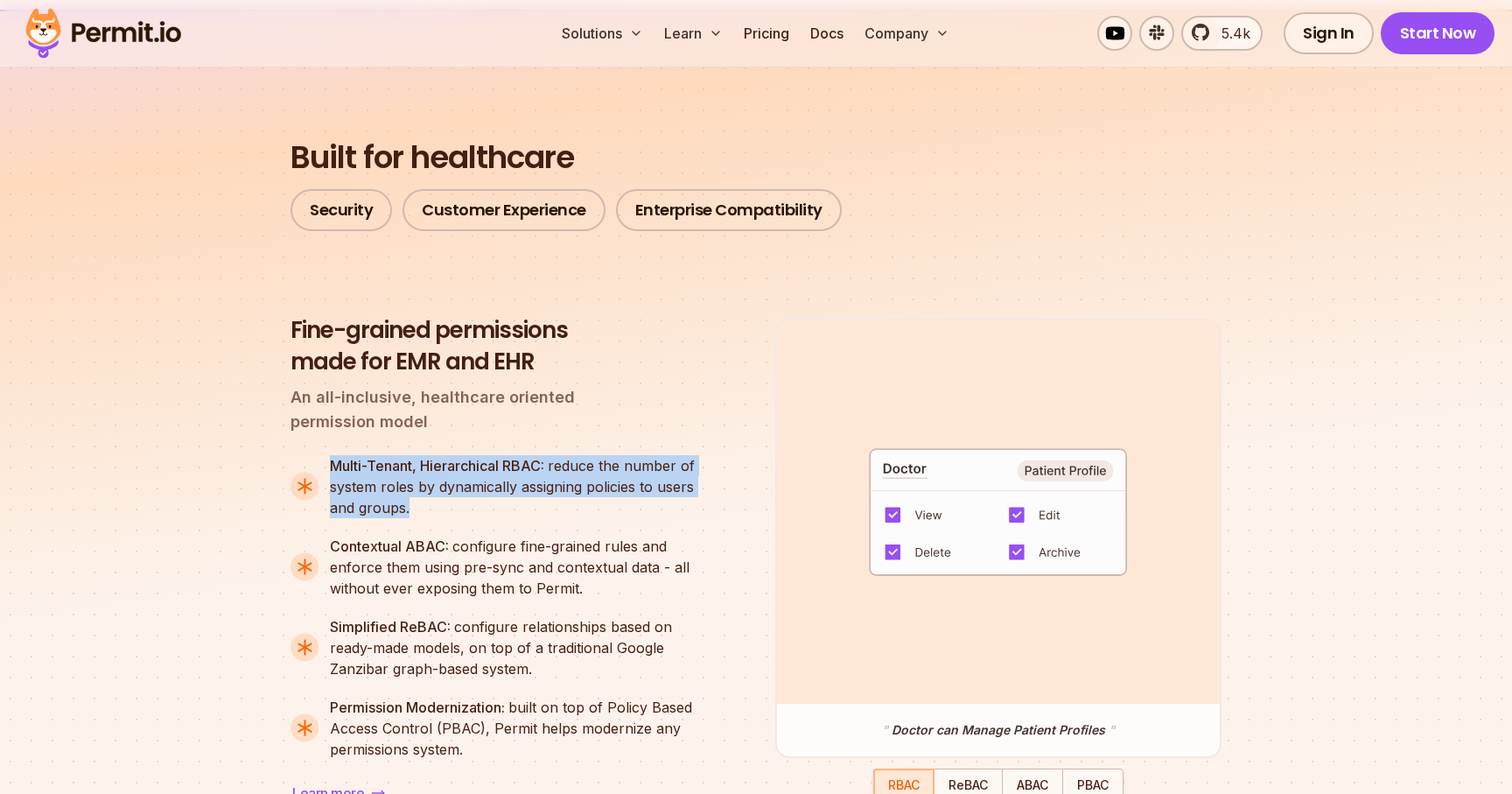
drag, startPoint x: 330, startPoint y: 455, endPoint x: 527, endPoint y: 491, distance: 200.3
click at [527, 491] on div "Multi-Tenant, Hierarchical RBAC: reduce the number of system roles by dynamical…" at bounding box center [519, 486] width 380 height 63
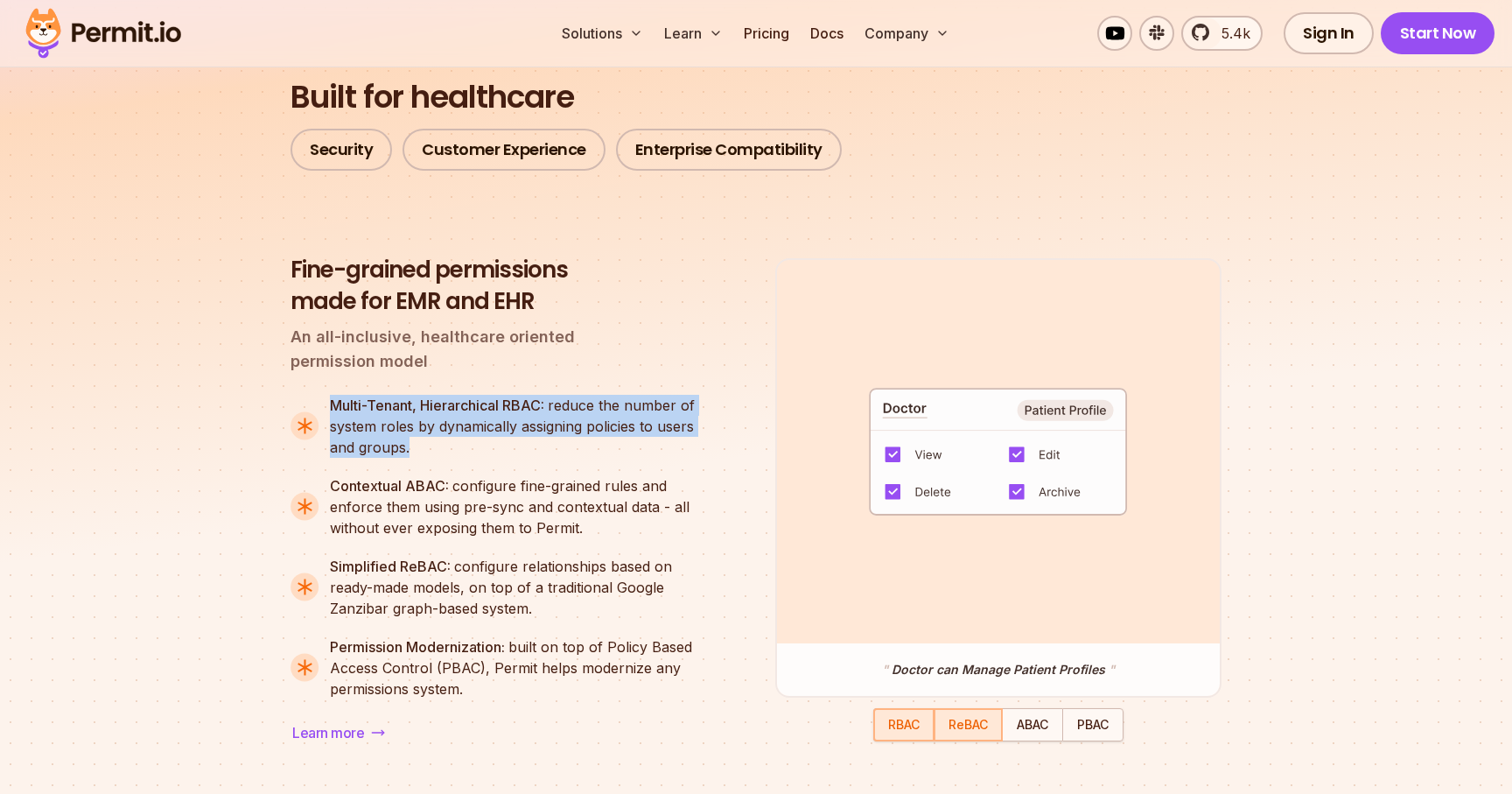
click at [958, 732] on span "ReBAC" at bounding box center [968, 724] width 39 height 15
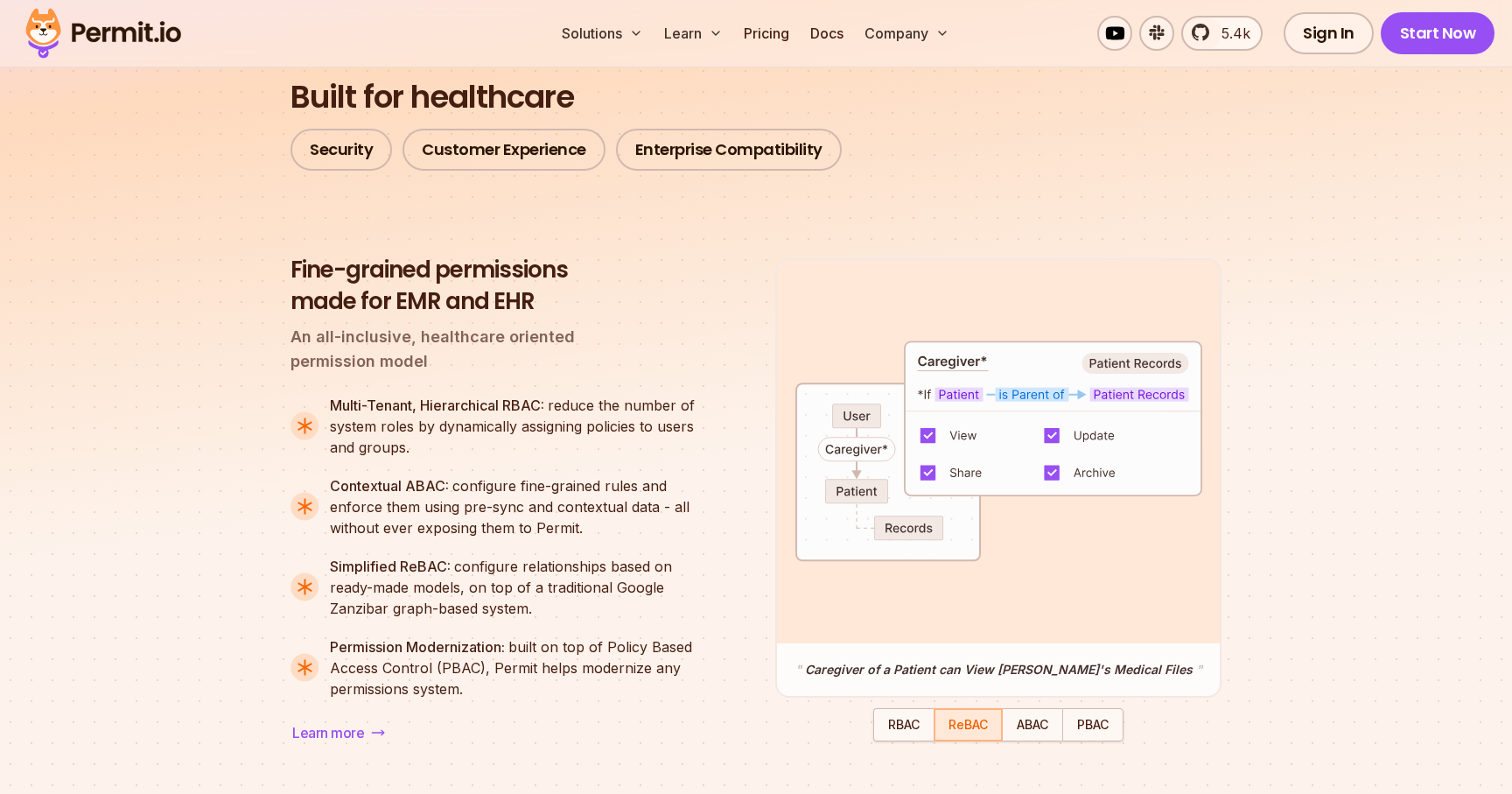
click at [910, 741] on div "" Doctor can Manage Patient Profiles " " Caregiver of a Patient can View [PERSO…" at bounding box center [998, 500] width 446 height 483
click at [910, 738] on div "button" at bounding box center [904, 725] width 58 height 30
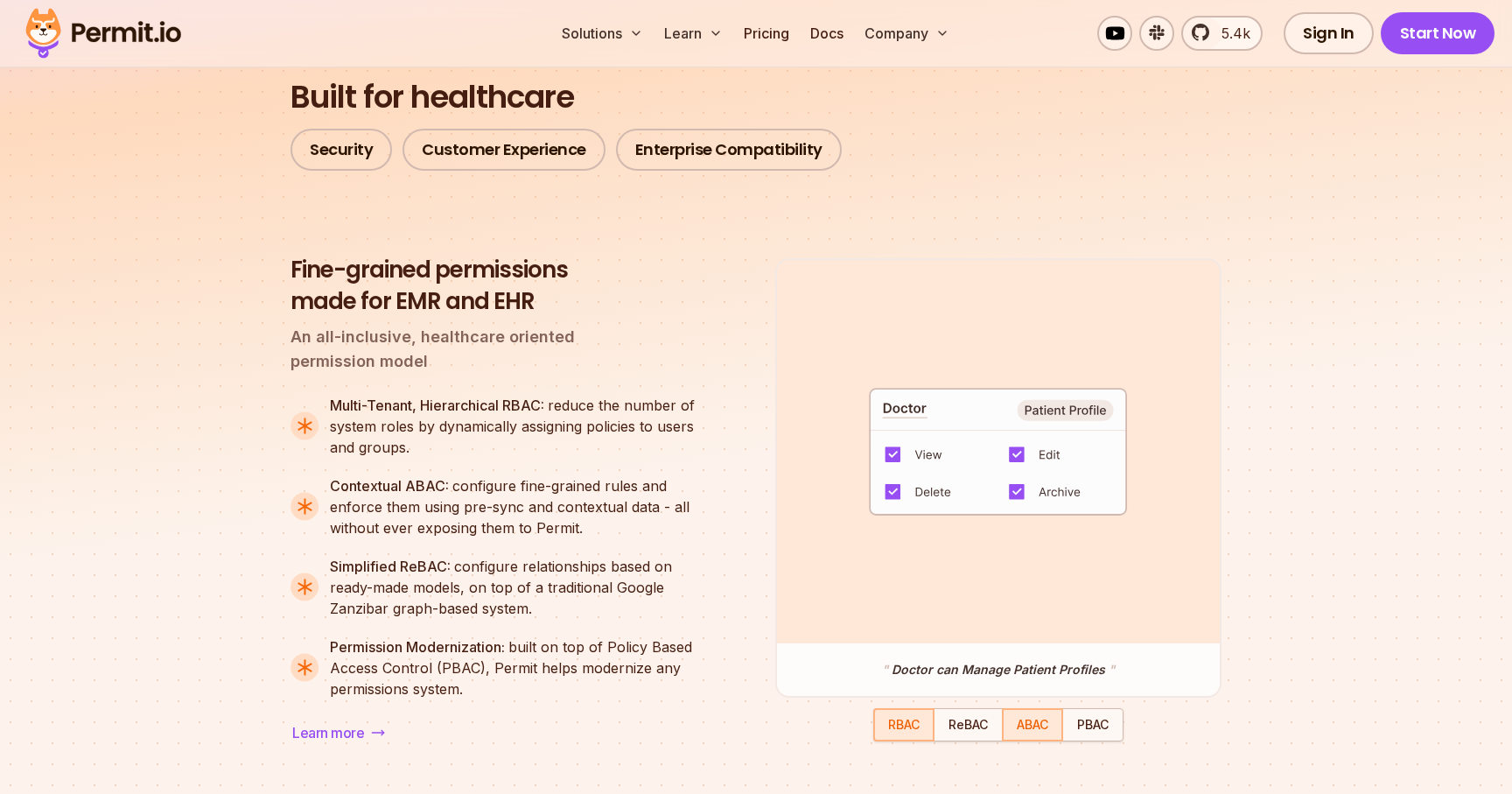
click at [1039, 722] on span "ABAC" at bounding box center [1033, 724] width 32 height 15
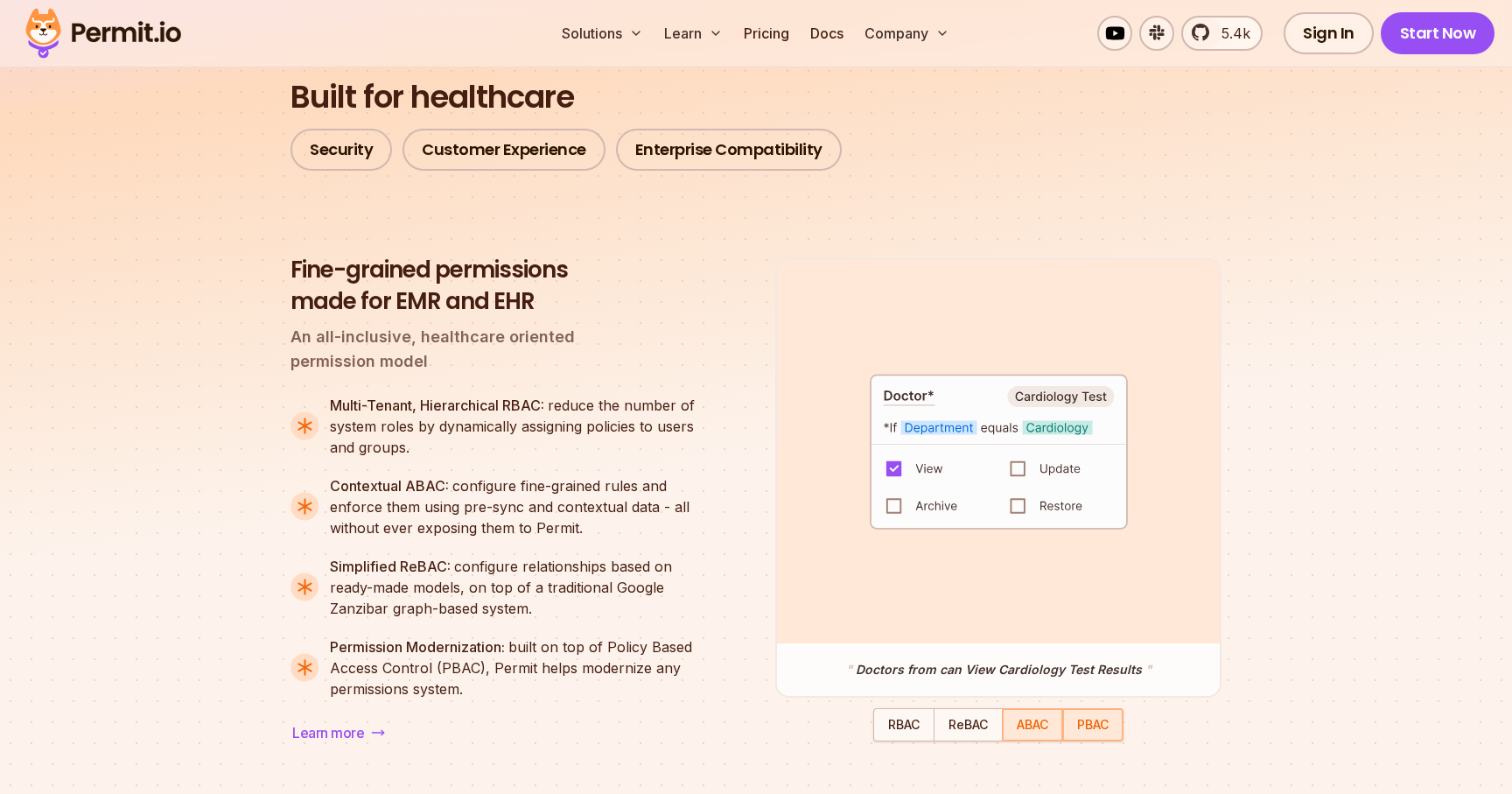
click at [1086, 724] on span "PBAC" at bounding box center [1094, 724] width 32 height 15
click at [912, 732] on span "RBAC" at bounding box center [904, 724] width 32 height 15
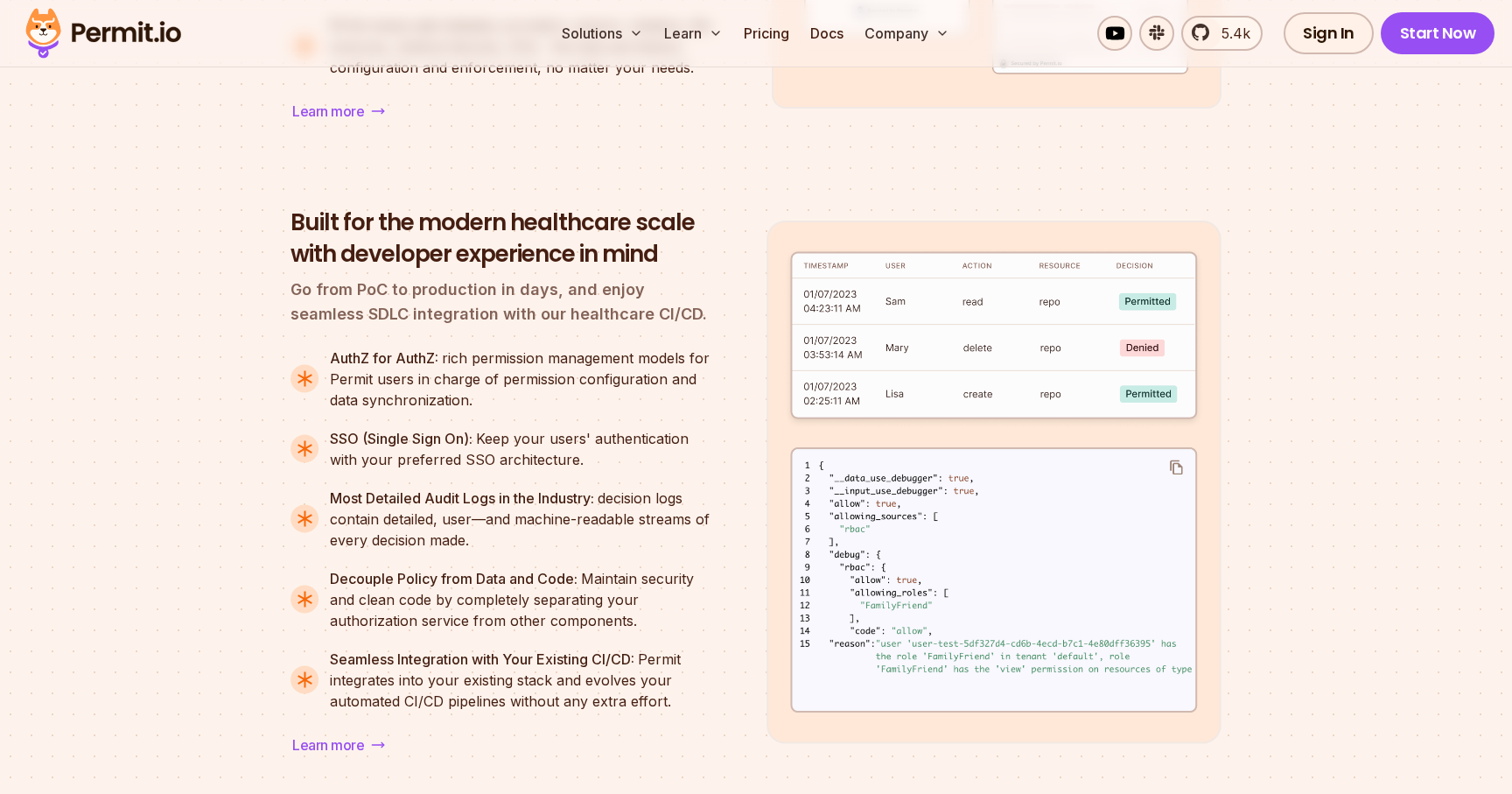
scroll to position [2559, 0]
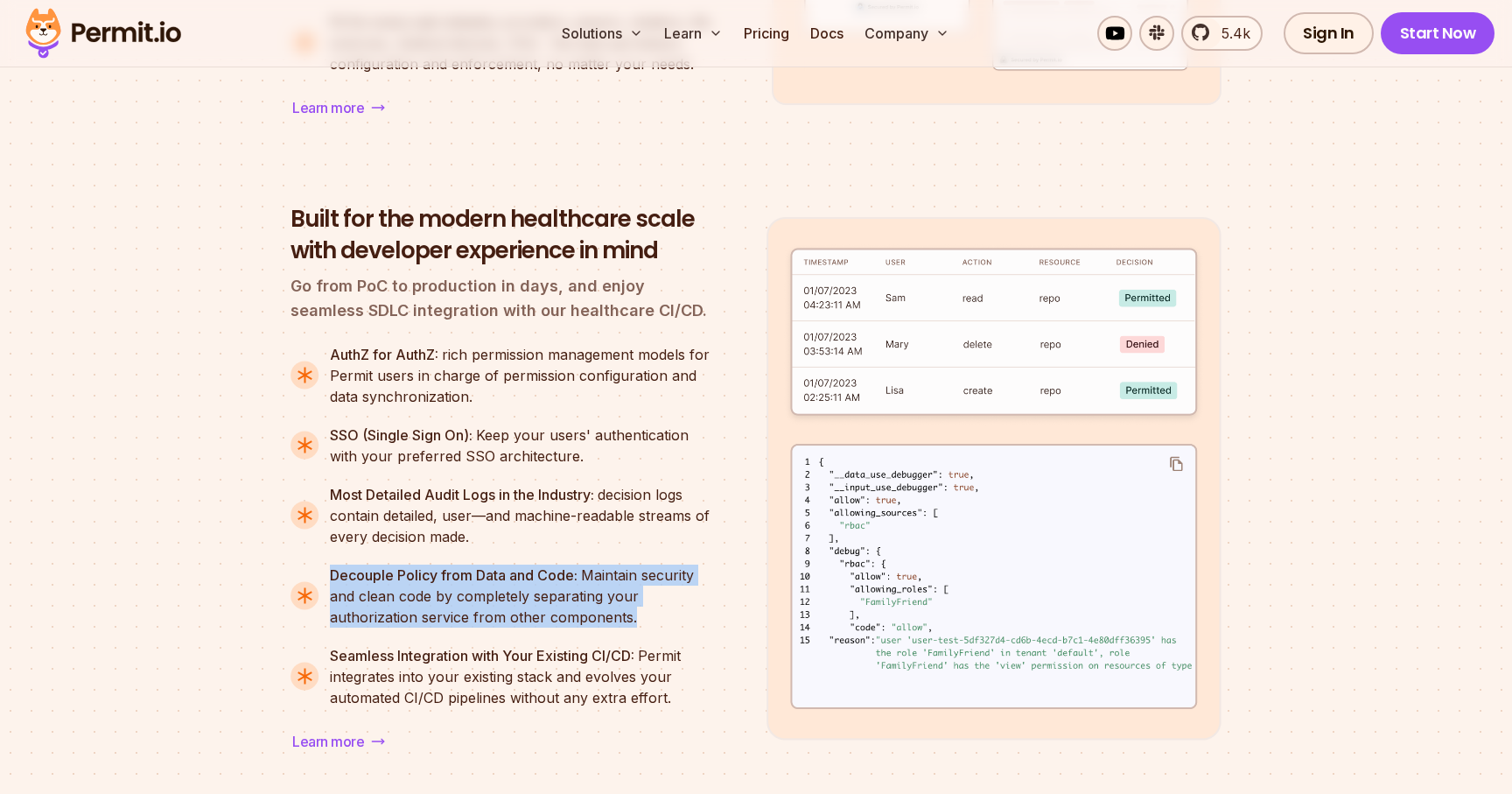
drag, startPoint x: 331, startPoint y: 576, endPoint x: 631, endPoint y: 614, distance: 302.4
click at [631, 614] on div "Decouple Policy from Data and Code: Maintain security and clean code by complet…" at bounding box center [519, 595] width 380 height 63
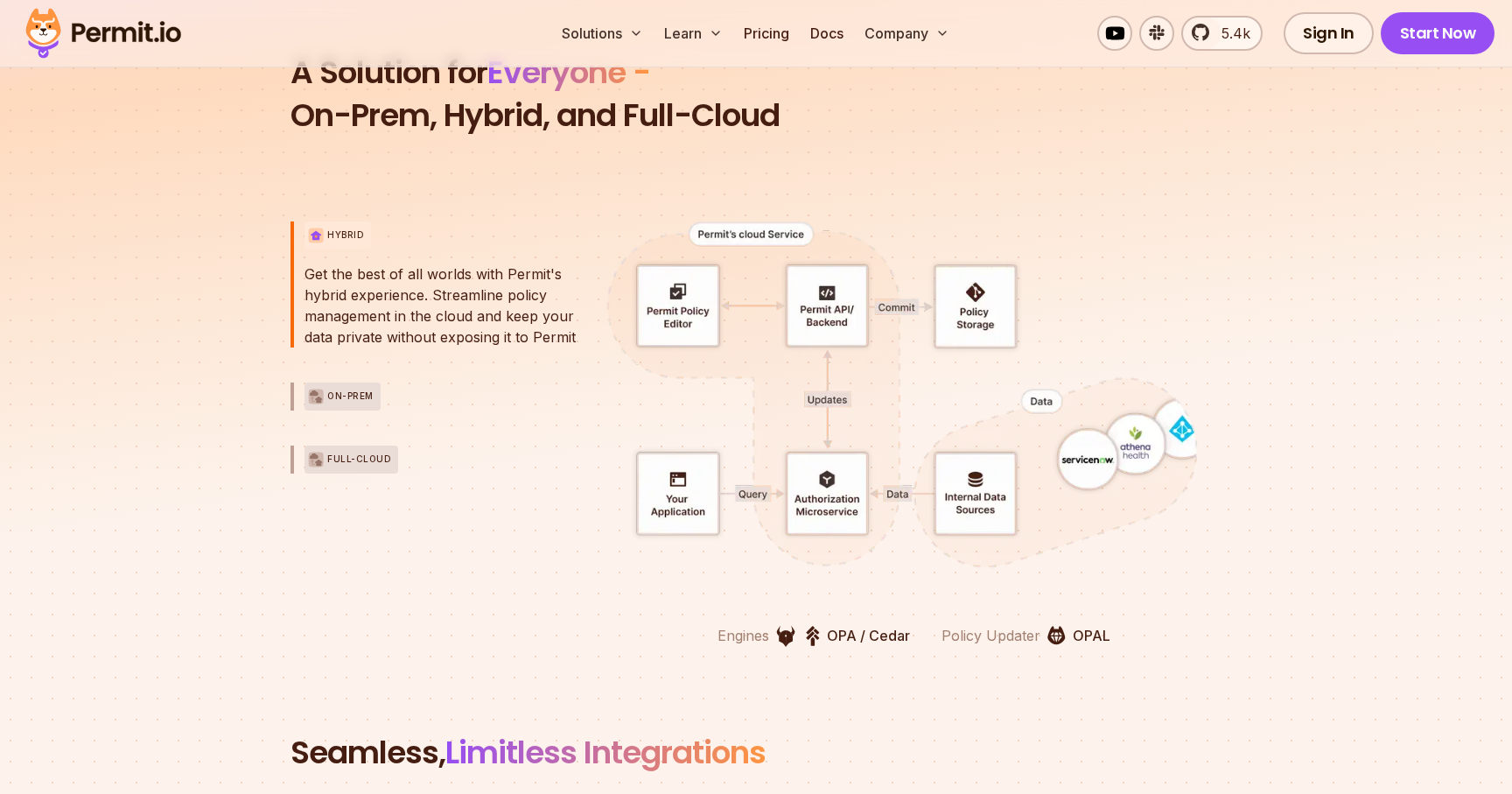
scroll to position [3888, 0]
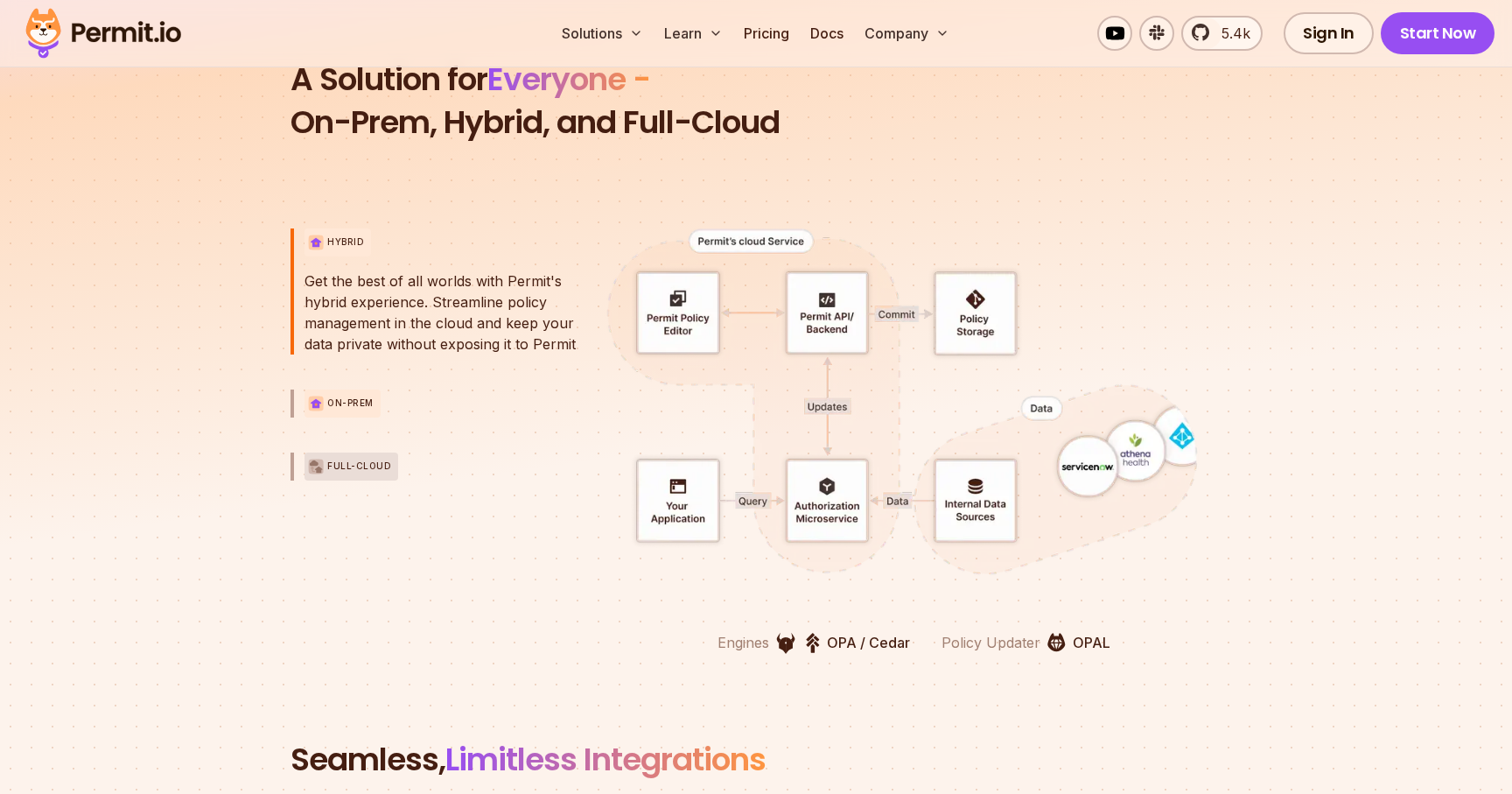
click at [344, 404] on p "On-Prem" at bounding box center [351, 402] width 46 height 13
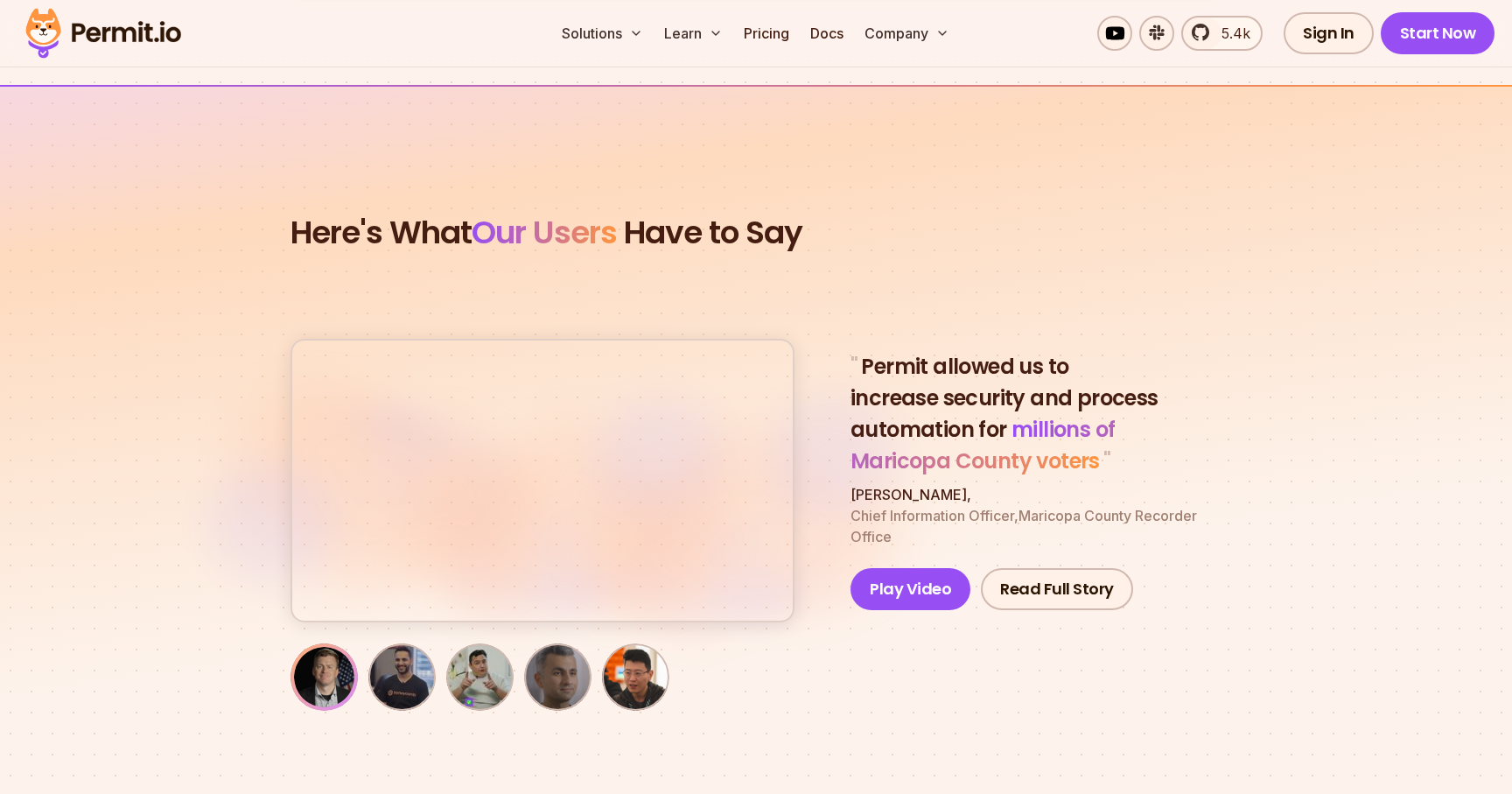
scroll to position [5730, 0]
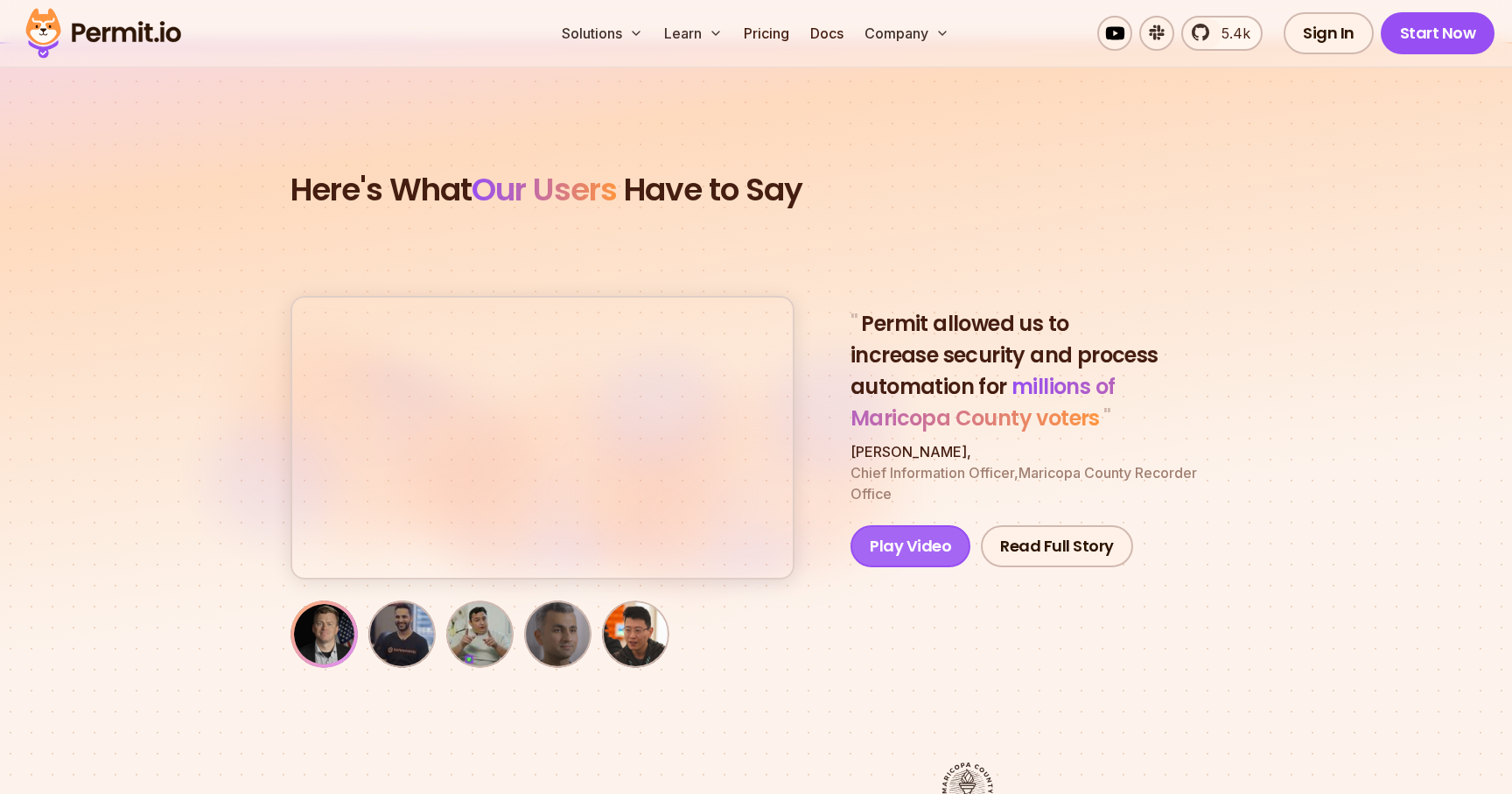
click at [895, 525] on button "Play Video" at bounding box center [911, 546] width 120 height 42
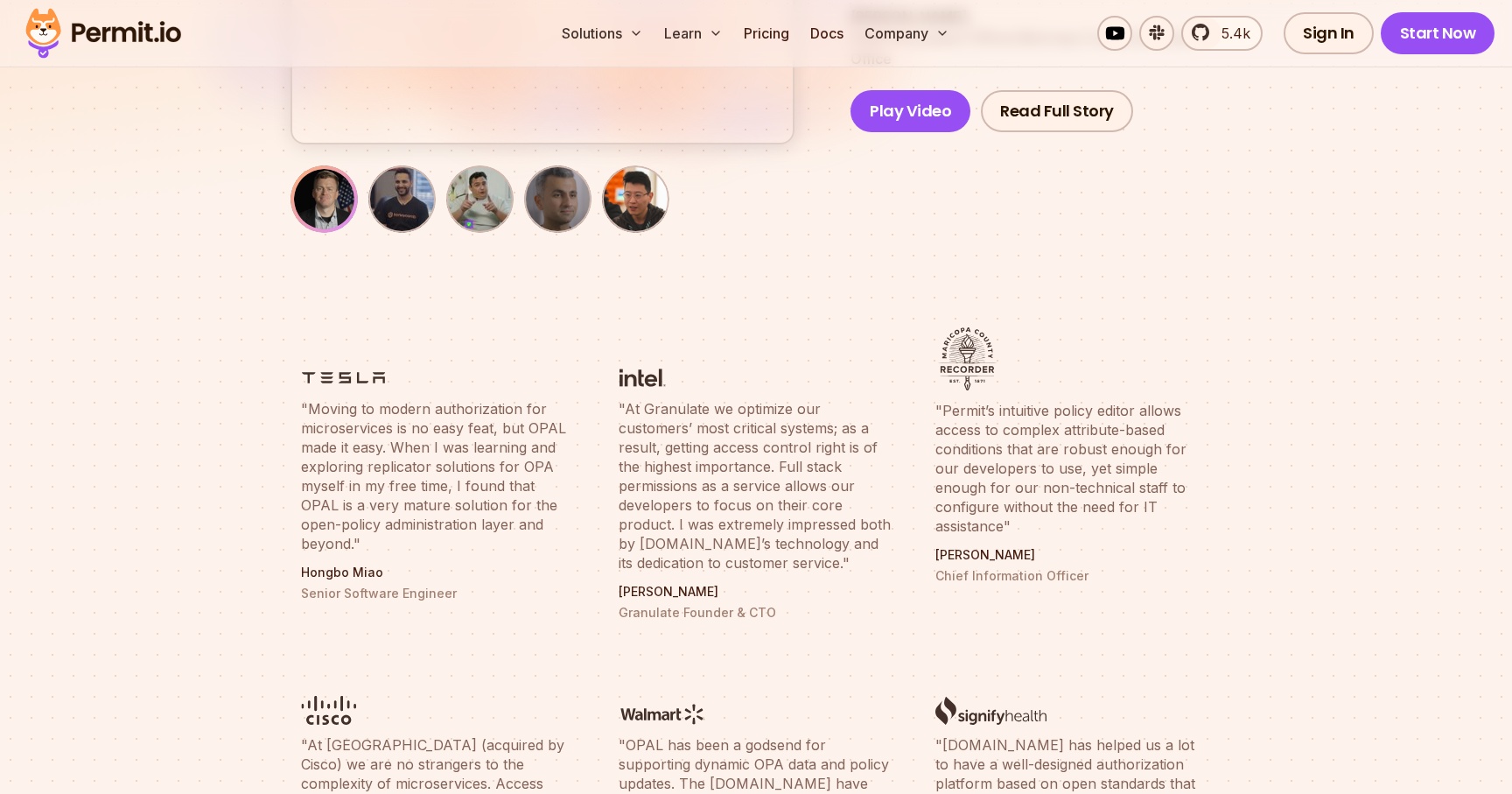
scroll to position [6168, 0]
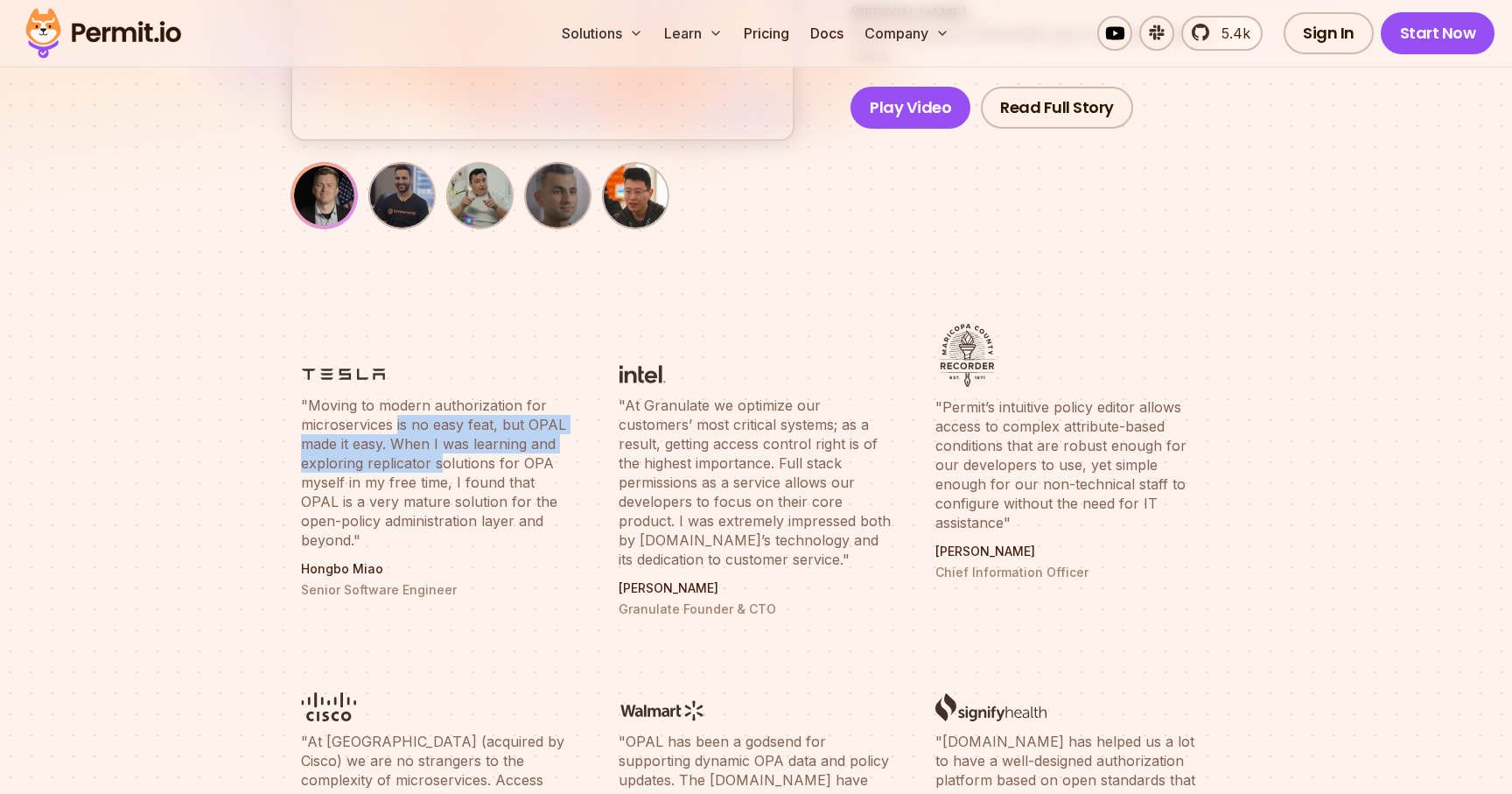
drag, startPoint x: 396, startPoint y: 422, endPoint x: 436, endPoint y: 458, distance: 53.8
click at [436, 458] on blockquote ""Moving to modern authorization for microservices is no easy feat, but OPAL mad…" at bounding box center [438, 472] width 276 height 154
click at [528, 461] on blockquote ""Moving to modern authorization for microservices is no easy feat, but OPAL mad…" at bounding box center [438, 472] width 276 height 154
click at [543, 415] on blockquote ""Moving to modern authorization for microservices is no easy feat, but OPAL mad…" at bounding box center [438, 472] width 276 height 154
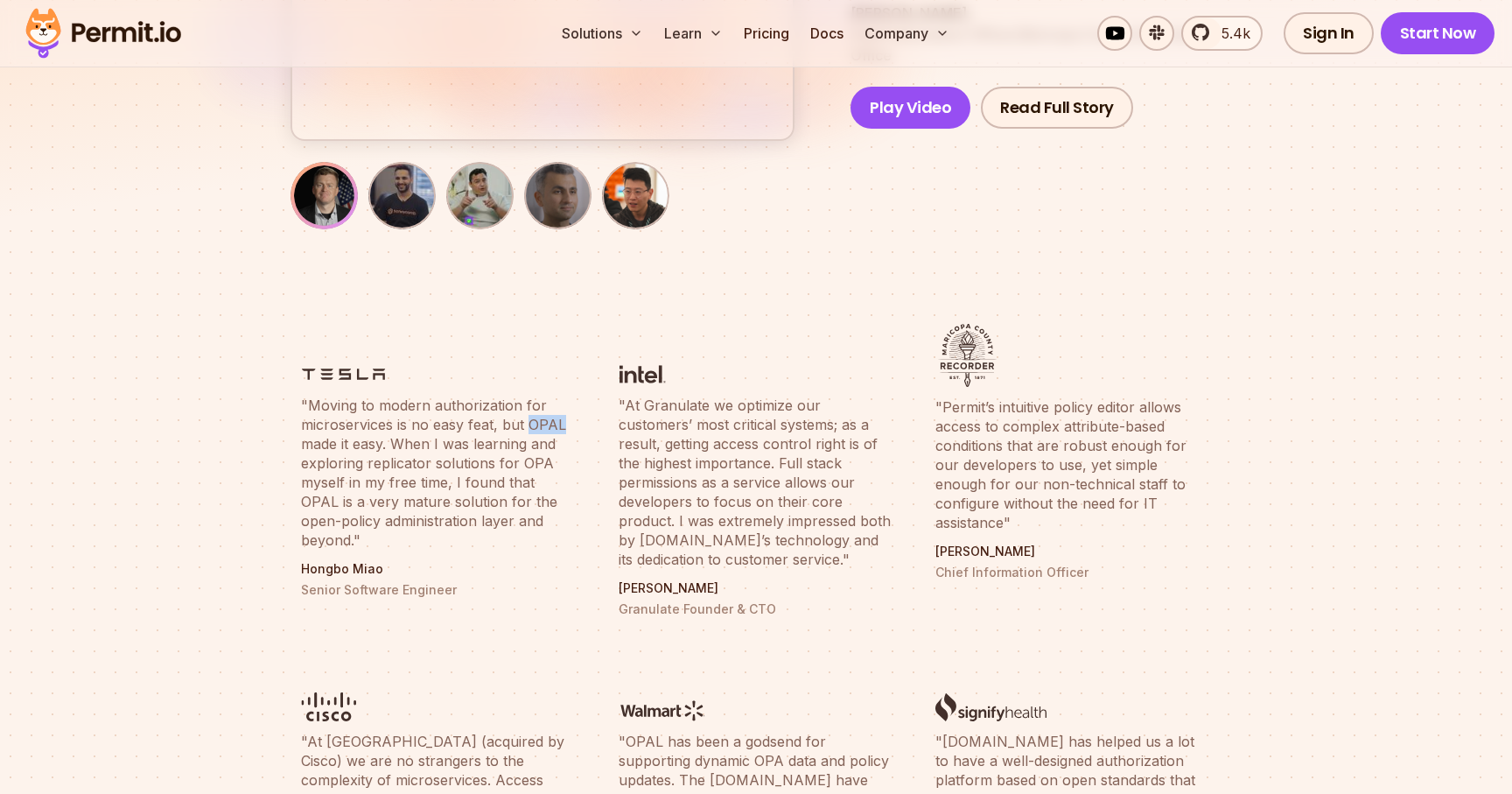
click at [543, 415] on blockquote ""Moving to modern authorization for microservices is no easy feat, but OPAL mad…" at bounding box center [438, 472] width 276 height 154
copy blockquote "OPAL"
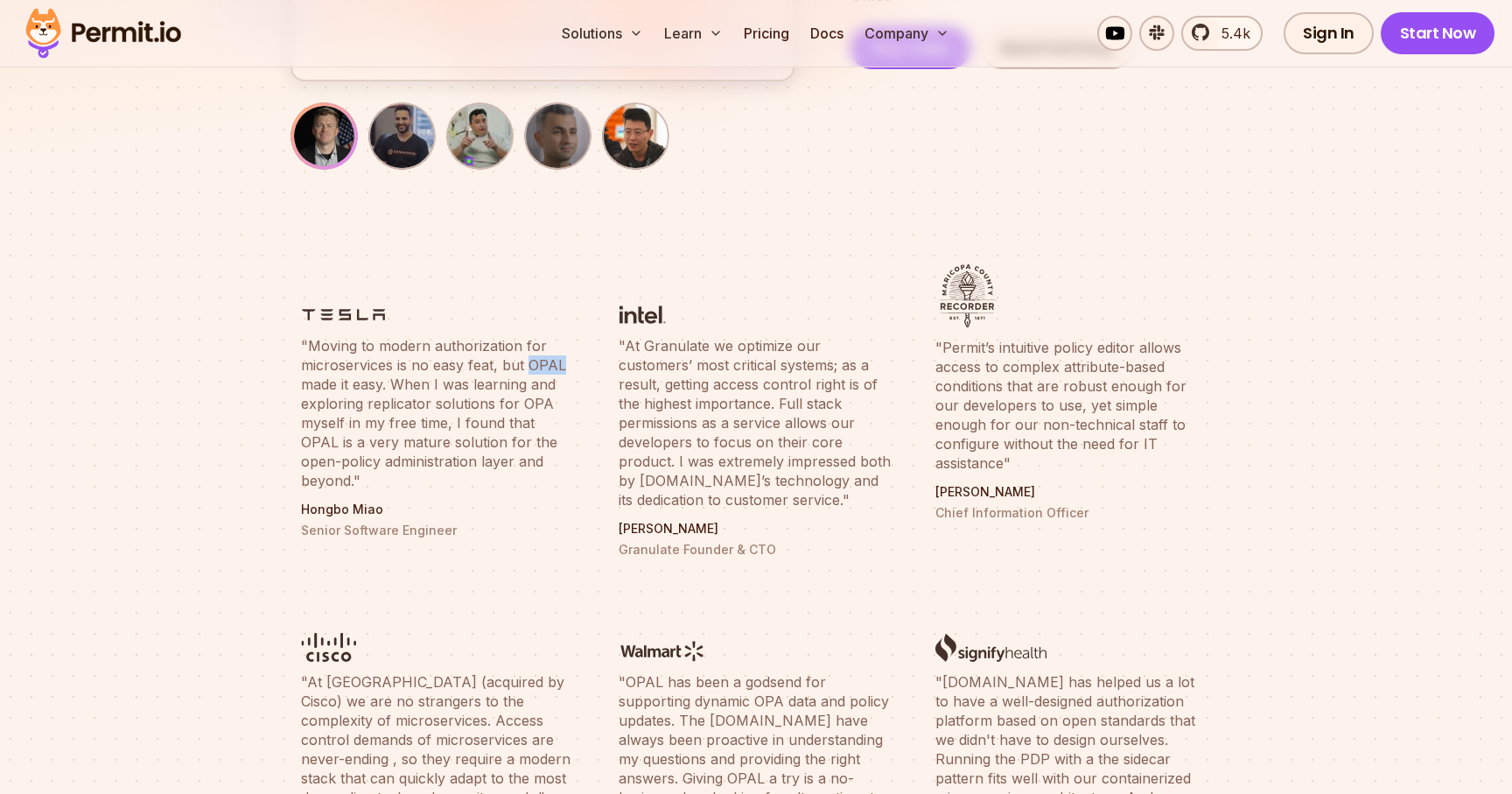
copy blockquote "OPAL"
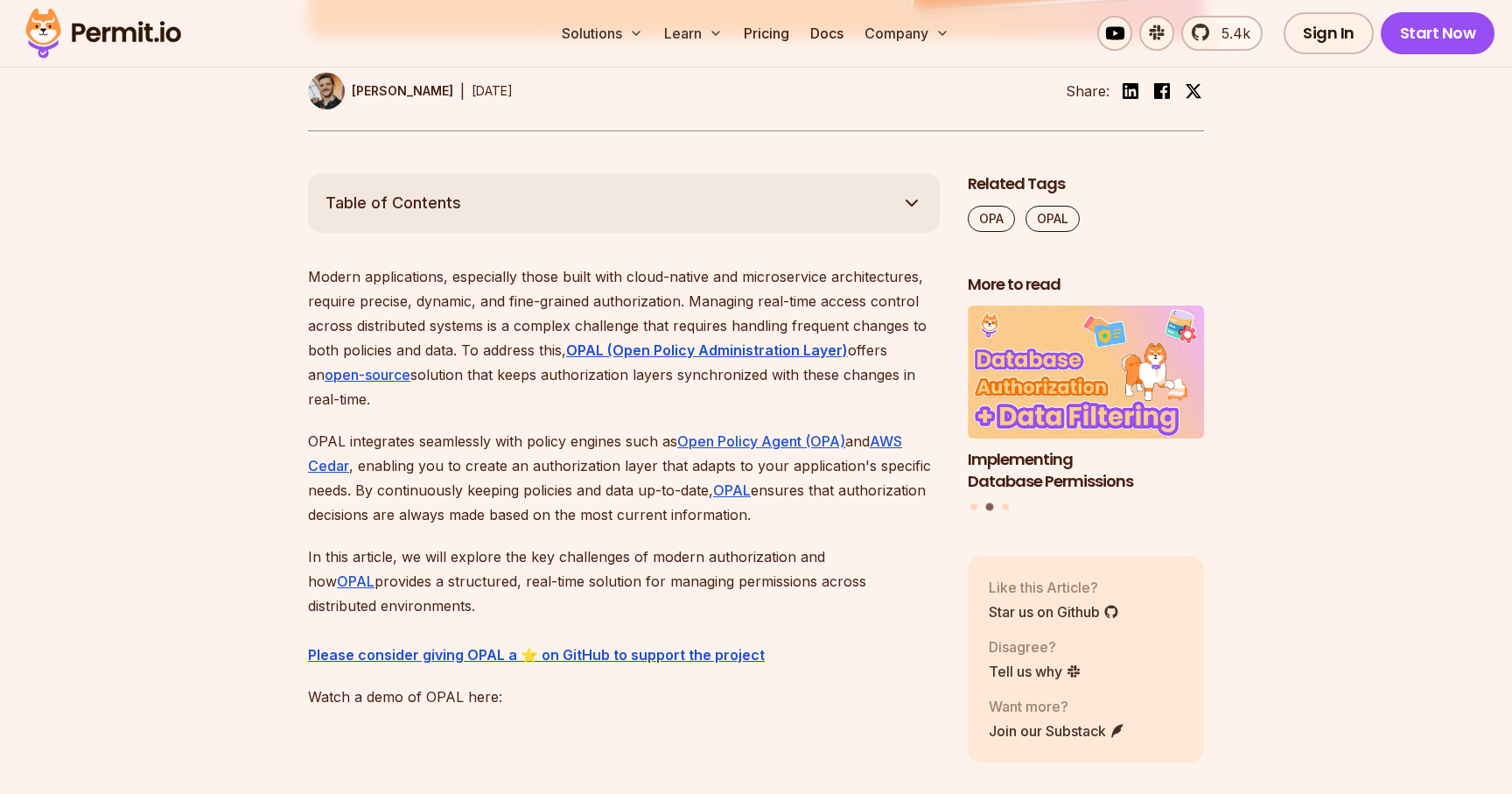
scroll to position [917, 0]
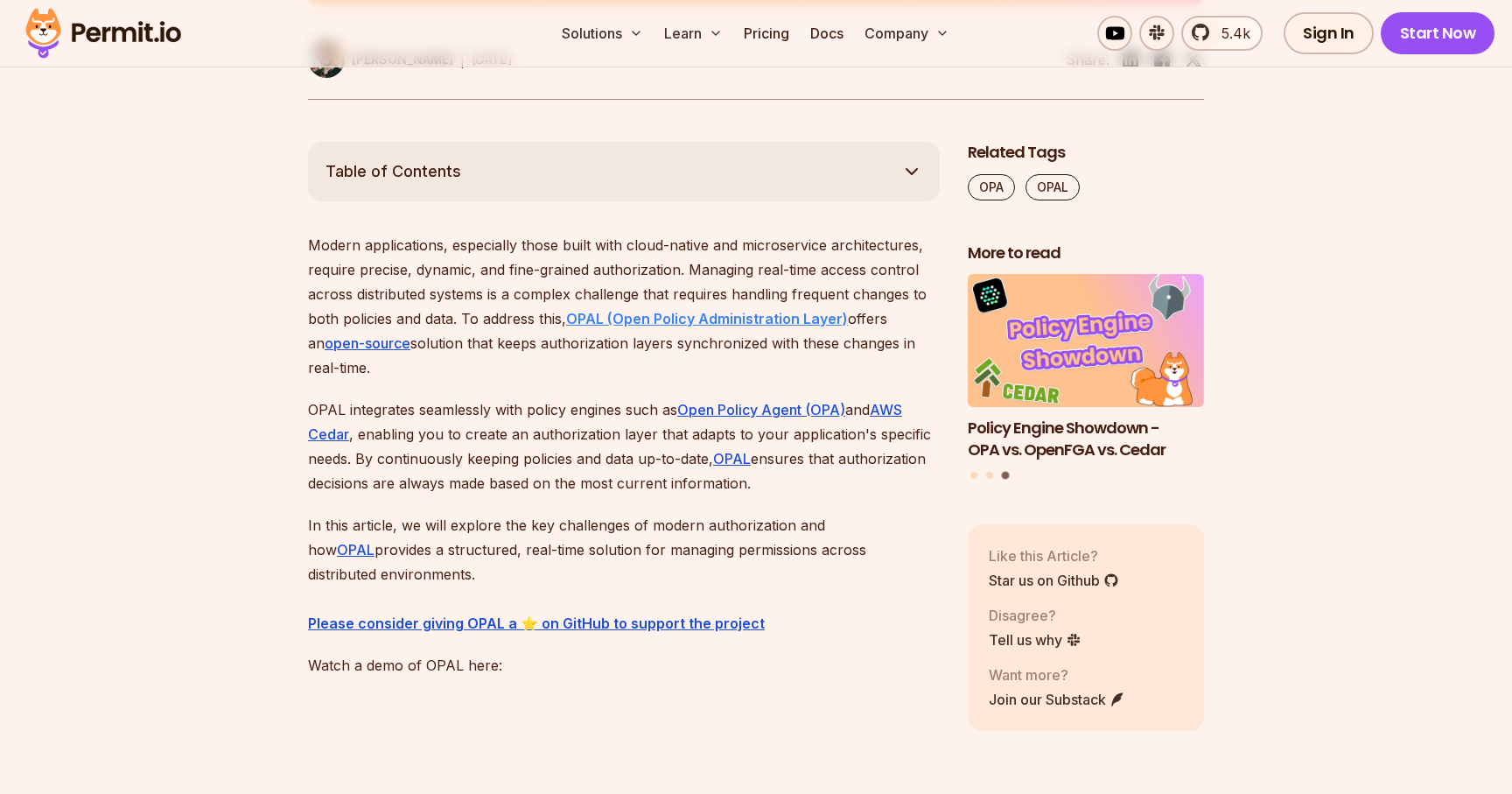
click at [741, 325] on strong "OPAL (Open Policy Administration Layer)" at bounding box center [707, 319] width 282 height 18
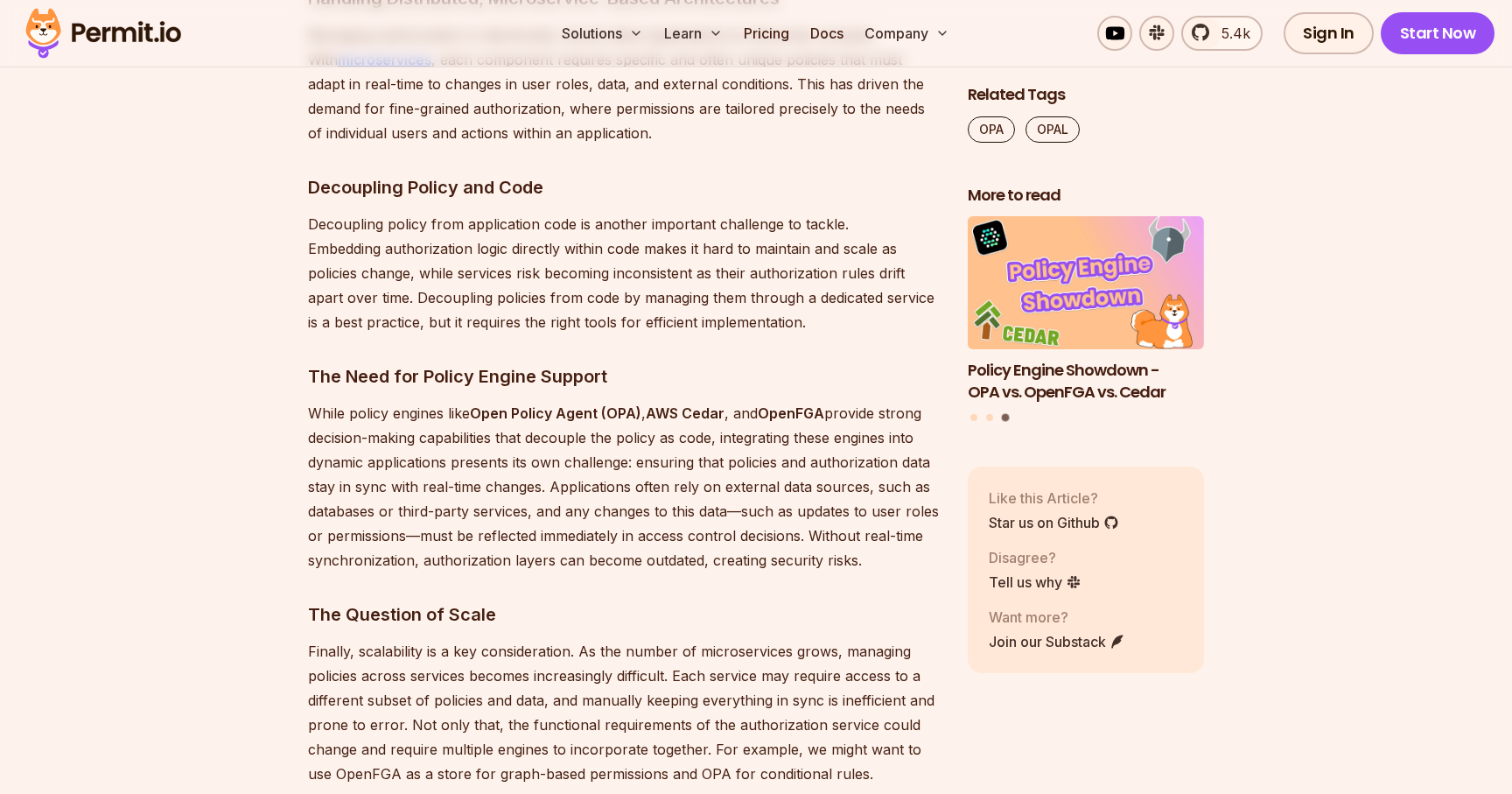
scroll to position [2150, 0]
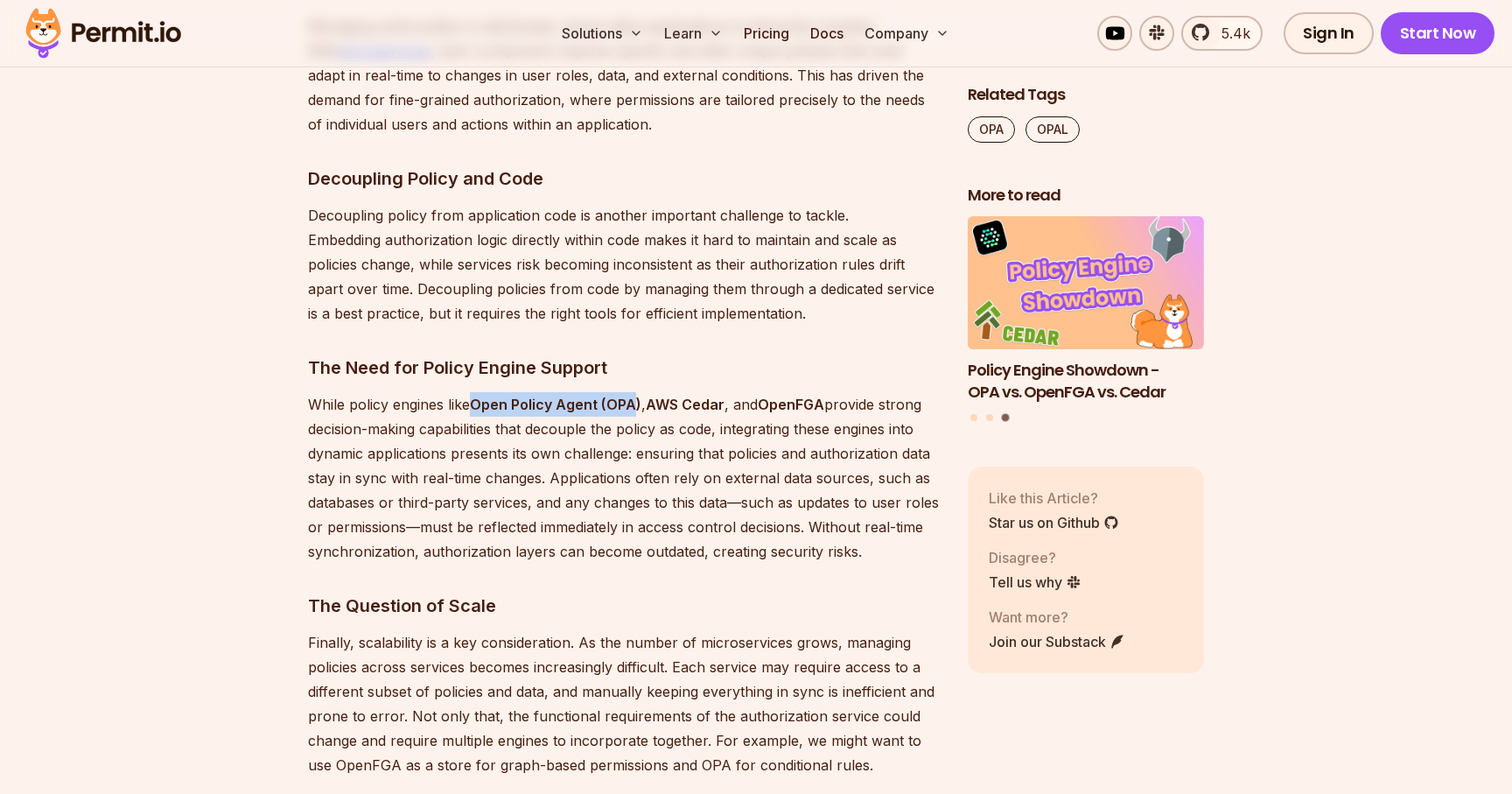
drag, startPoint x: 473, startPoint y: 406, endPoint x: 638, endPoint y: 406, distance: 165.0
click at [638, 406] on p "While policy engines like Open Policy Agent (OPA) , AWS Cedar , and OpenFGA pro…" at bounding box center [623, 478] width 632 height 172
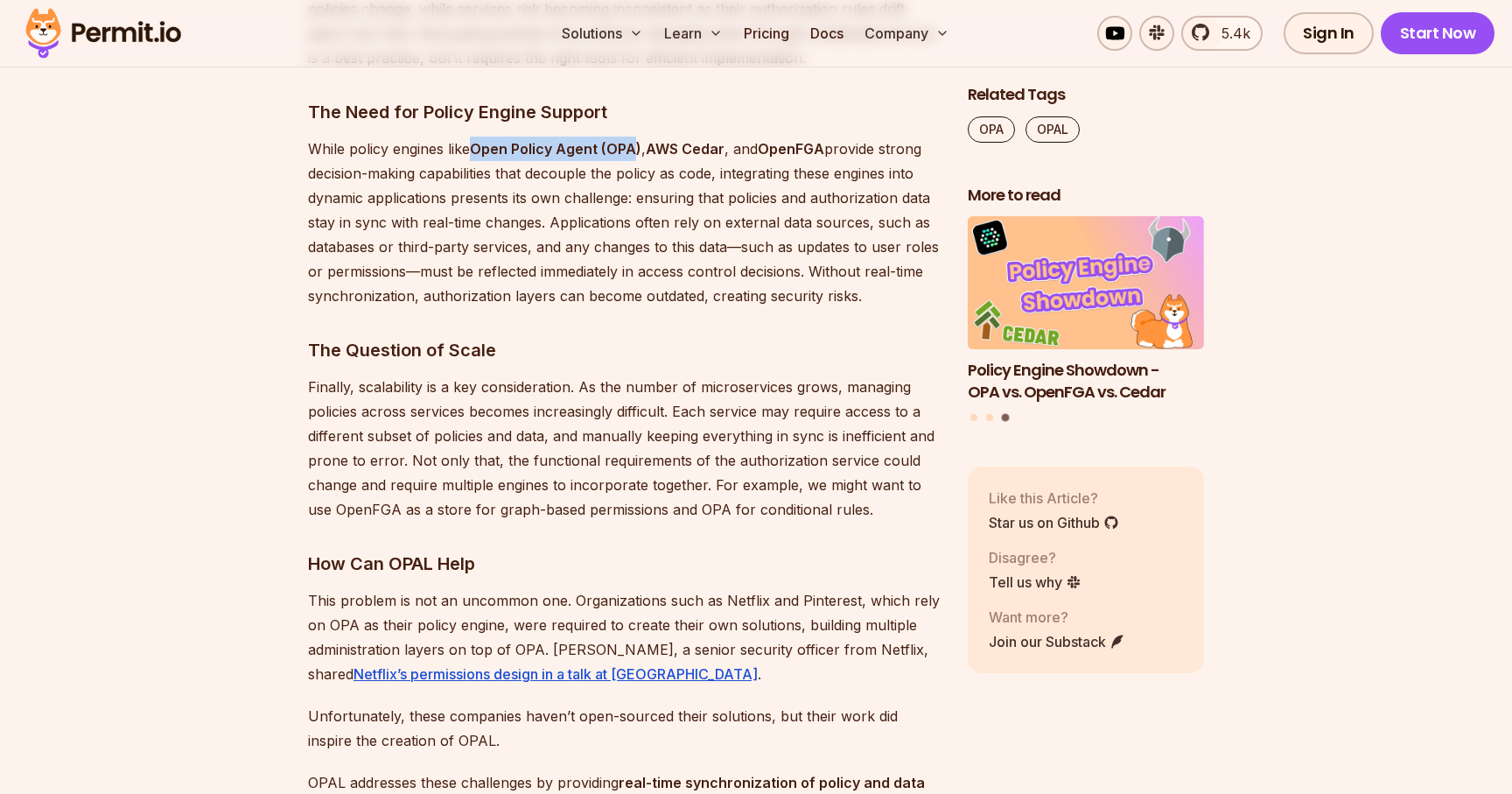
scroll to position [2409, 0]
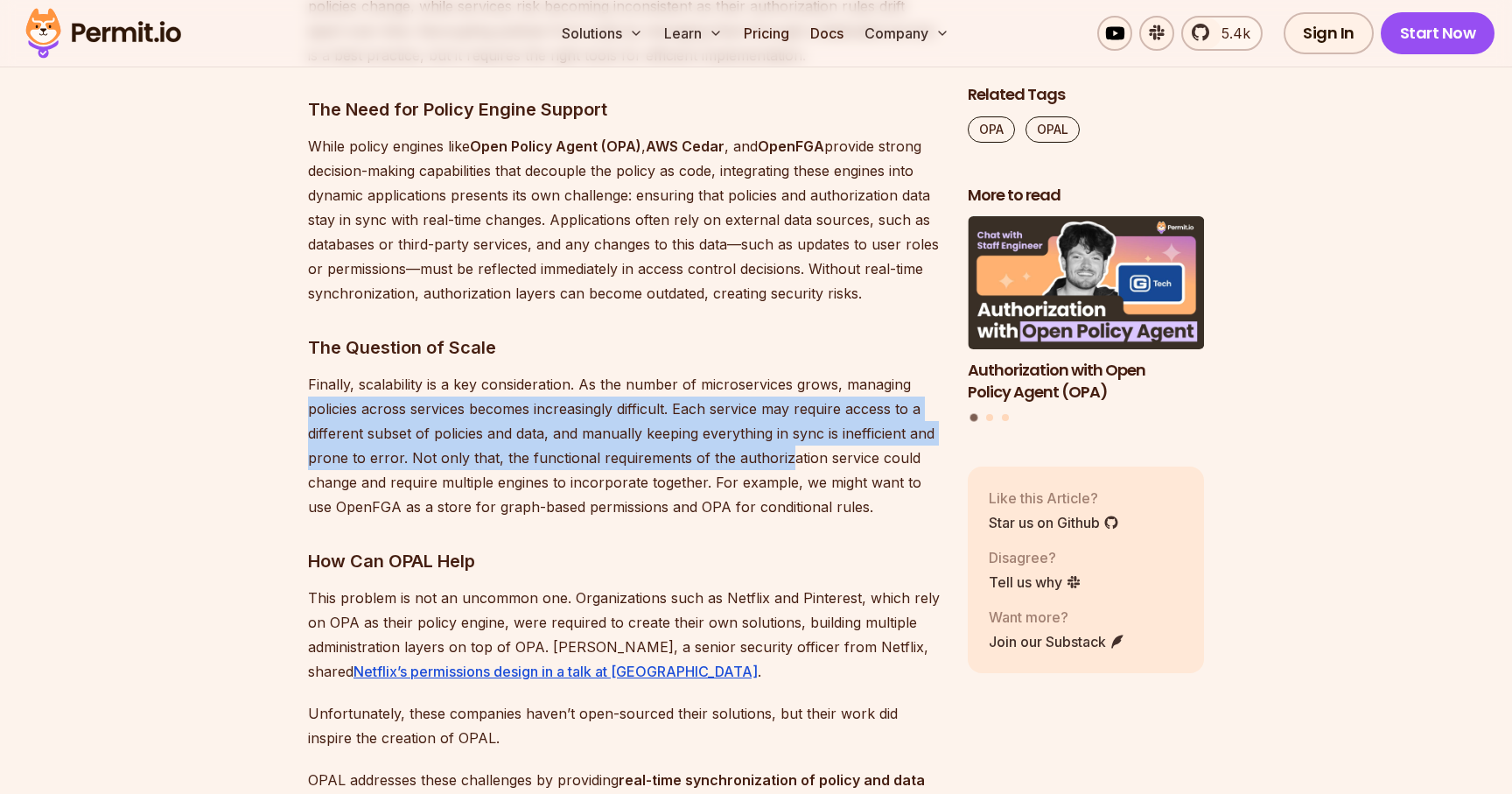
drag, startPoint x: 308, startPoint y: 412, endPoint x: 781, endPoint y: 450, distance: 474.5
click at [781, 450] on p "Finally, scalability is a key consideration. As the number of microservices gro…" at bounding box center [623, 444] width 632 height 147
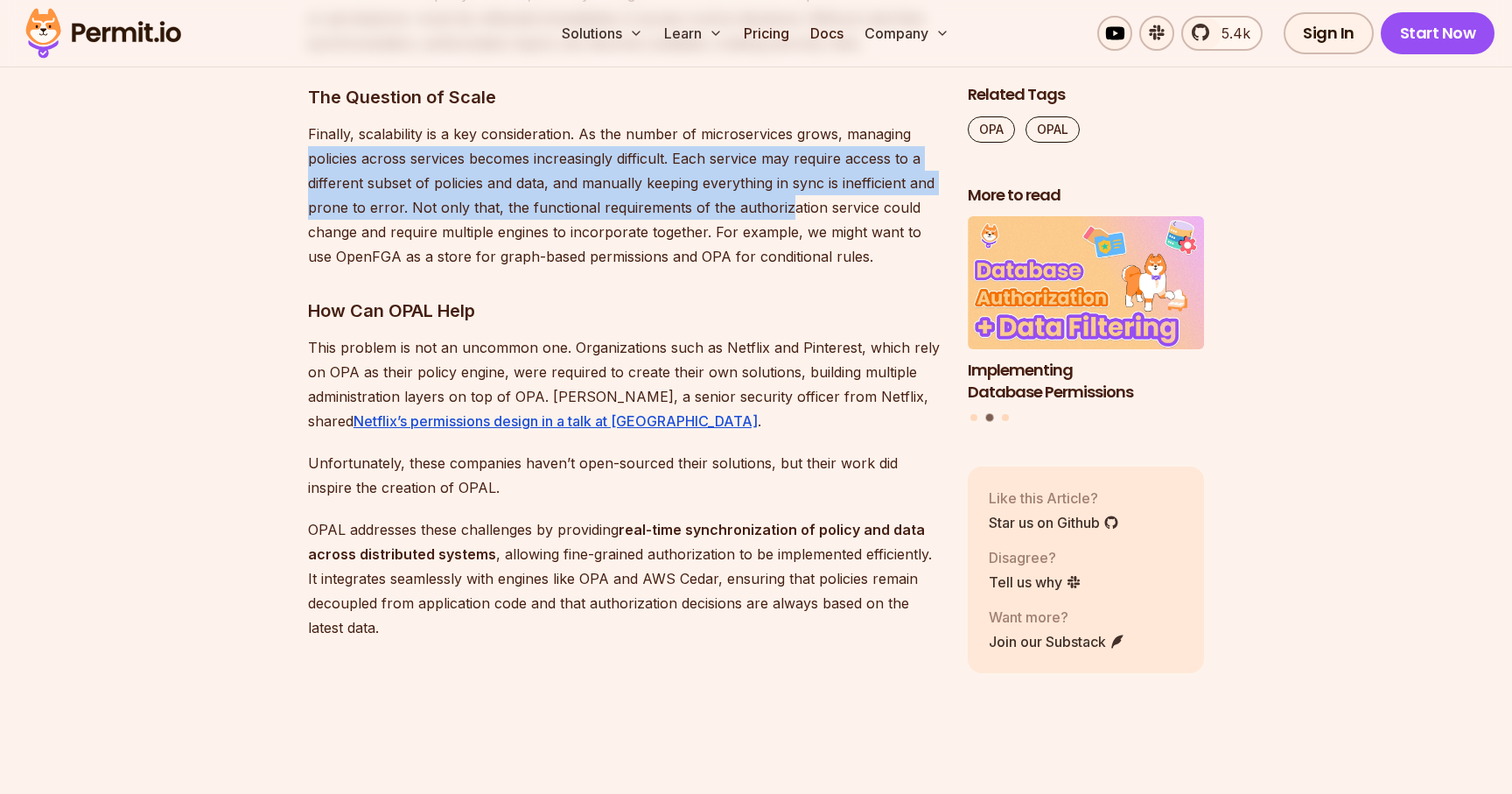
scroll to position [2661, 0]
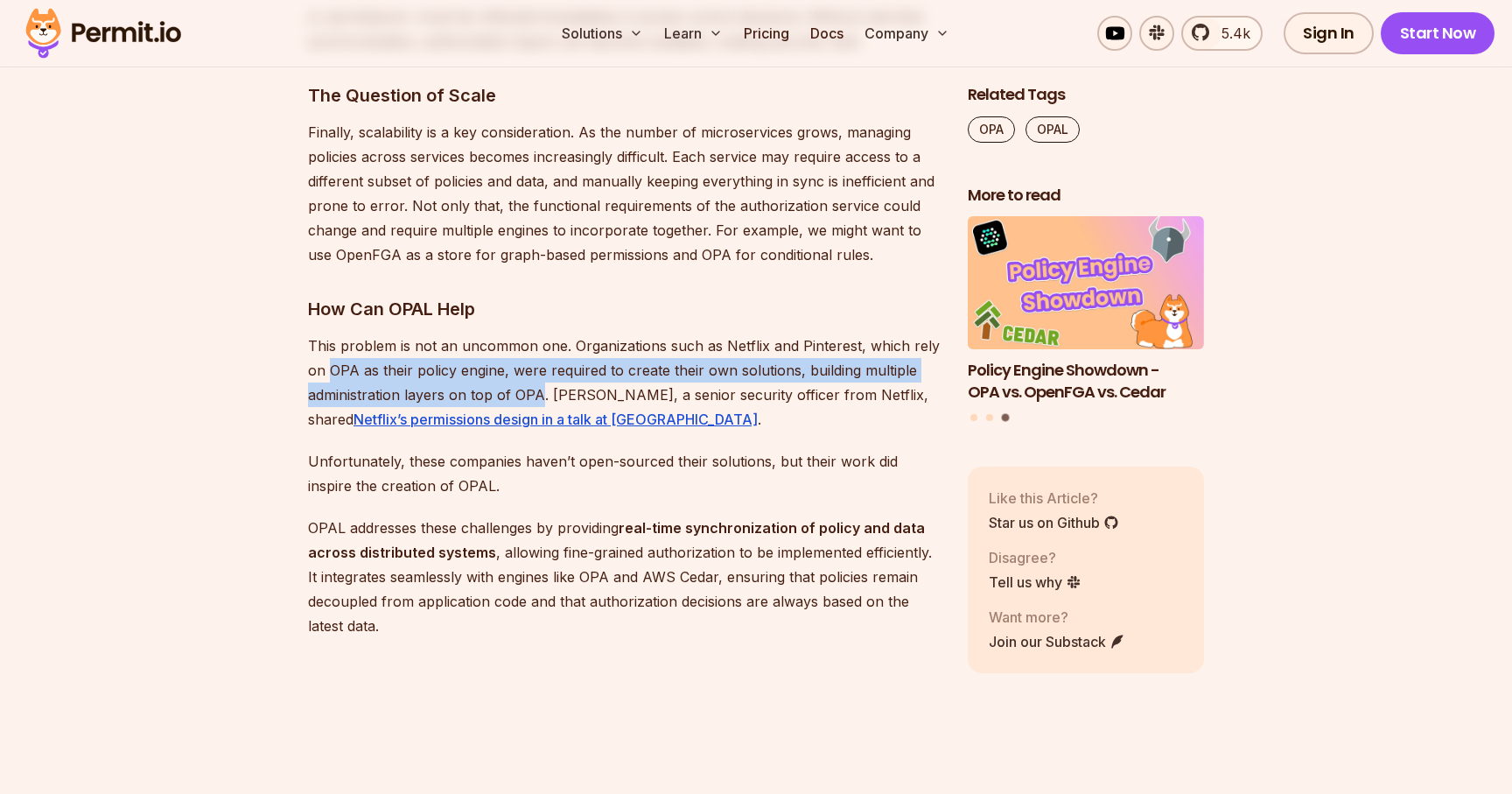
drag, startPoint x: 330, startPoint y: 368, endPoint x: 541, endPoint y: 396, distance: 212.8
click at [541, 396] on p "This problem is not an uncommon one. Organizations such as Netflix and Pinteres…" at bounding box center [623, 383] width 632 height 98
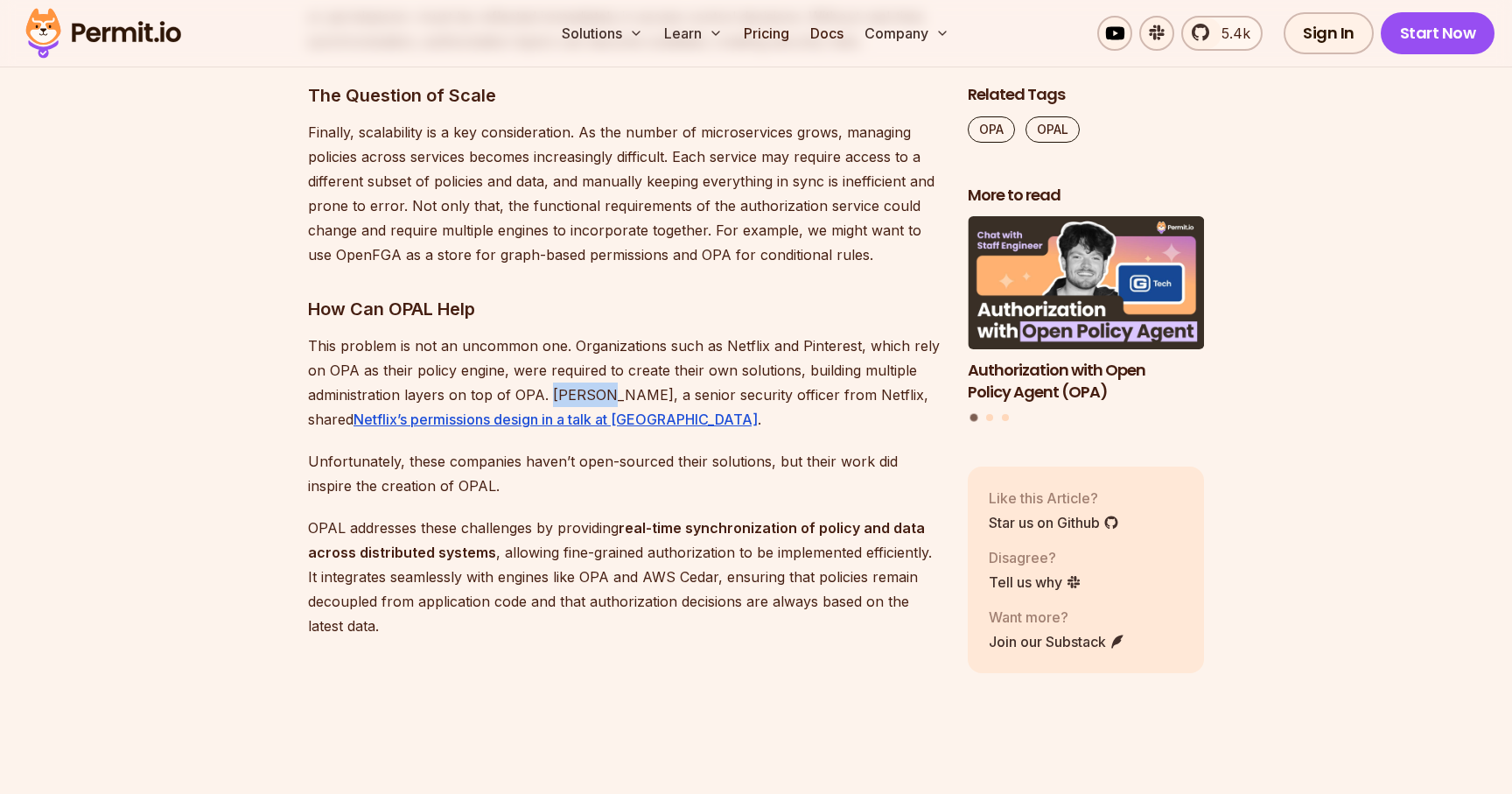
drag, startPoint x: 552, startPoint y: 389, endPoint x: 602, endPoint y: 387, distance: 50.0
click at [602, 387] on p "This problem is not an uncommon one. Organizations such as Netflix and Pinteres…" at bounding box center [623, 383] width 632 height 98
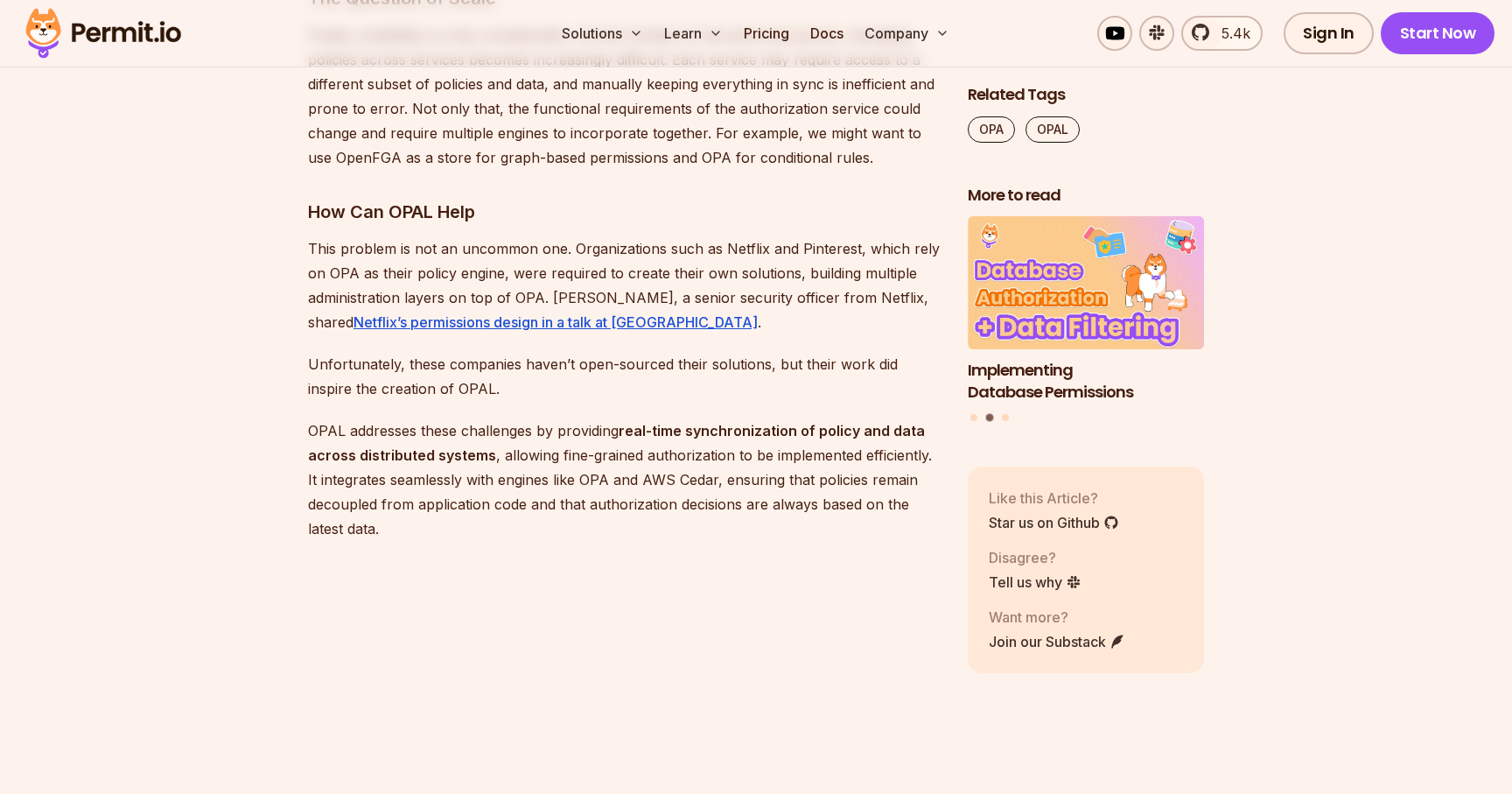
scroll to position [2827, 0]
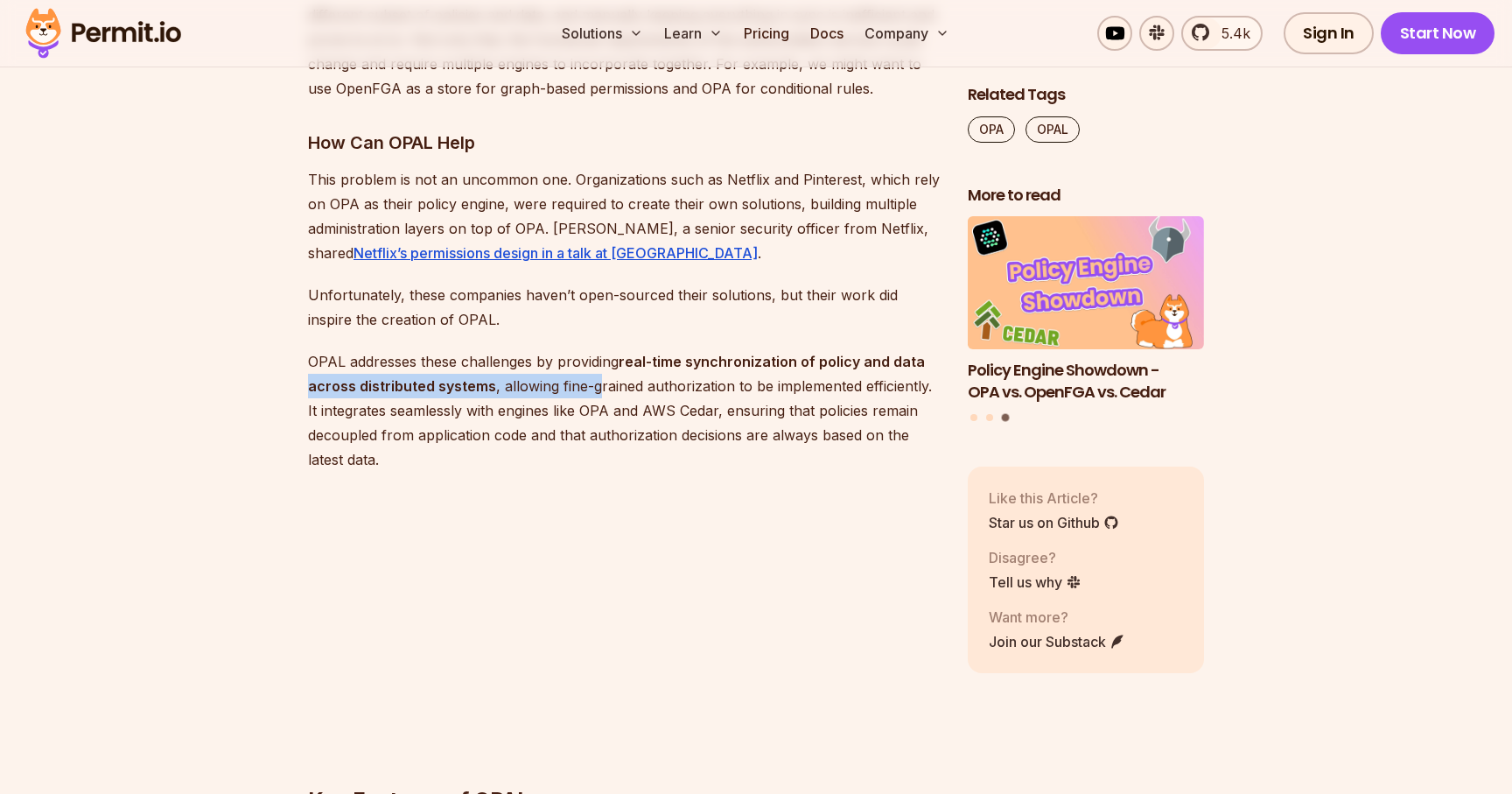
drag, startPoint x: 308, startPoint y: 388, endPoint x: 597, endPoint y: 381, distance: 289.1
click at [597, 381] on p "OPAL addresses these challenges by providing real-time synchronization of polic…" at bounding box center [623, 410] width 632 height 123
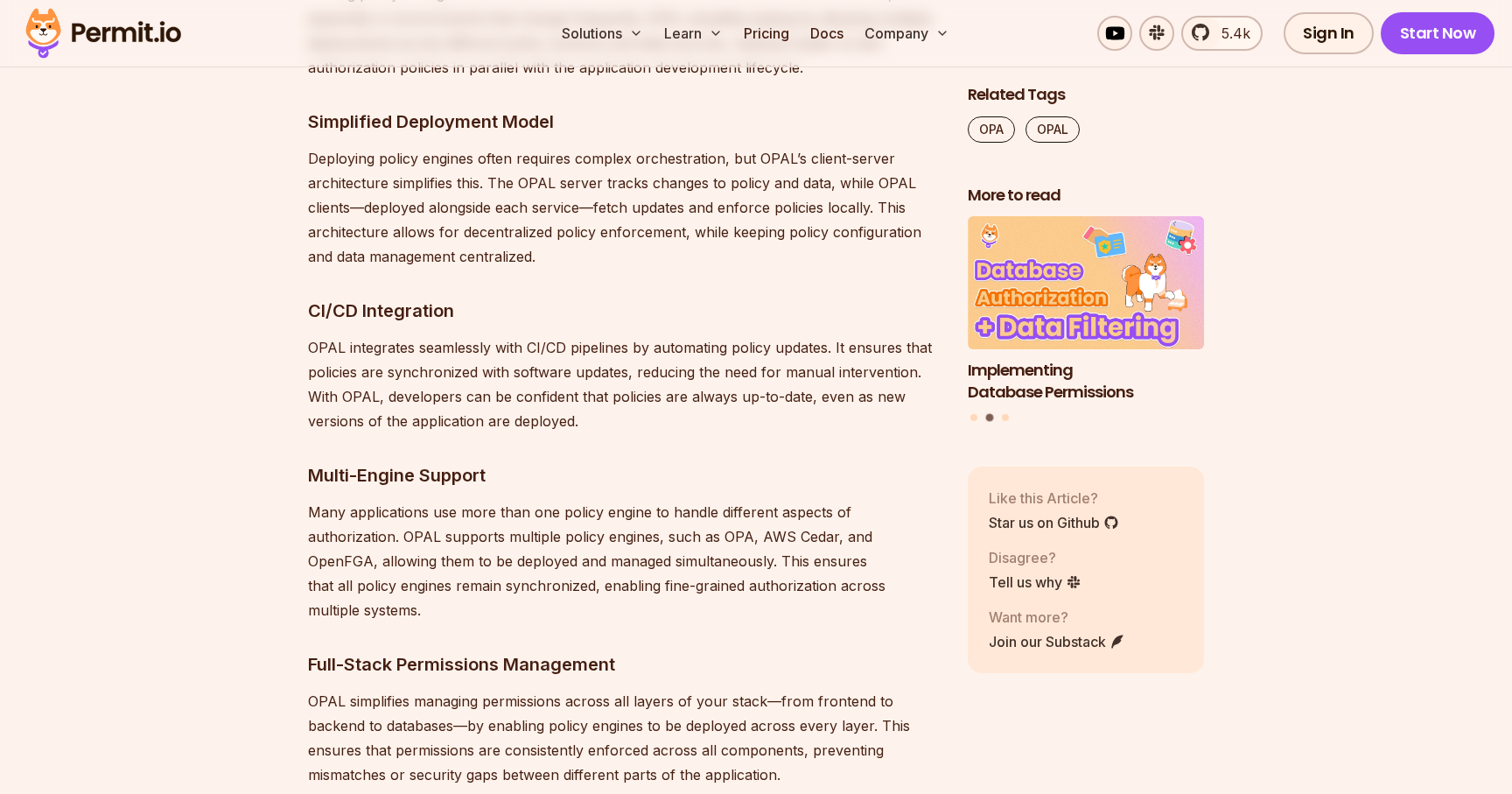
scroll to position [4529, 0]
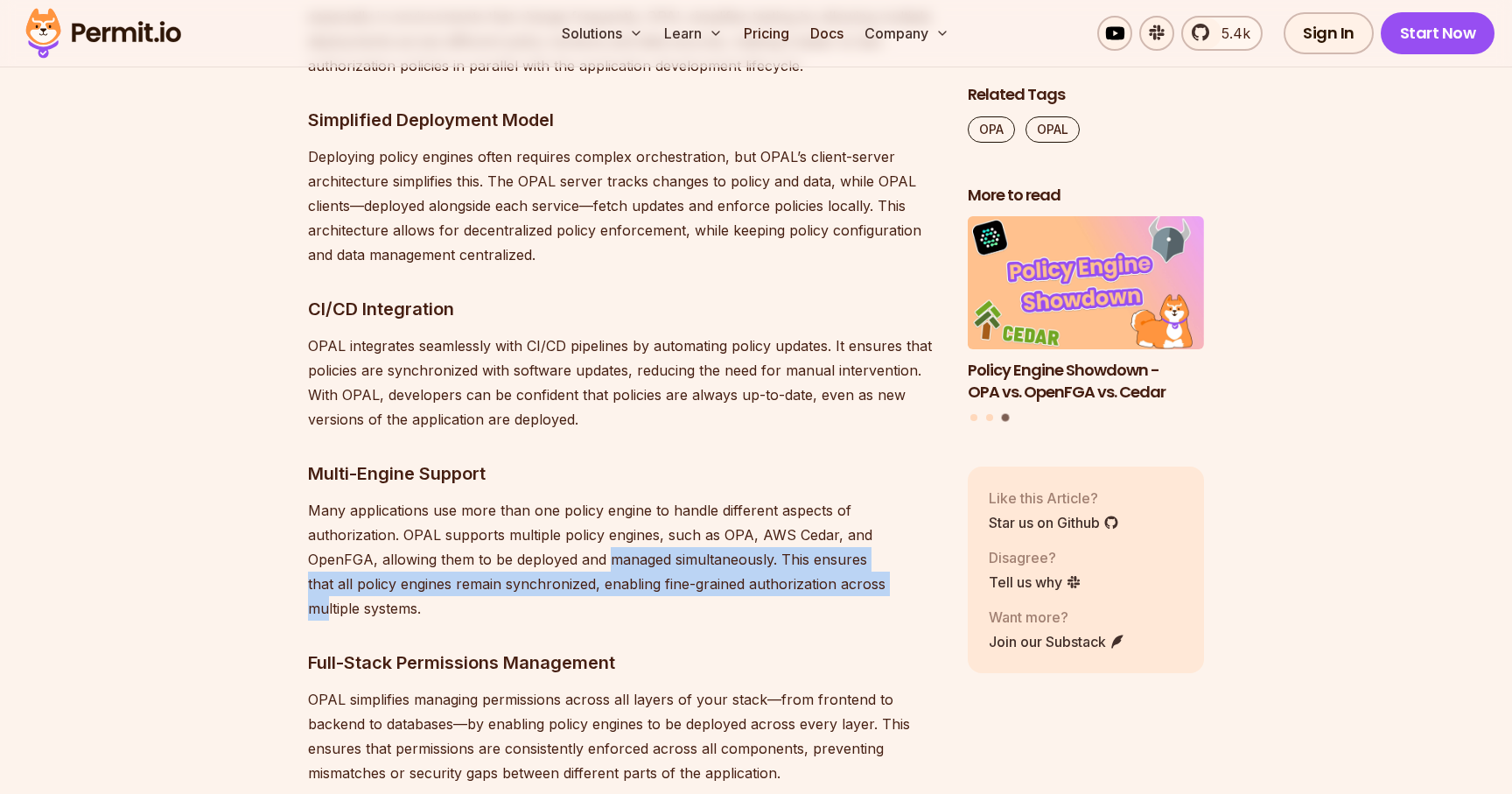
drag, startPoint x: 440, startPoint y: 556, endPoint x: 711, endPoint y: 587, distance: 272.8
click at [711, 587] on p "Many applications use more than one policy engine to handle different aspects o…" at bounding box center [623, 559] width 632 height 123
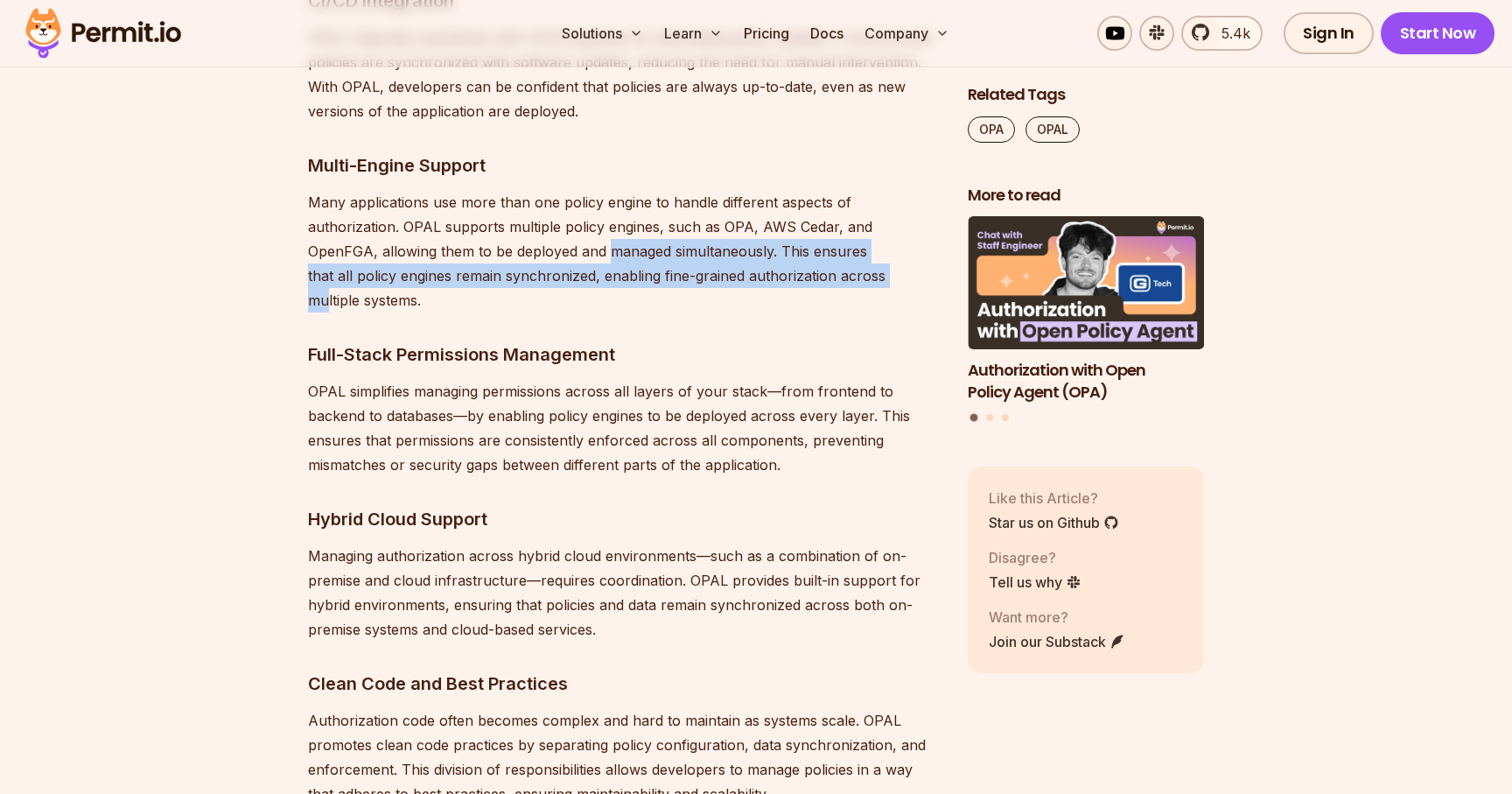
scroll to position [4841, 0]
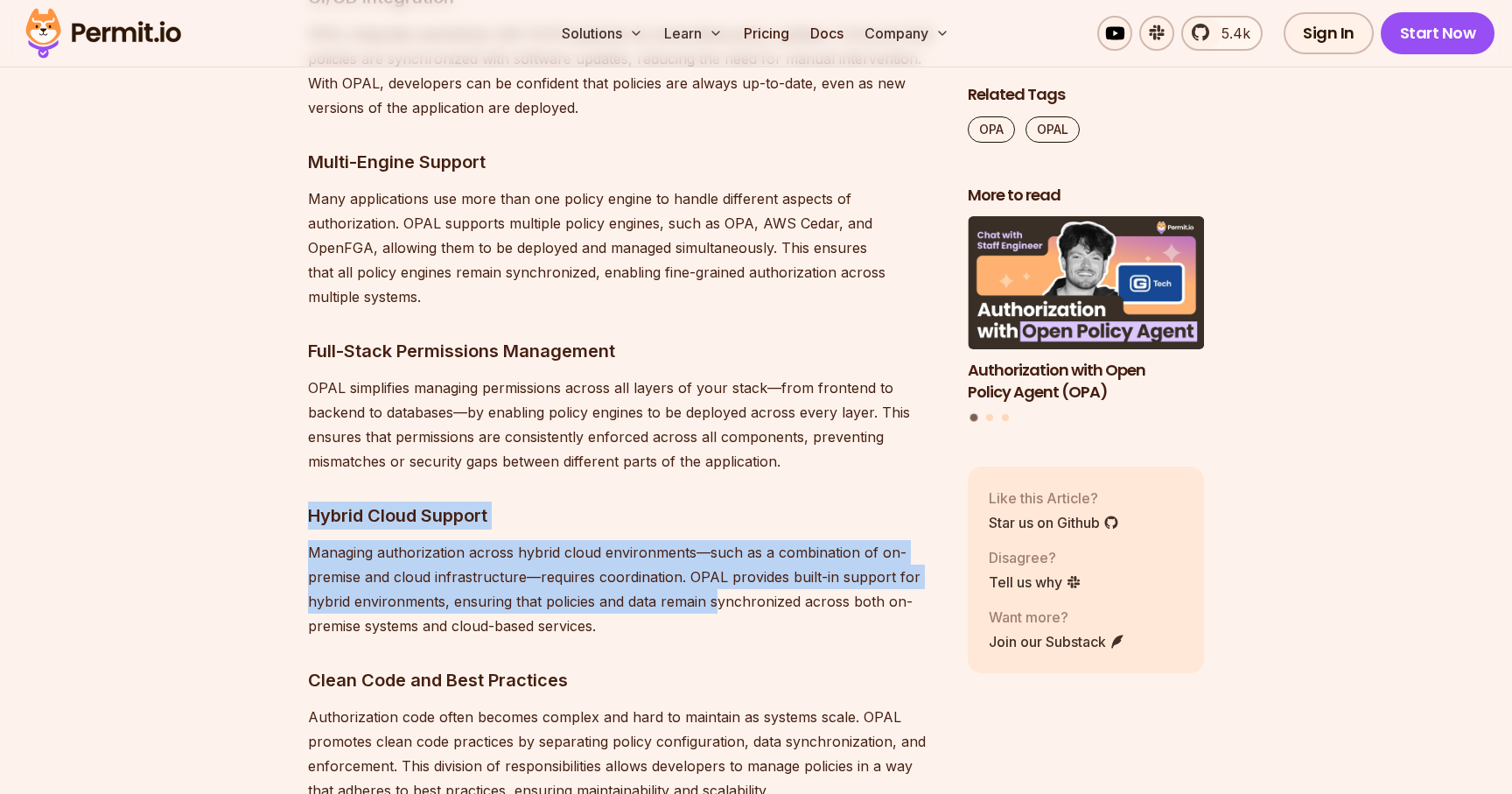
drag, startPoint x: 307, startPoint y: 487, endPoint x: 711, endPoint y: 573, distance: 413.1
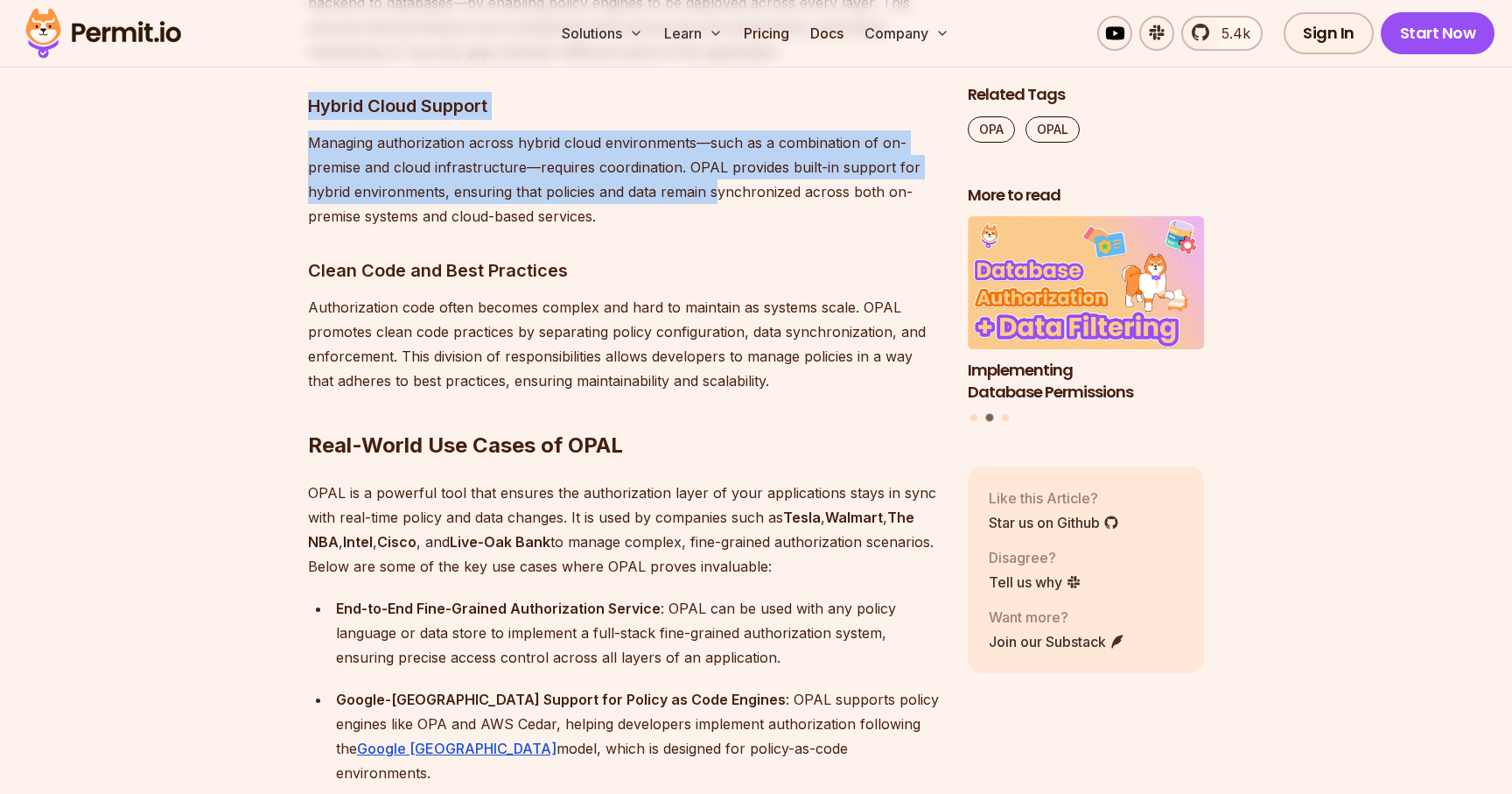
scroll to position [5252, 0]
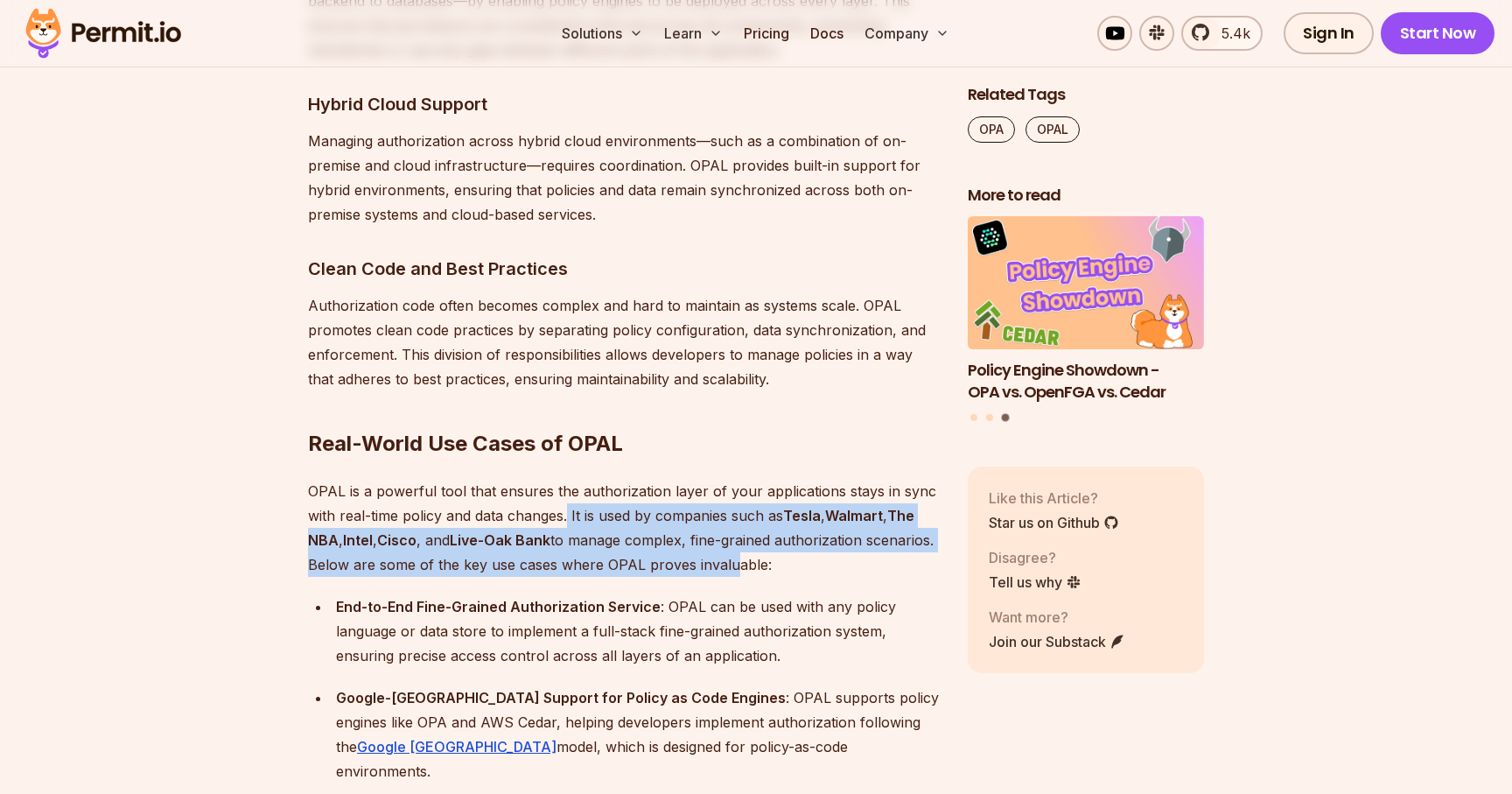
drag, startPoint x: 569, startPoint y: 488, endPoint x: 798, endPoint y: 542, distance: 235.3
click at [798, 542] on p "OPAL is a powerful tool that ensures the authorization layer of your applicatio…" at bounding box center [623, 527] width 632 height 98
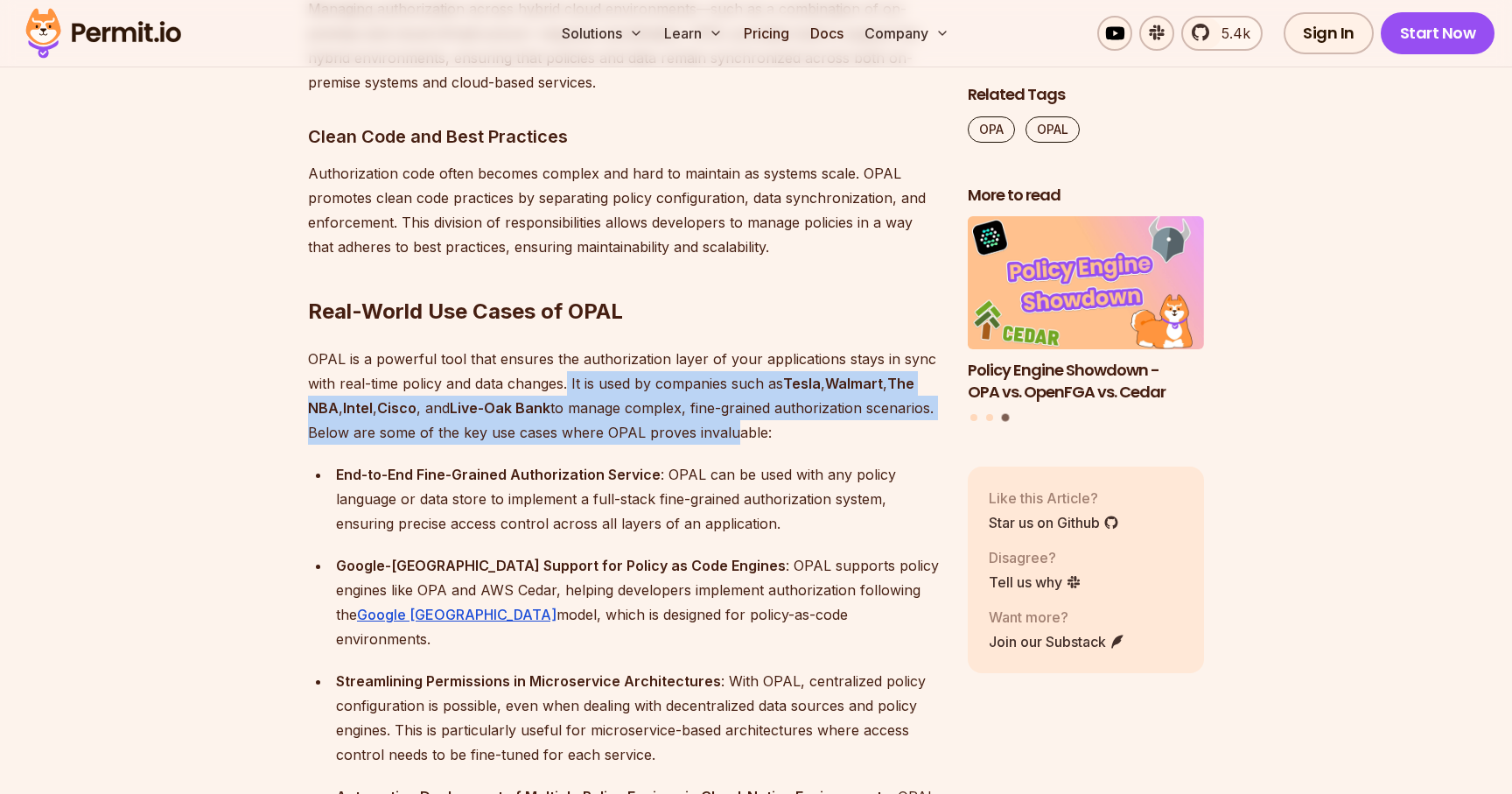
scroll to position [5387, 0]
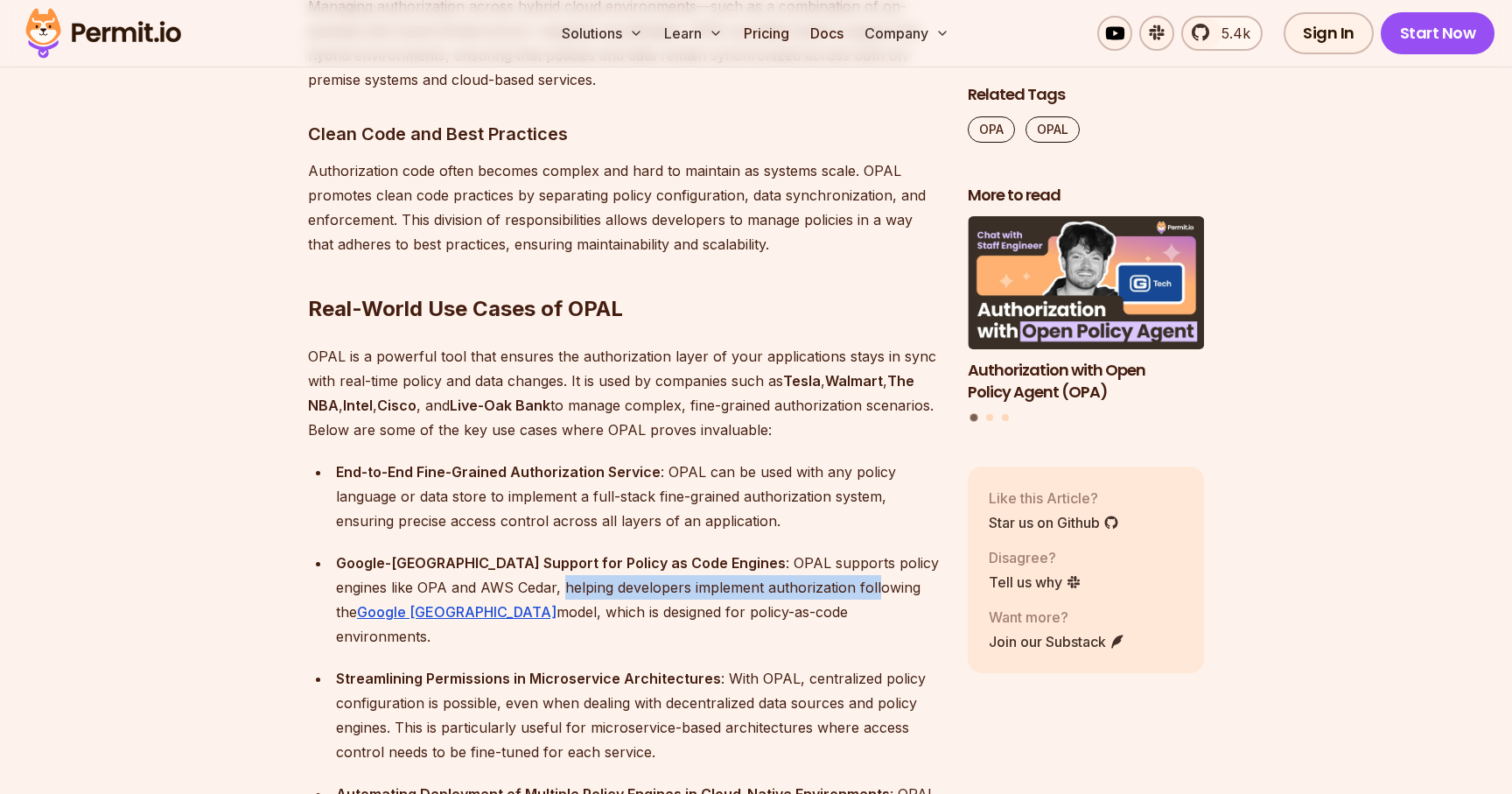
drag, startPoint x: 478, startPoint y: 562, endPoint x: 792, endPoint y: 564, distance: 314.0
click at [792, 564] on div "Google-Zanzibar Support for Policy as Code Engines : OPAL supports policy engin…" at bounding box center [638, 599] width 604 height 98
drag, startPoint x: 510, startPoint y: 536, endPoint x: 612, endPoint y: 535, distance: 102.0
click at [612, 554] on strong "Google-Zanzibar Support for Policy as Code Engines" at bounding box center [561, 563] width 449 height 18
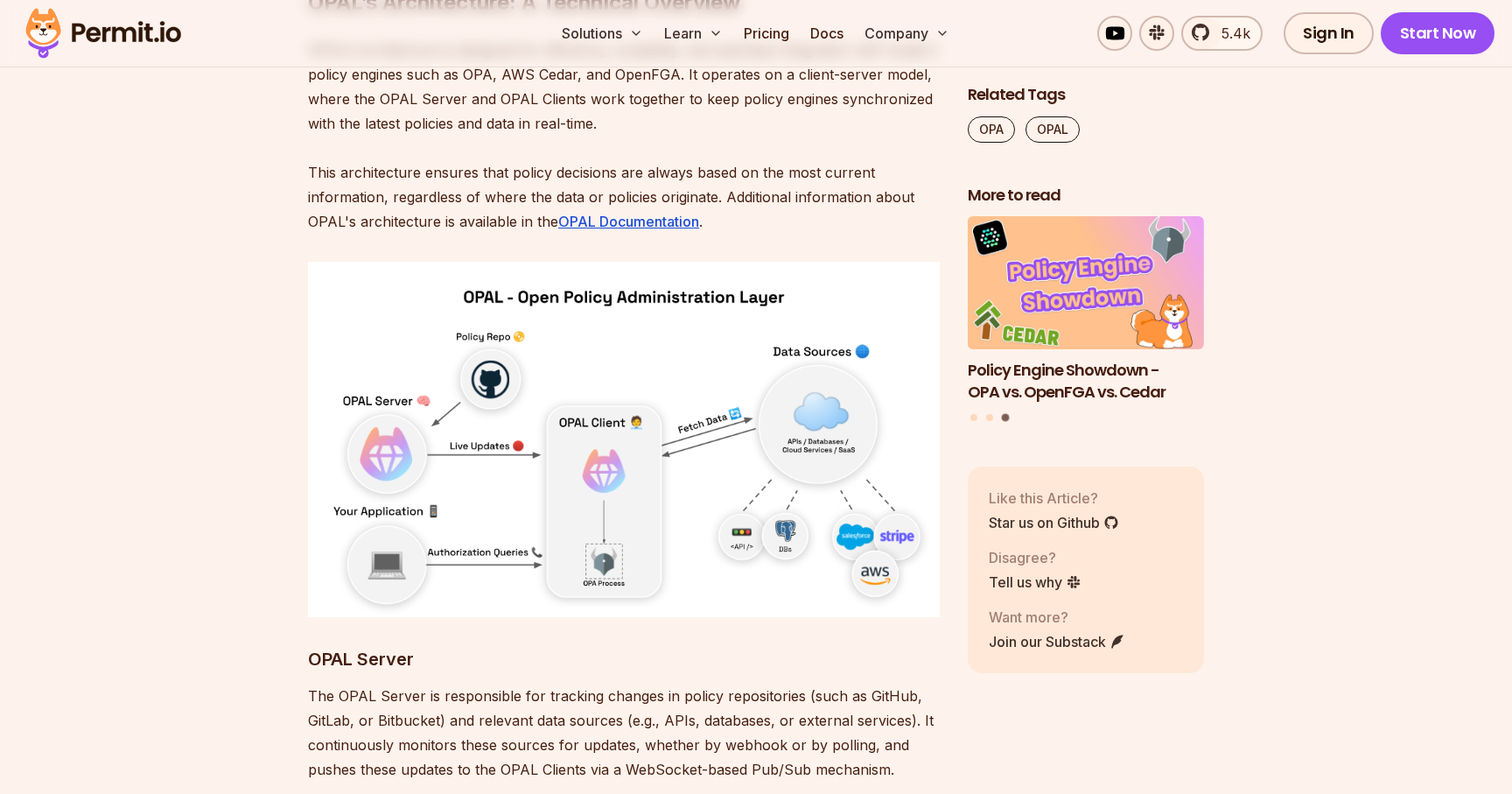
scroll to position [6531, 0]
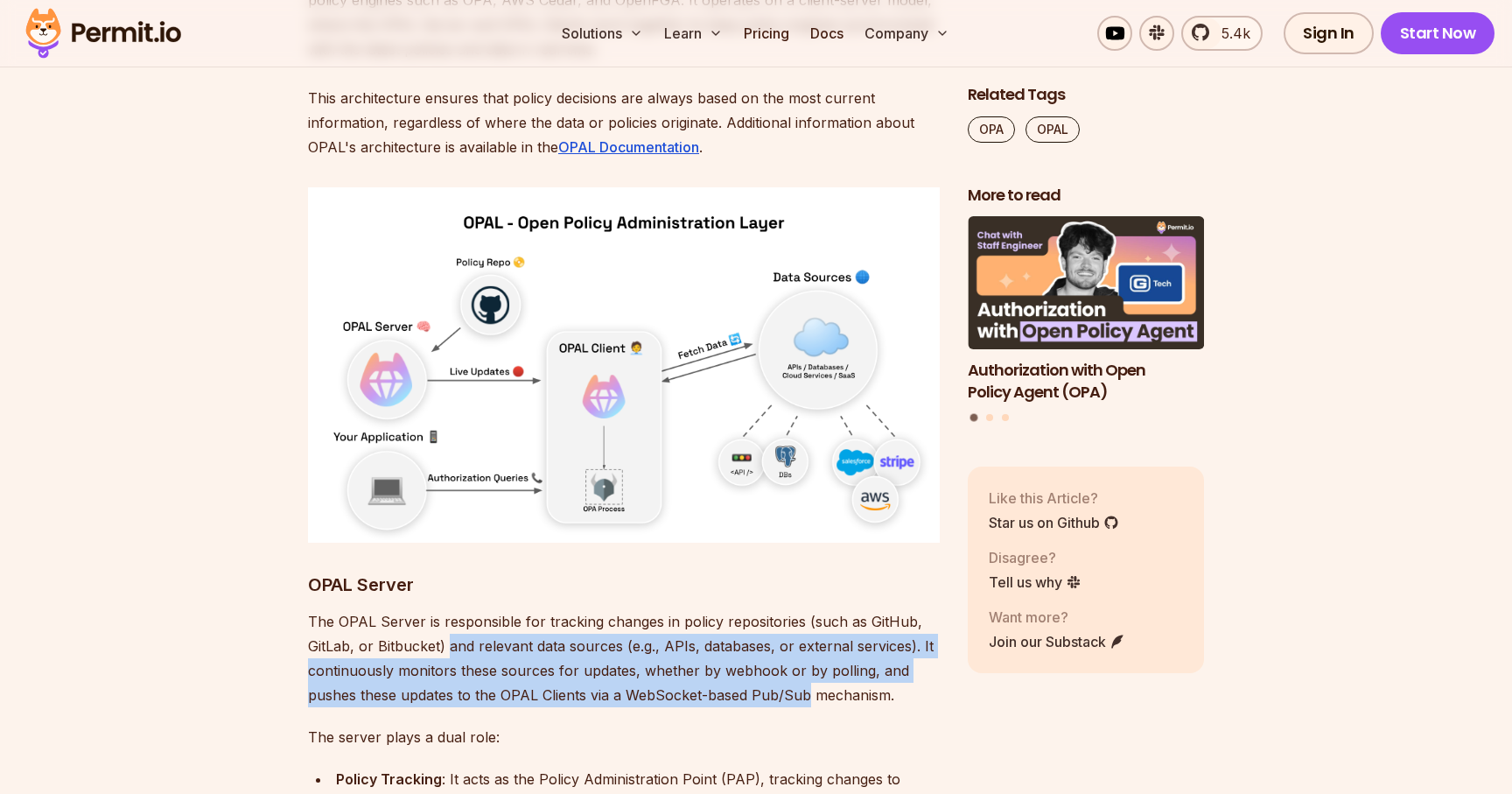
drag, startPoint x: 447, startPoint y: 572, endPoint x: 805, endPoint y: 622, distance: 361.5
click at [805, 622] on p "The OPAL Server is responsible for tracking changes in policy repositories (suc…" at bounding box center [623, 658] width 632 height 98
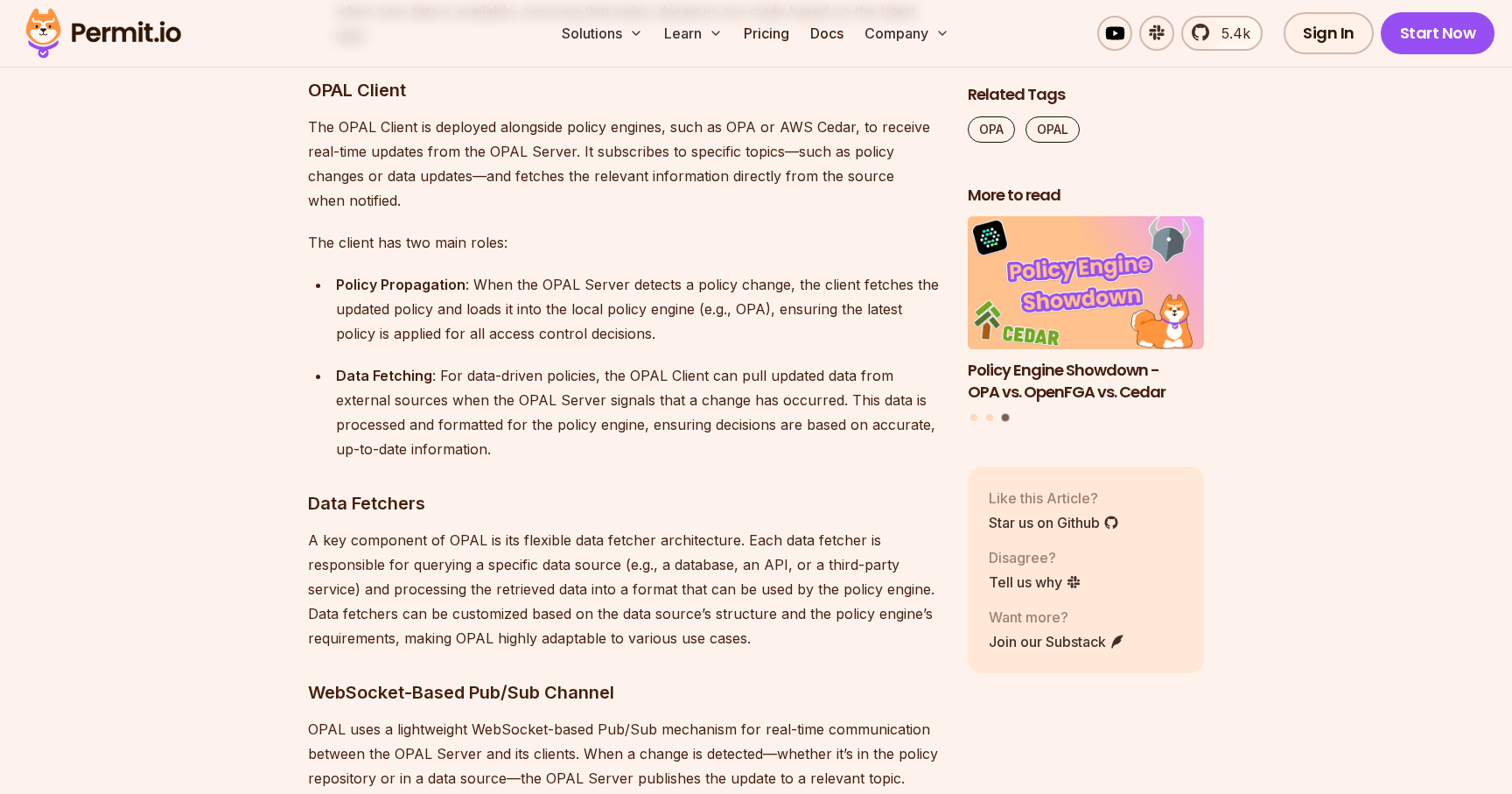
scroll to position [7419, 0]
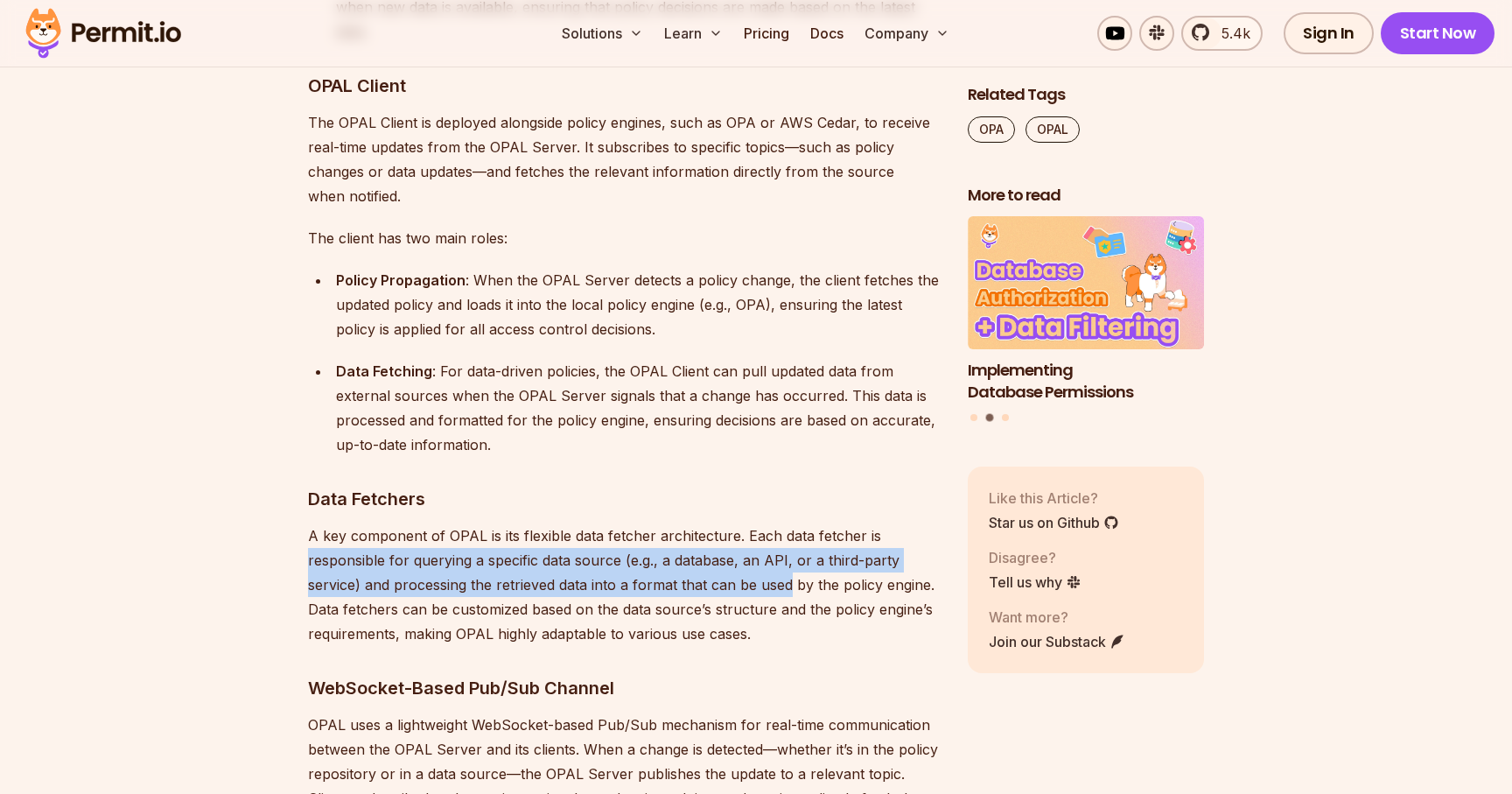
drag, startPoint x: 305, startPoint y: 491, endPoint x: 786, endPoint y: 505, distance: 481.2
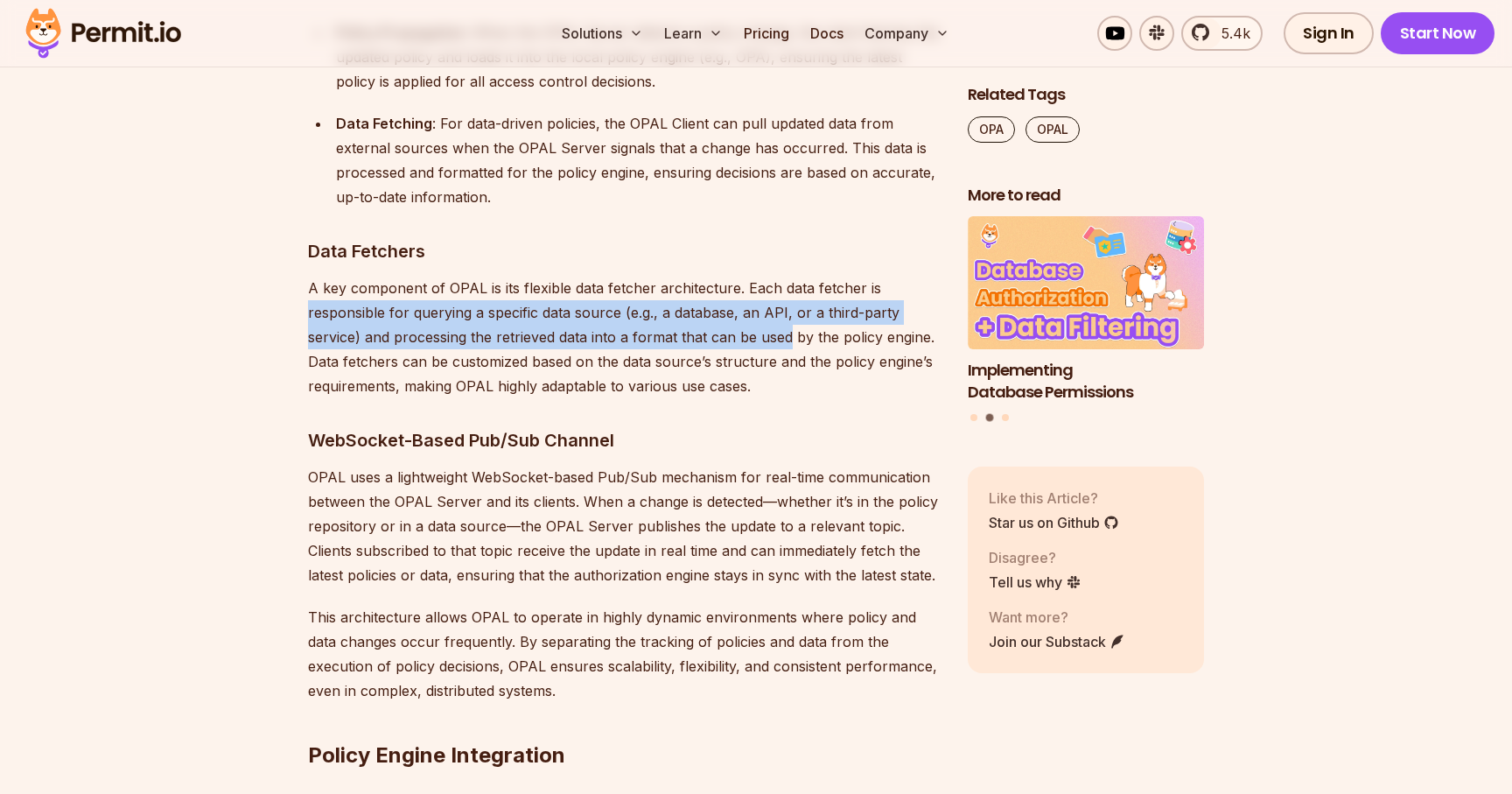
scroll to position [7669, 0]
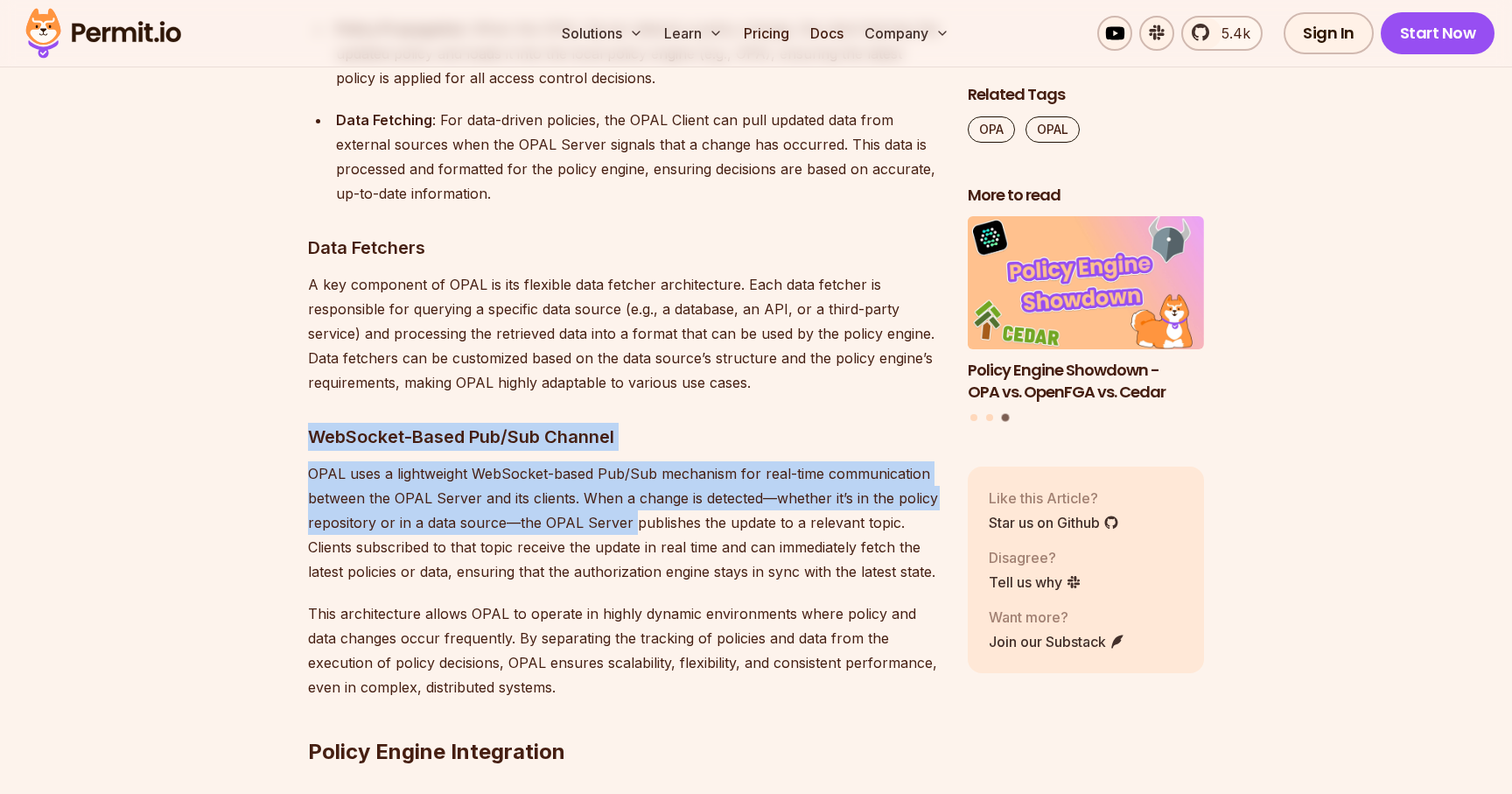
drag, startPoint x: 308, startPoint y: 363, endPoint x: 627, endPoint y: 441, distance: 328.4
click at [627, 461] on p "OPAL uses a lightweight WebSocket-based Pub/Sub mechanism for real-time communi…" at bounding box center [623, 522] width 632 height 123
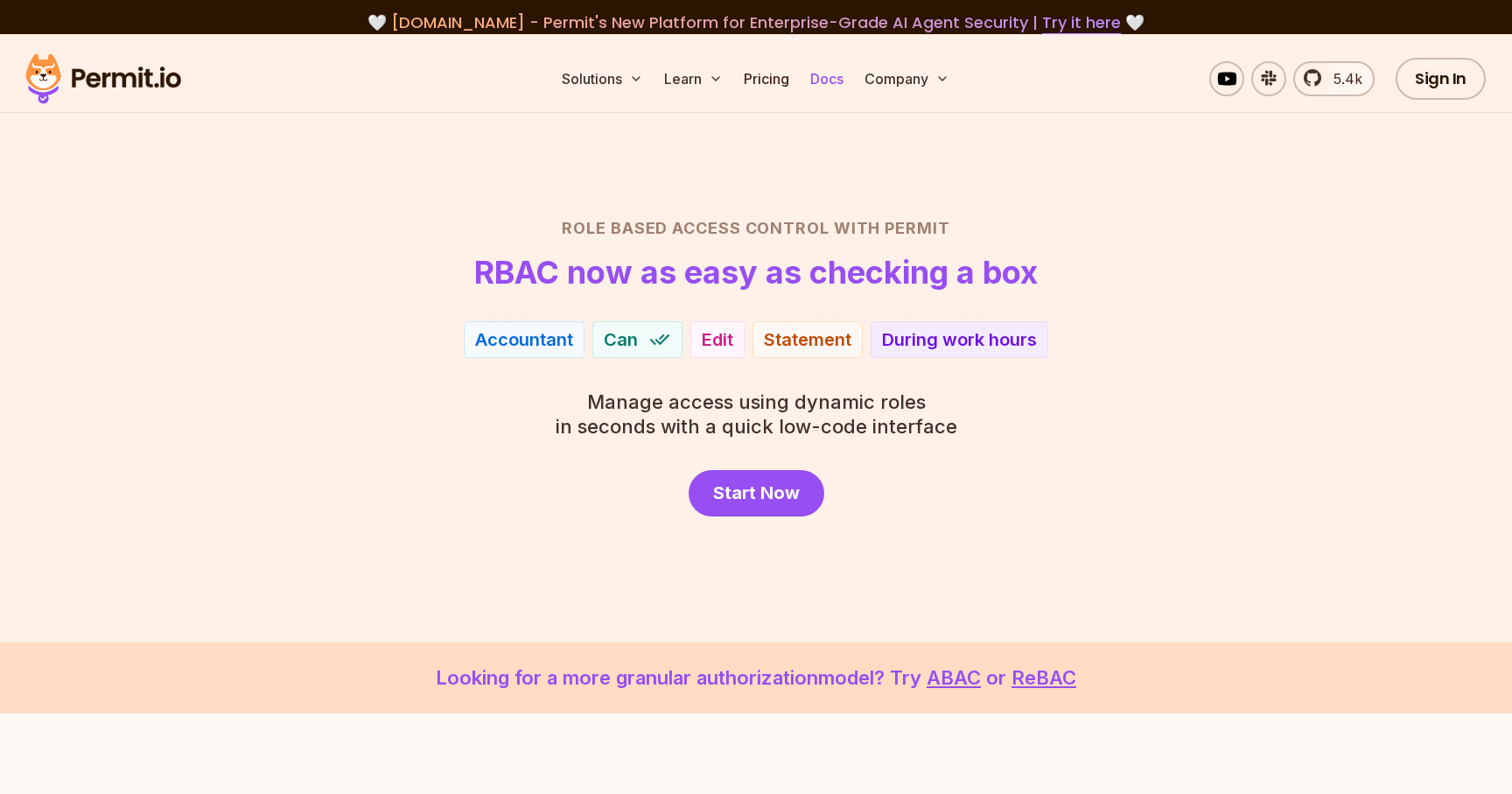
click at [838, 79] on link "Docs" at bounding box center [826, 78] width 47 height 35
